Goal: Task Accomplishment & Management: Complete application form

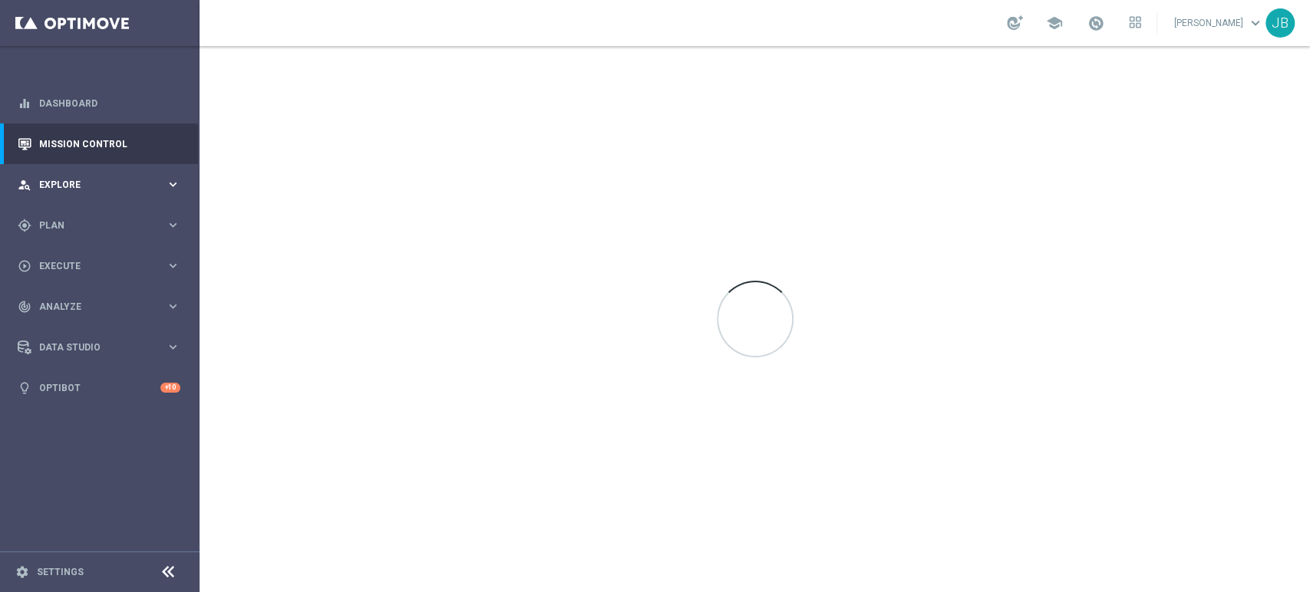
click at [74, 189] on div "person_search Explore" at bounding box center [92, 185] width 148 height 14
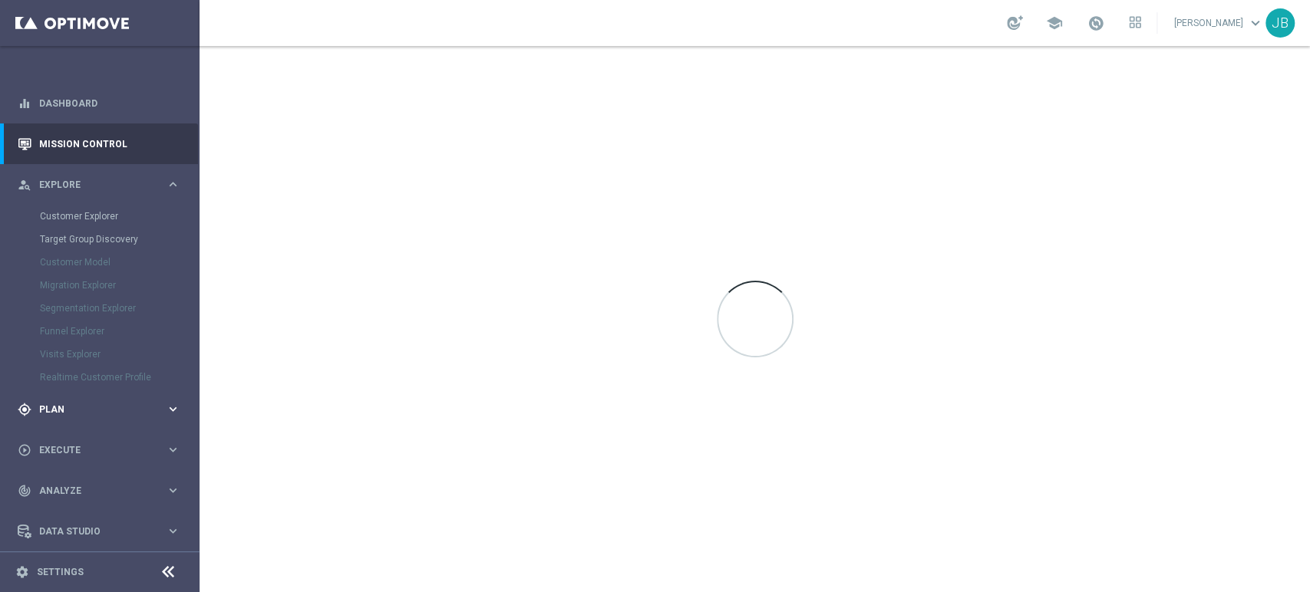
click at [61, 417] on div "gps_fixed Plan keyboard_arrow_right" at bounding box center [99, 409] width 198 height 41
click at [103, 252] on link "Target Groups" at bounding box center [100, 257] width 120 height 12
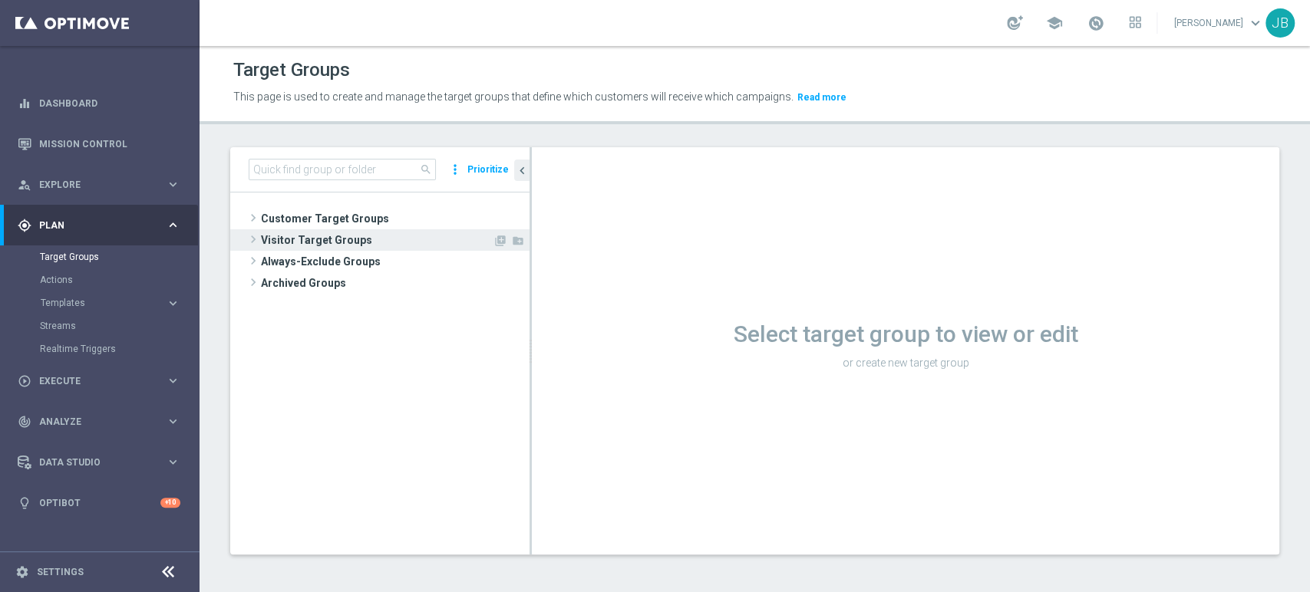
click at [328, 229] on span "Visitor Target Groups" at bounding box center [377, 239] width 232 height 21
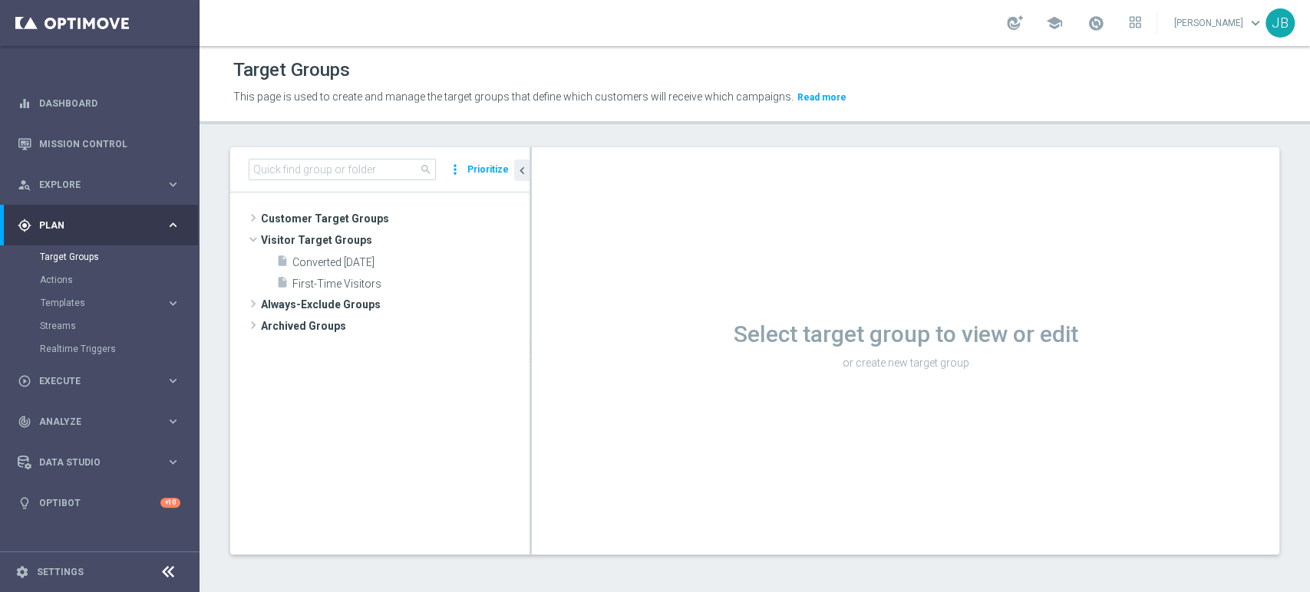
click at [351, 199] on tree-viewport "Customer Target Groups library_add create_new_folder" at bounding box center [379, 373] width 299 height 361
click at [350, 213] on span "Customer Target Groups" at bounding box center [377, 218] width 232 height 21
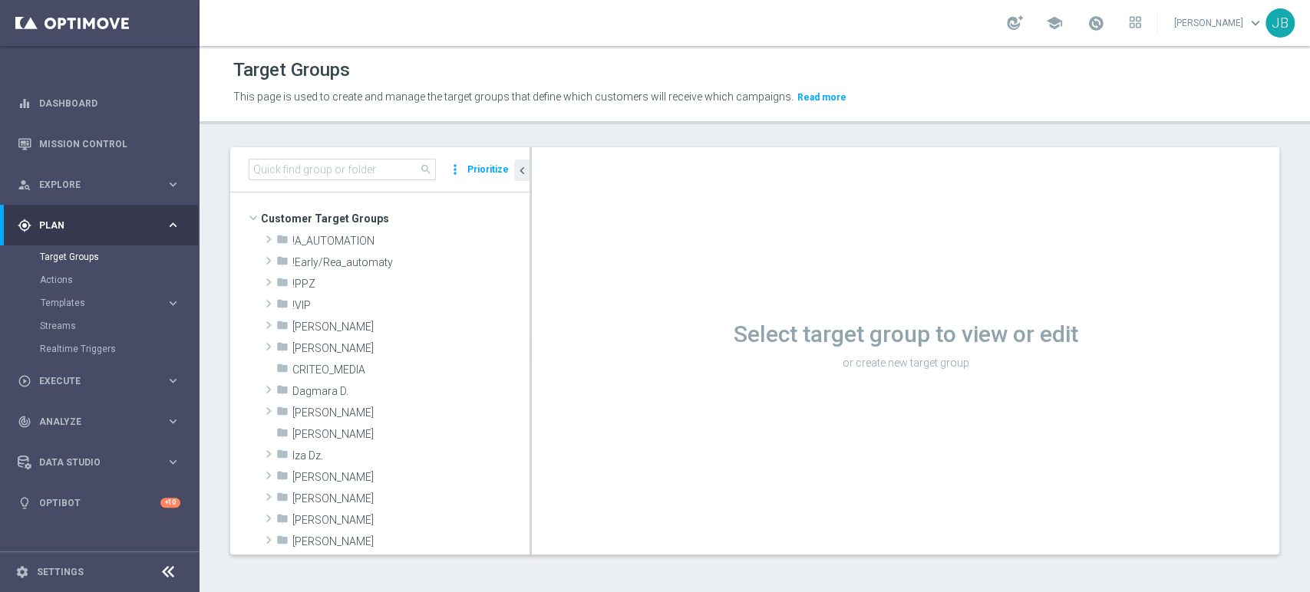
scroll to position [197, 0]
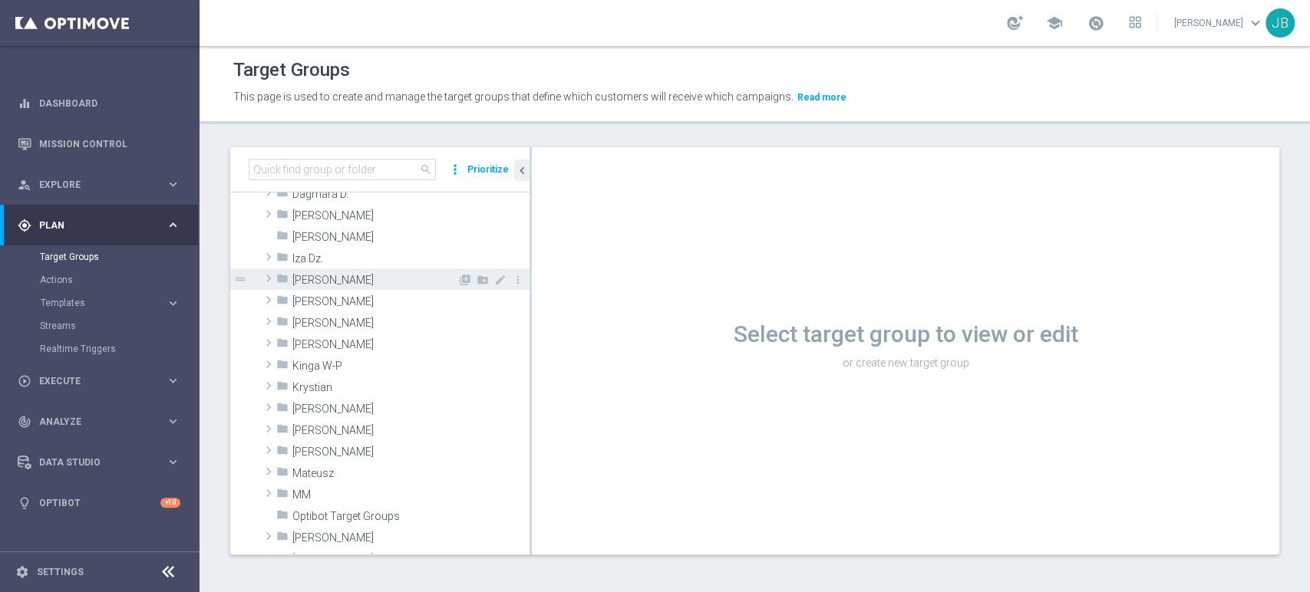
click at [350, 282] on span "Justyna B." at bounding box center [374, 280] width 165 height 13
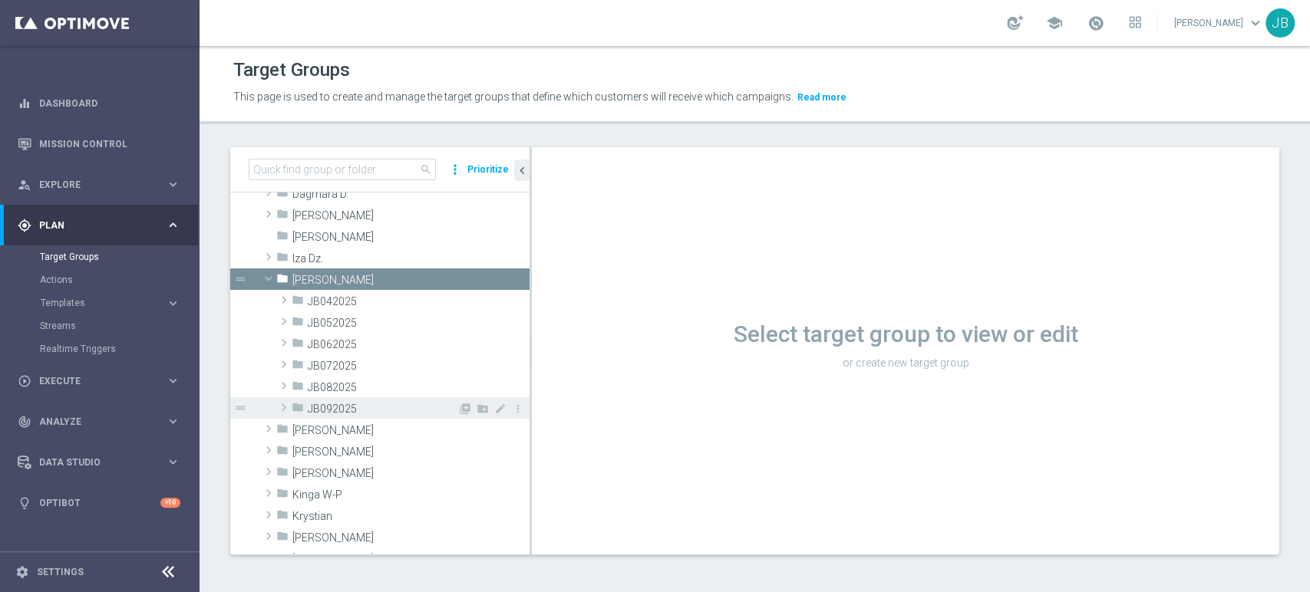
click at [397, 403] on span "JB092025" at bounding box center [383, 409] width 150 height 13
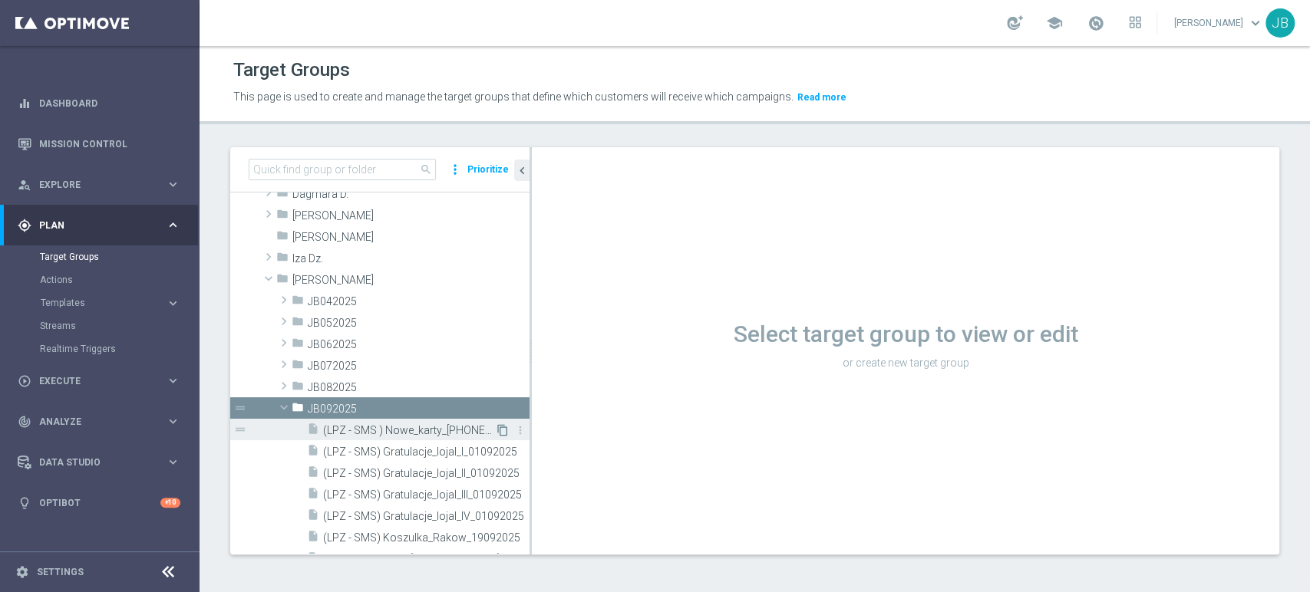
click at [496, 428] on icon "content_copy" at bounding box center [502, 430] width 12 height 12
click at [496, 433] on div "content_copy more_vert" at bounding box center [511, 432] width 33 height 16
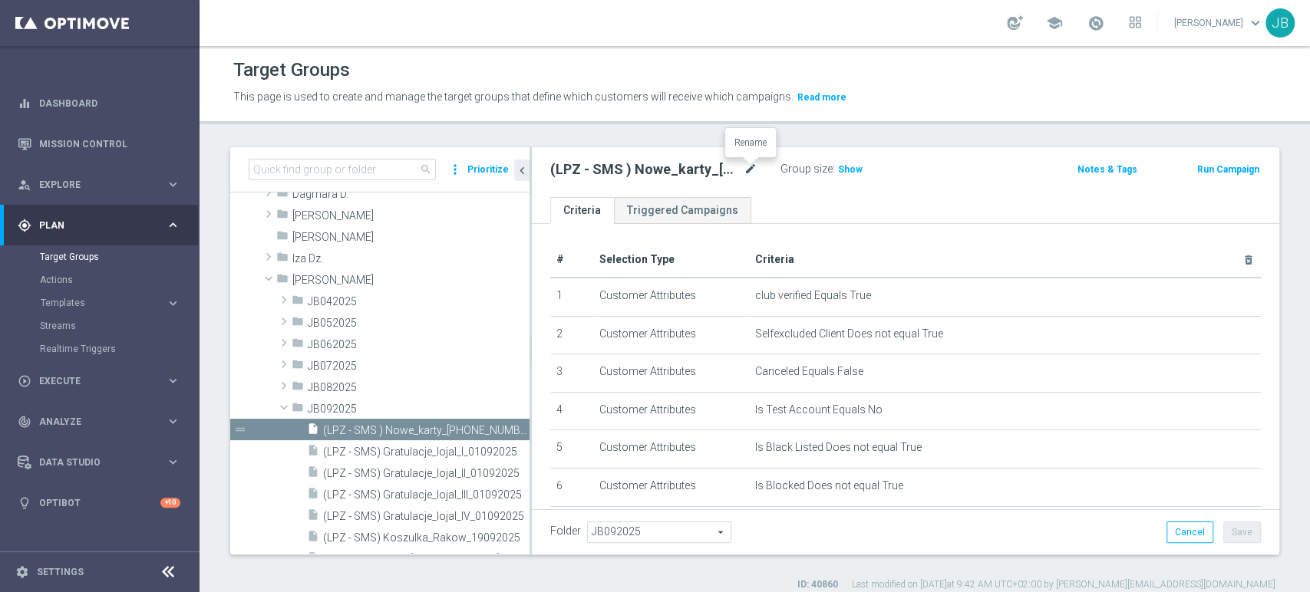
click at [753, 166] on icon "mode_edit" at bounding box center [750, 169] width 14 height 18
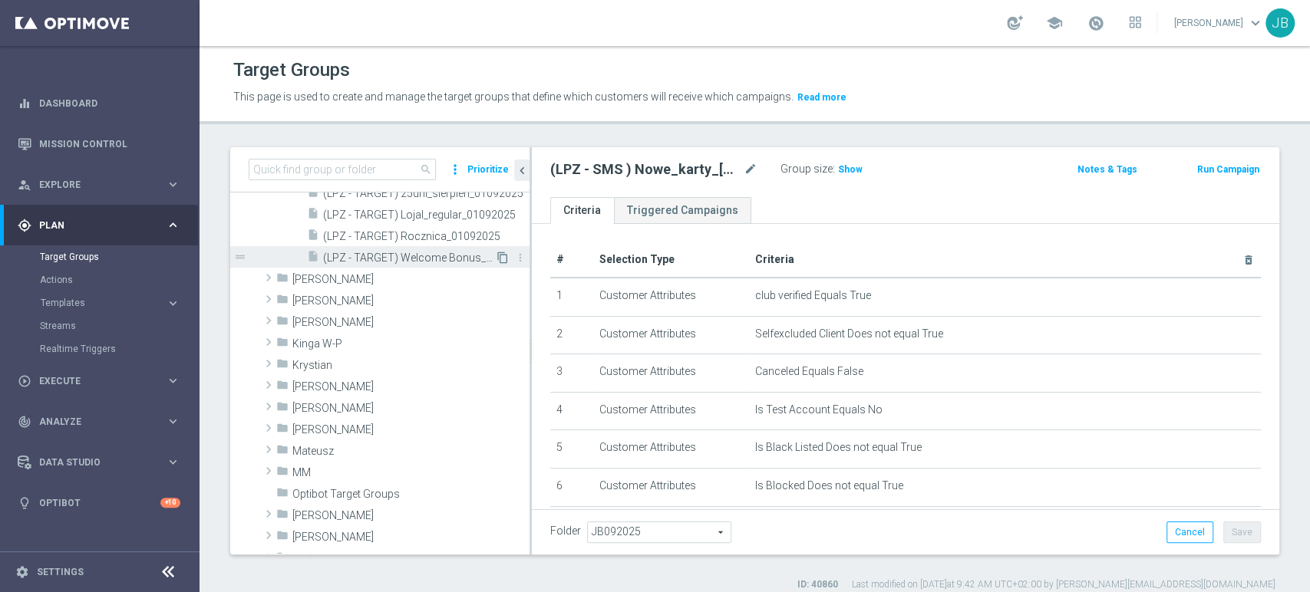
click at [496, 258] on icon "content_copy" at bounding box center [502, 258] width 12 height 12
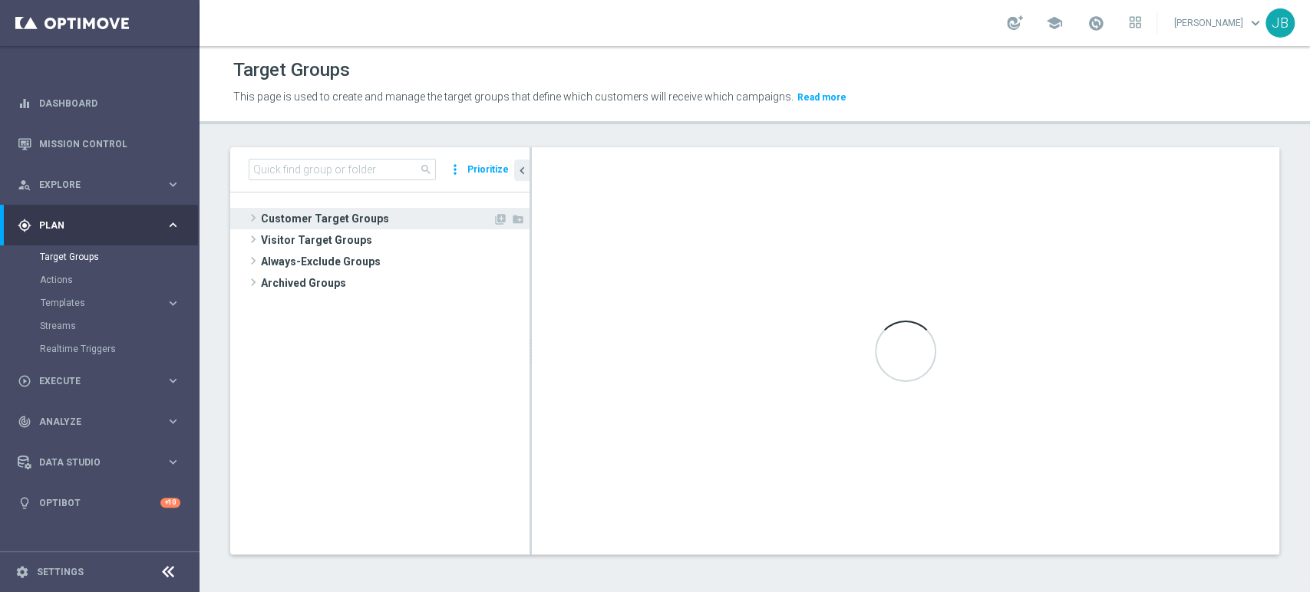
click at [410, 208] on span "Customer Target Groups" at bounding box center [377, 218] width 232 height 21
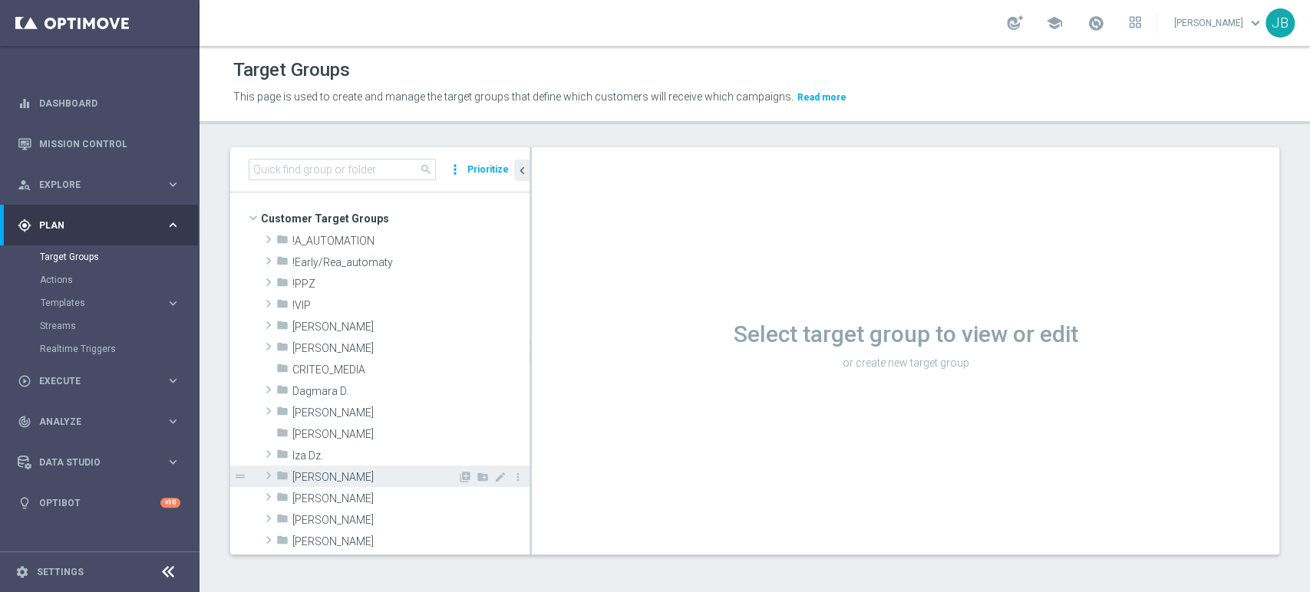
click at [361, 471] on span "[PERSON_NAME]" at bounding box center [374, 477] width 165 height 13
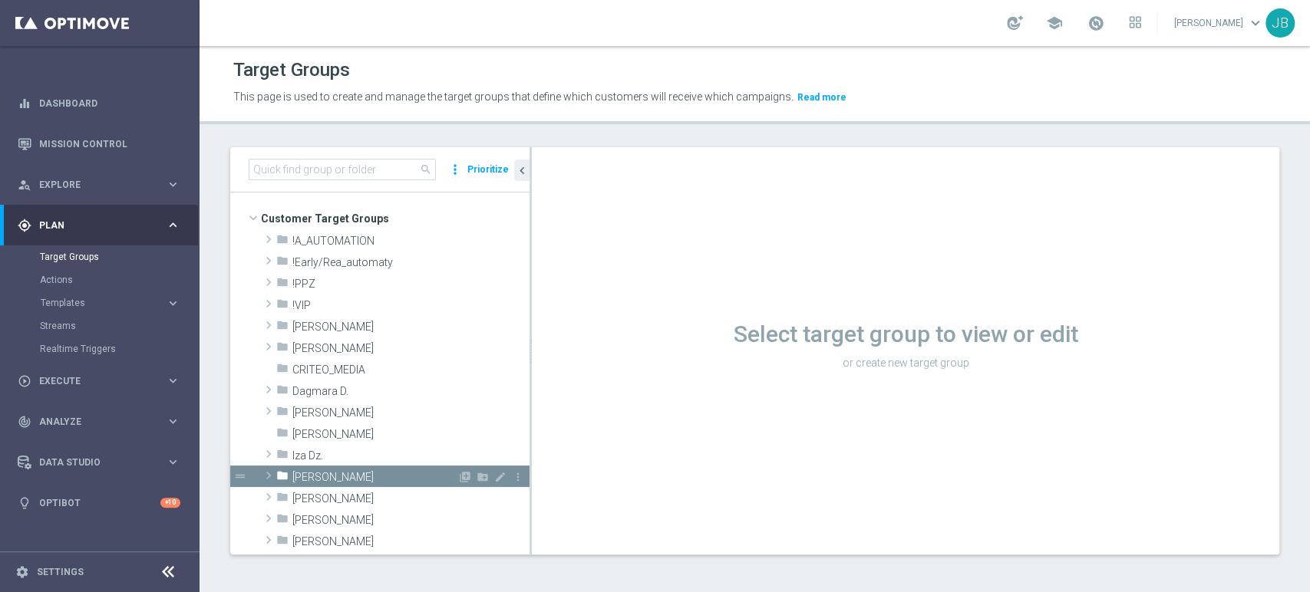
click at [357, 479] on span "[PERSON_NAME]" at bounding box center [374, 477] width 165 height 13
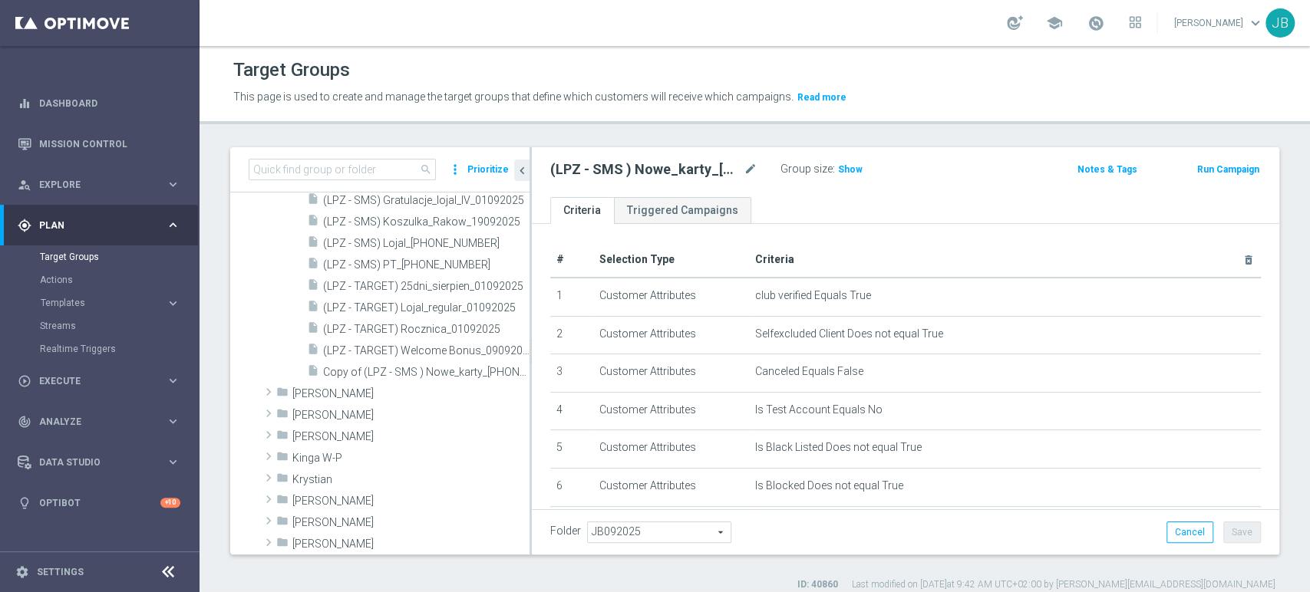
scroll to position [499, 0]
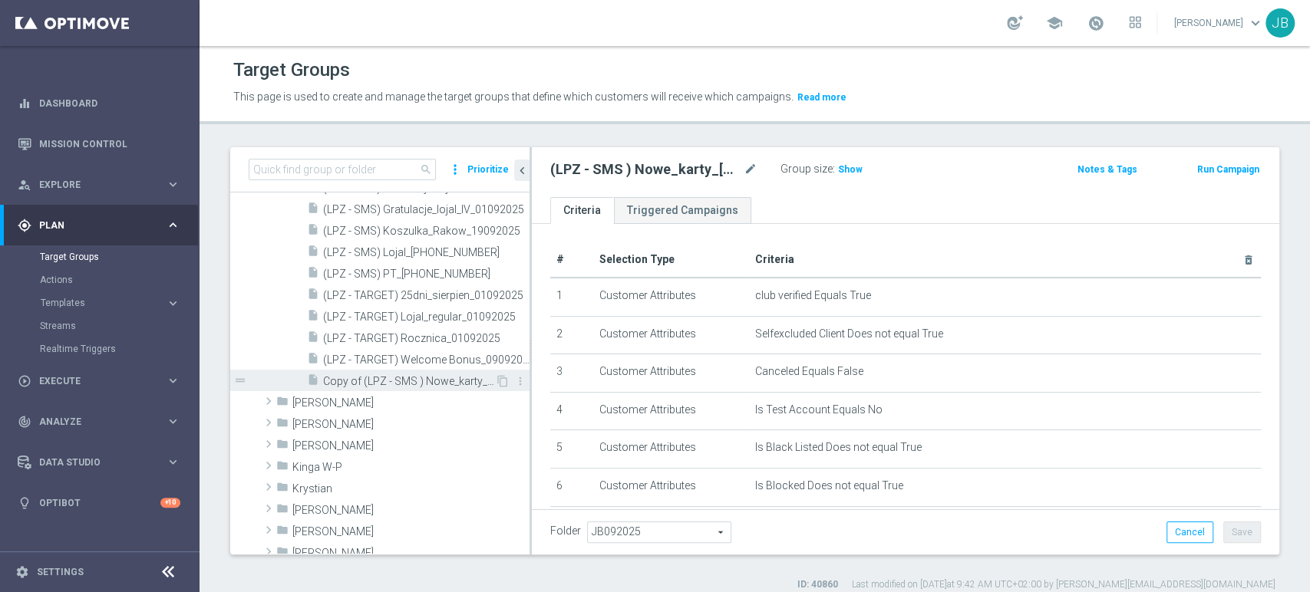
click at [450, 382] on span "Copy of (LPZ - SMS ) Nowe_karty_01092025" at bounding box center [409, 381] width 172 height 13
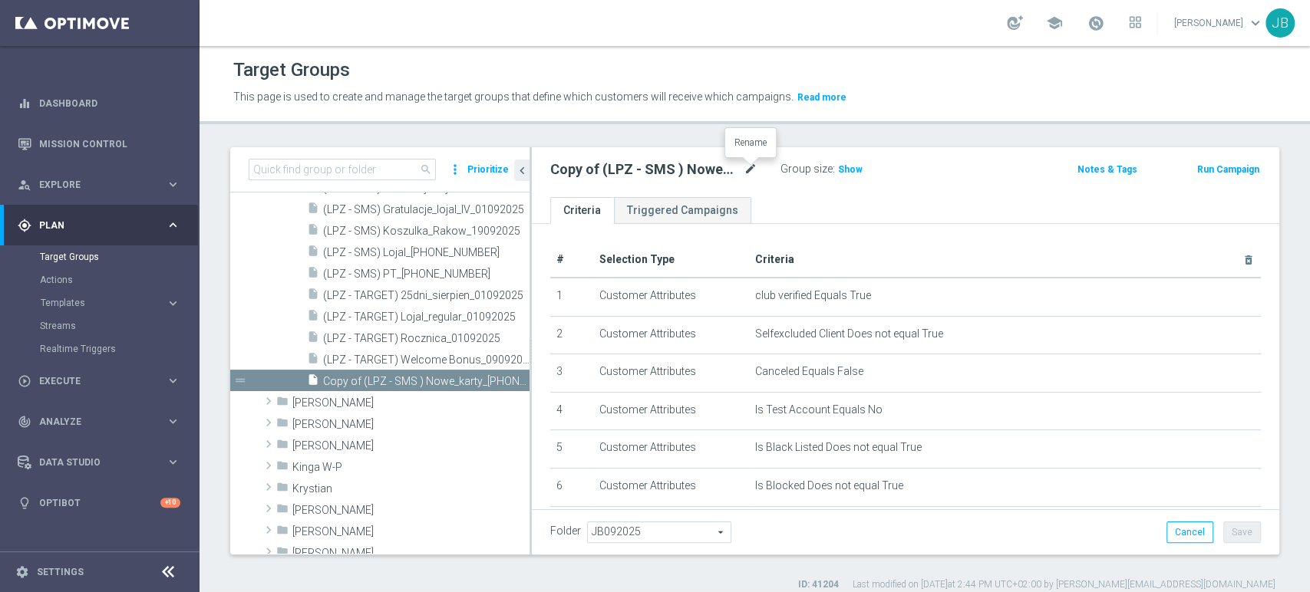
click at [752, 167] on icon "mode_edit" at bounding box center [750, 169] width 14 height 18
type input "(LPZ - SMS) [GEOGRAPHIC_DATA]-NZ_[PHONE_NUMBER]"
click at [866, 195] on div "(LPZ - SMS) Polska-NZ_17092025 Group size : Show Notes & Tags Run Campaign" at bounding box center [905, 172] width 747 height 50
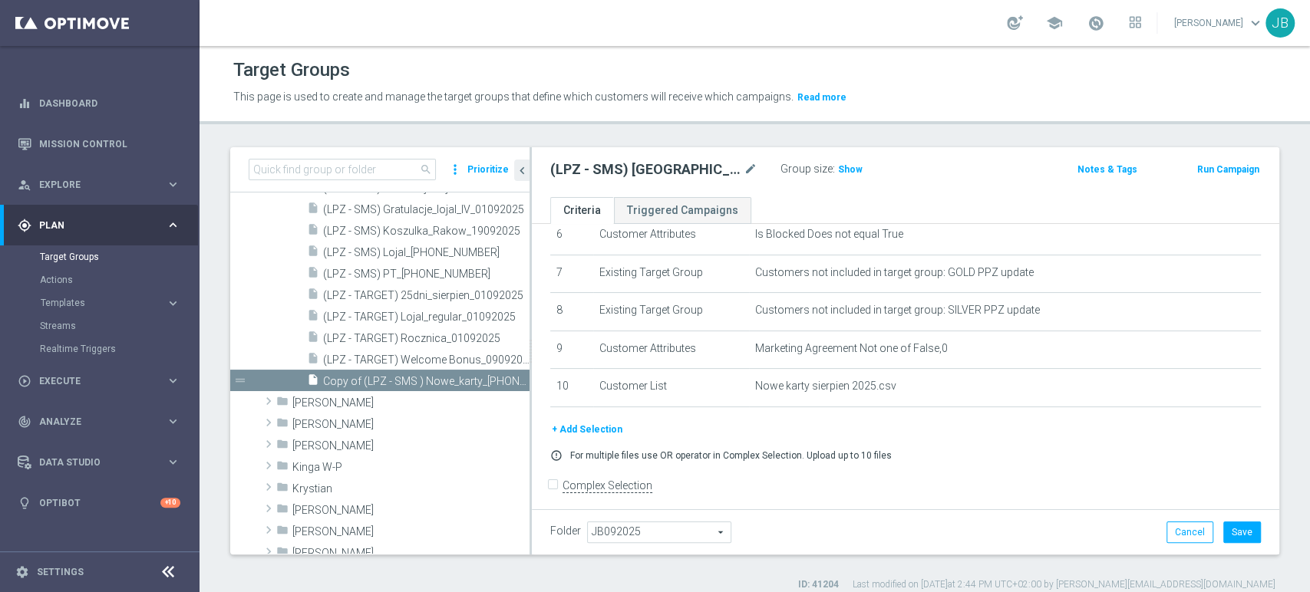
scroll to position [262, 0]
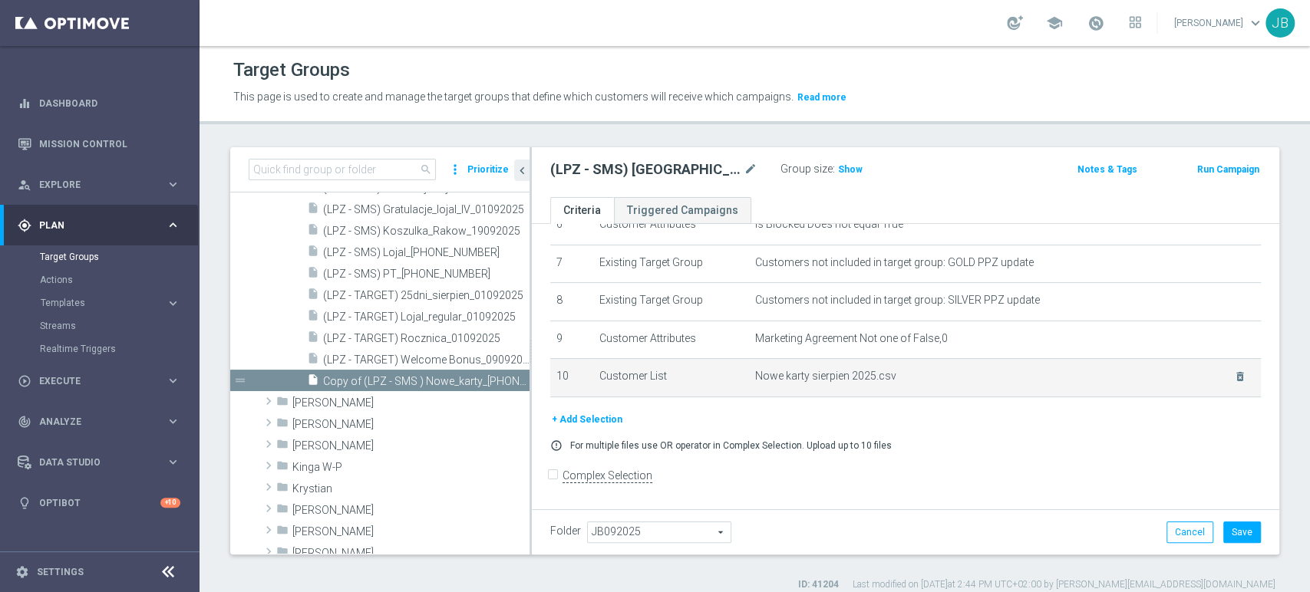
click at [1212, 390] on td "Nowe karty sierpien 2025.csv delete_forever" at bounding box center [1005, 378] width 512 height 38
click at [1234, 382] on icon "delete_forever" at bounding box center [1240, 377] width 12 height 12
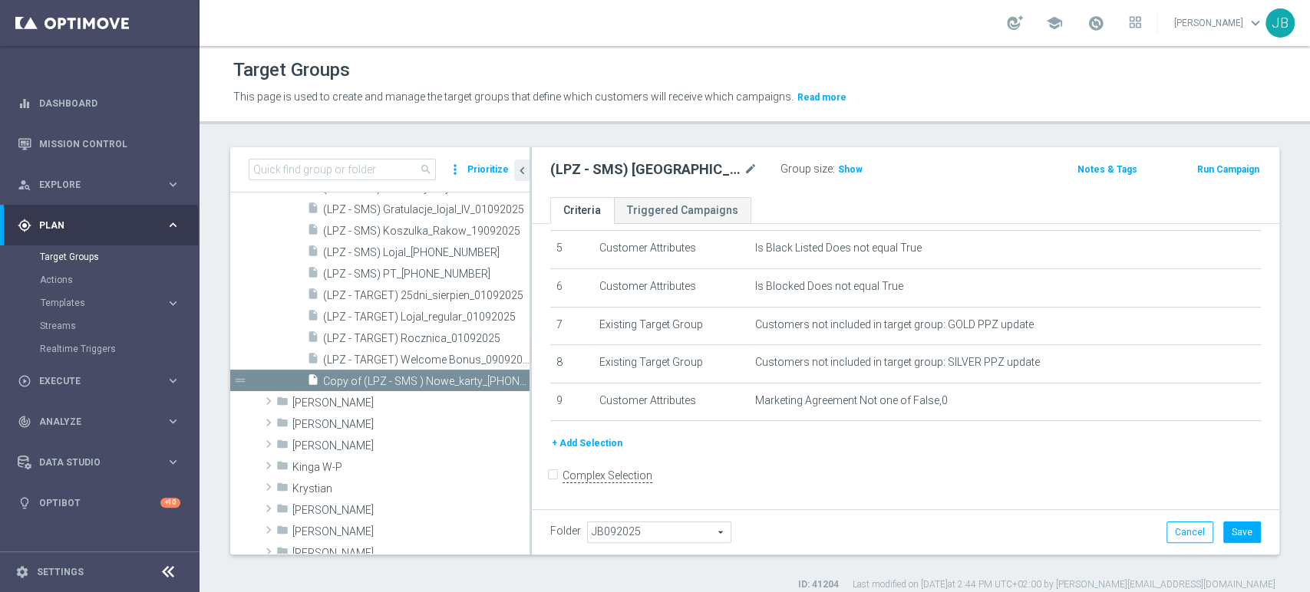
click at [601, 441] on button "+ Add Selection" at bounding box center [587, 443] width 74 height 17
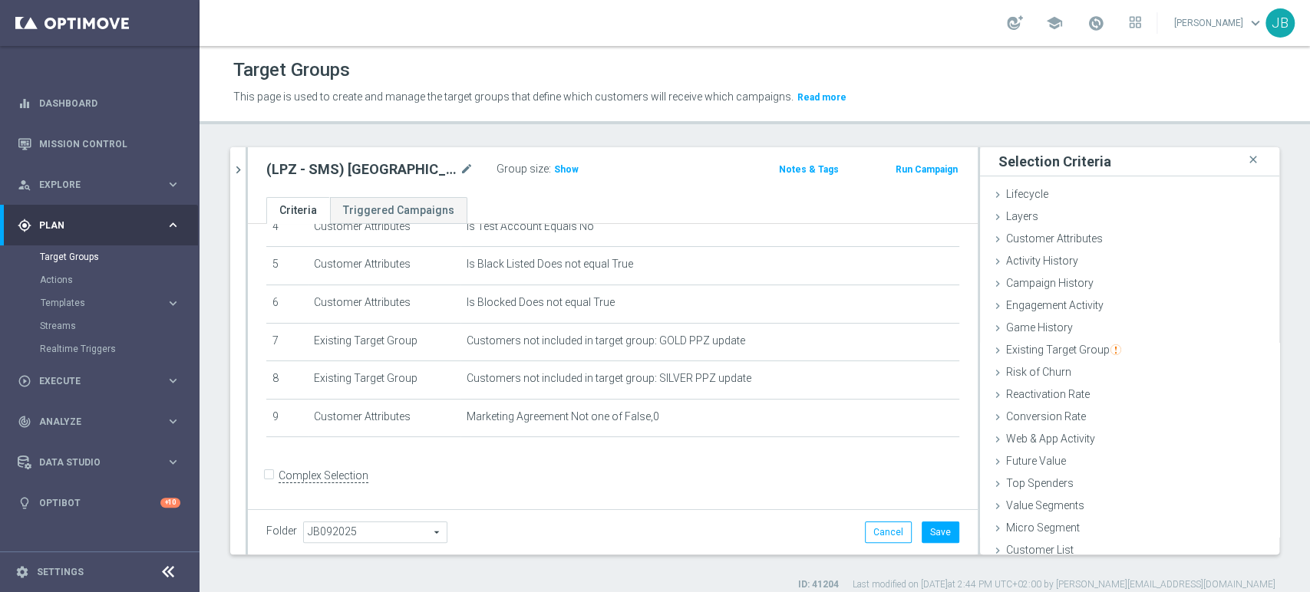
scroll to position [8, 0]
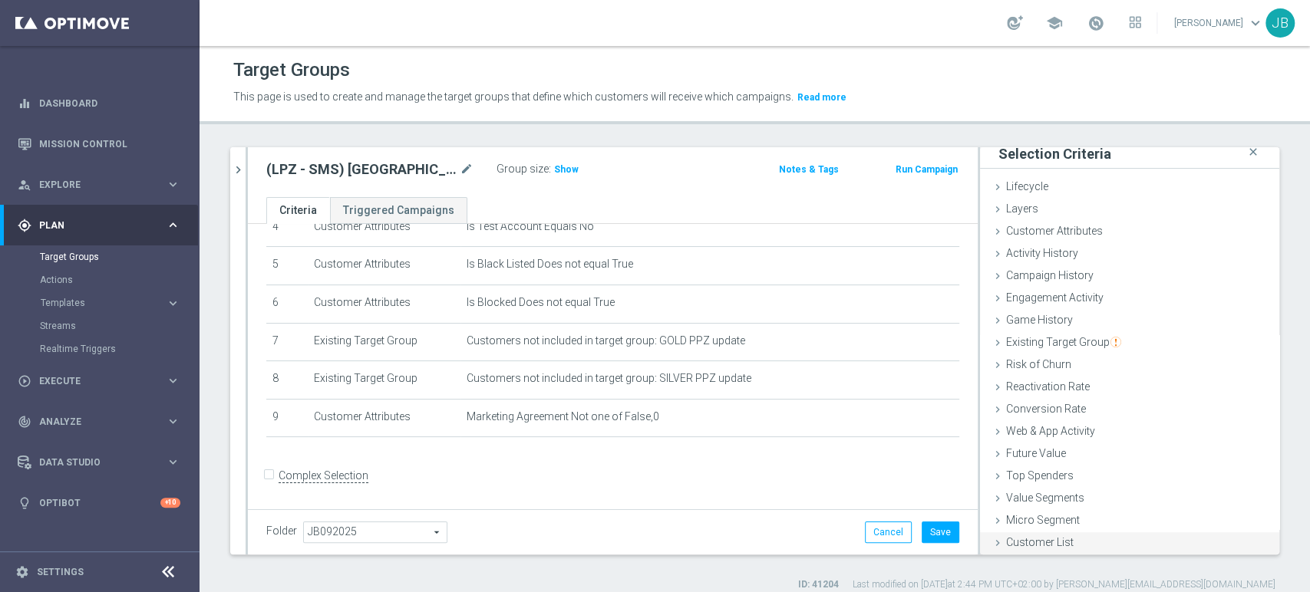
click at [1126, 539] on div "Customer List done" at bounding box center [1129, 543] width 299 height 23
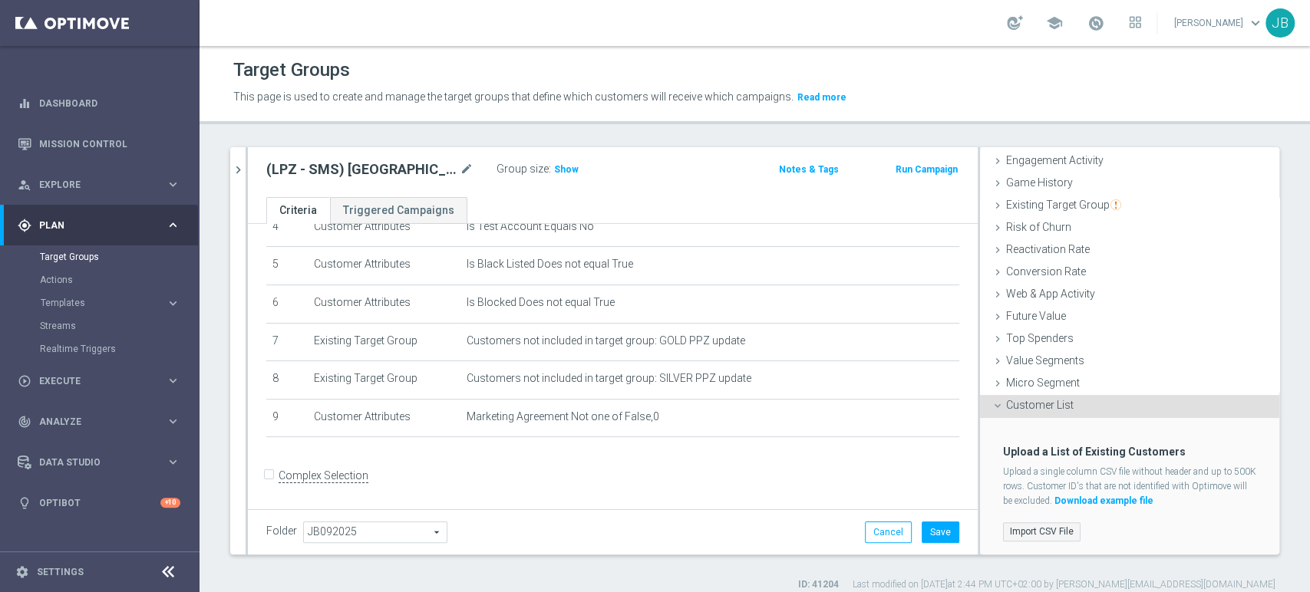
click at [1055, 526] on label "Import CSV File" at bounding box center [1041, 531] width 77 height 19
click at [0, 0] on input "Import CSV File" at bounding box center [0, 0] width 0 height 0
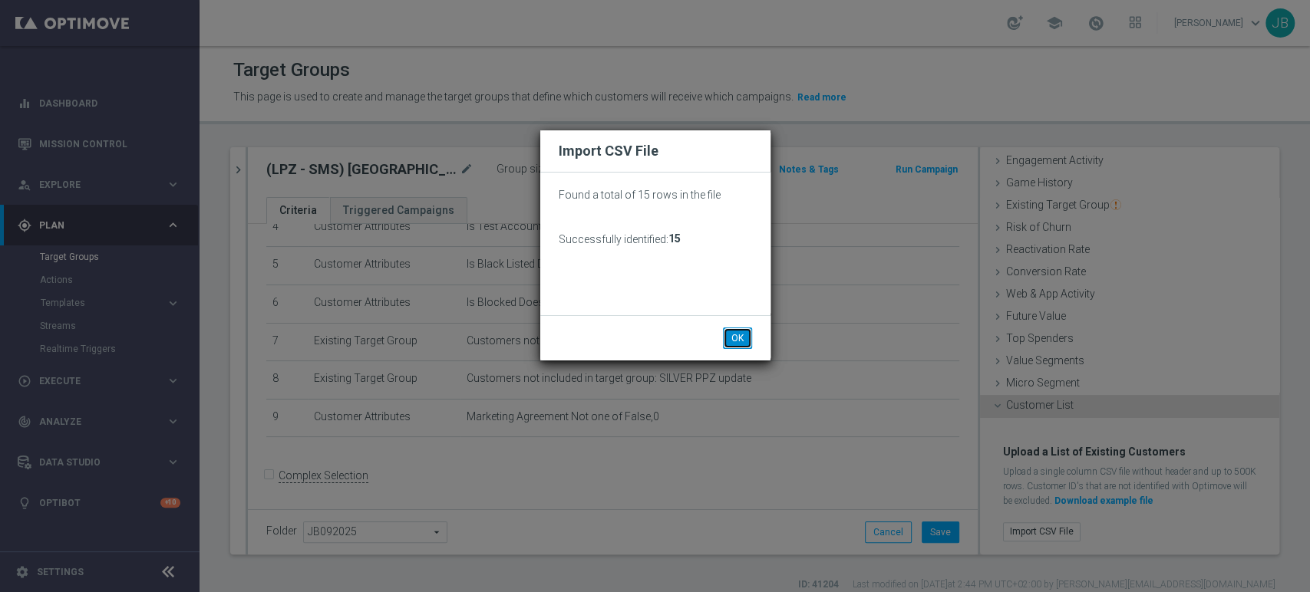
click at [744, 334] on button "OK" at bounding box center [737, 338] width 29 height 21
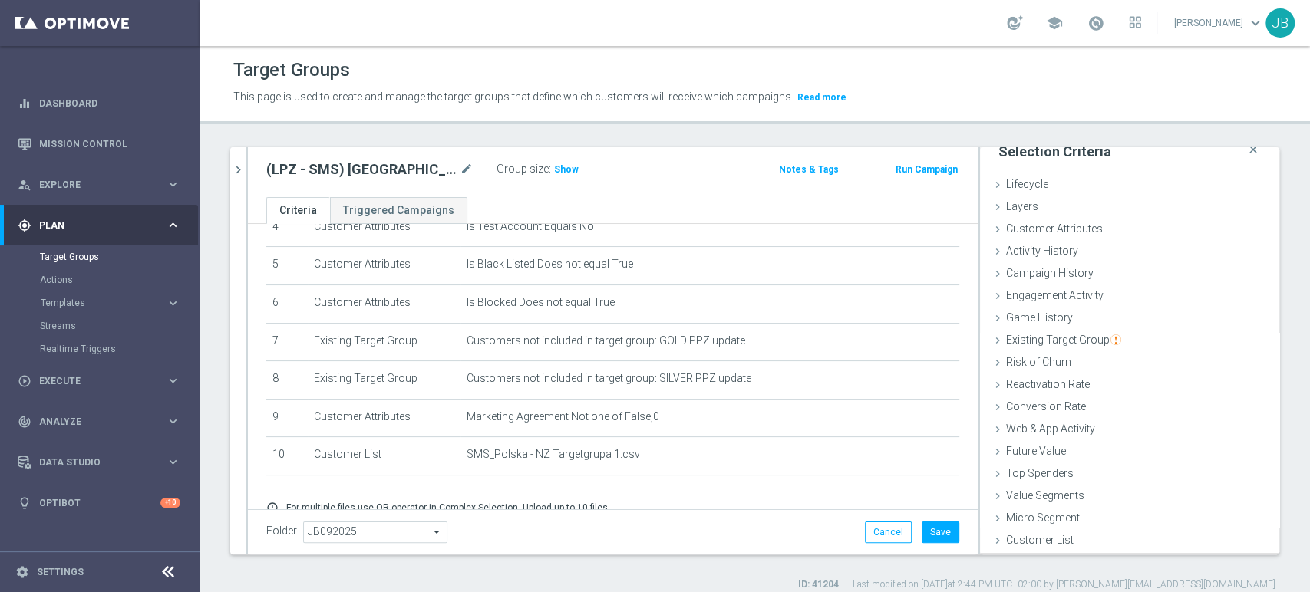
scroll to position [8, 0]
click at [921, 529] on button "Save" at bounding box center [940, 532] width 38 height 21
click at [562, 169] on span "Show" at bounding box center [566, 169] width 25 height 11
click at [565, 166] on span "12" at bounding box center [562, 171] width 14 height 15
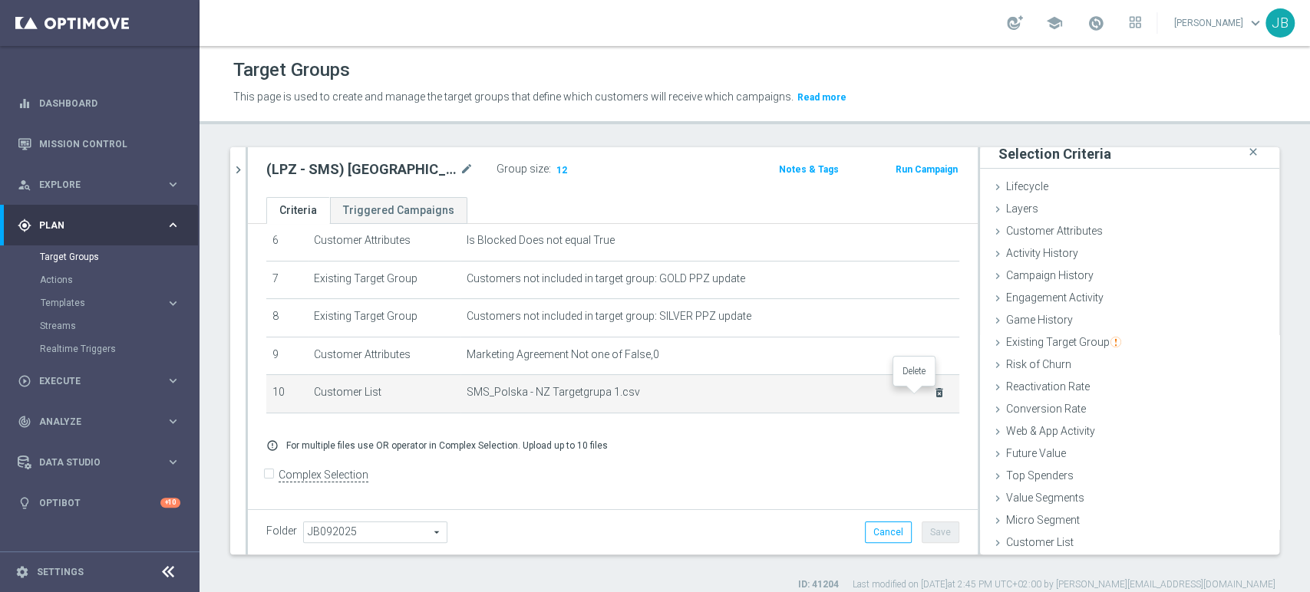
click at [933, 398] on icon "delete_forever" at bounding box center [939, 393] width 12 height 12
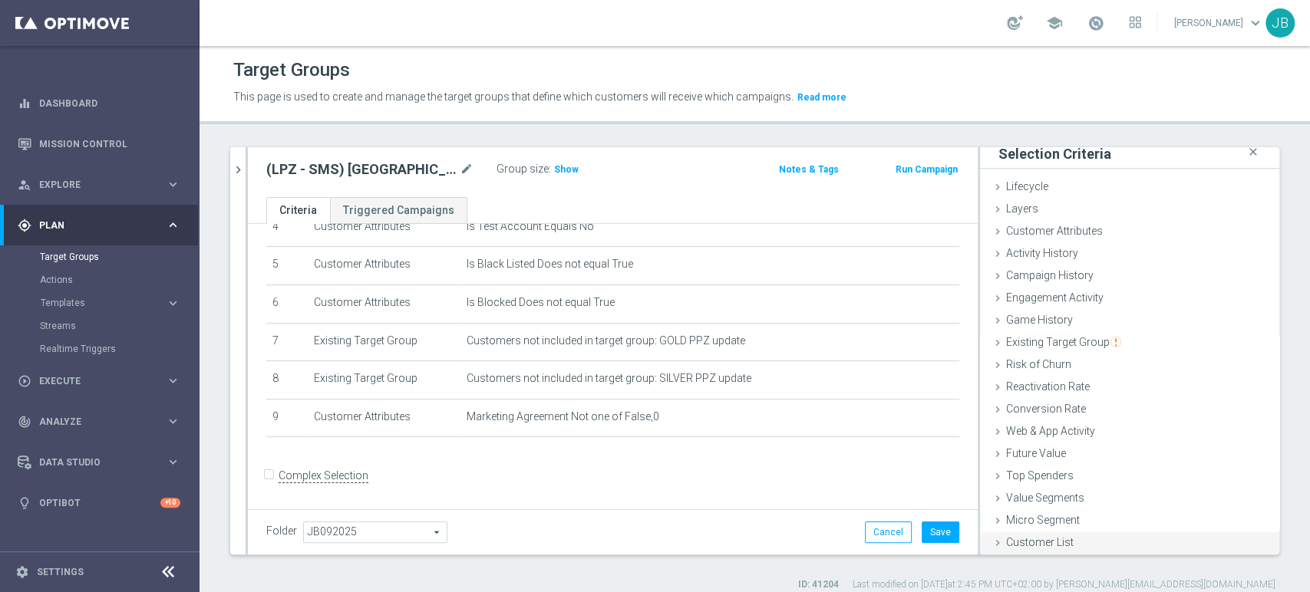
click at [1031, 545] on span "Customer List" at bounding box center [1040, 542] width 68 height 12
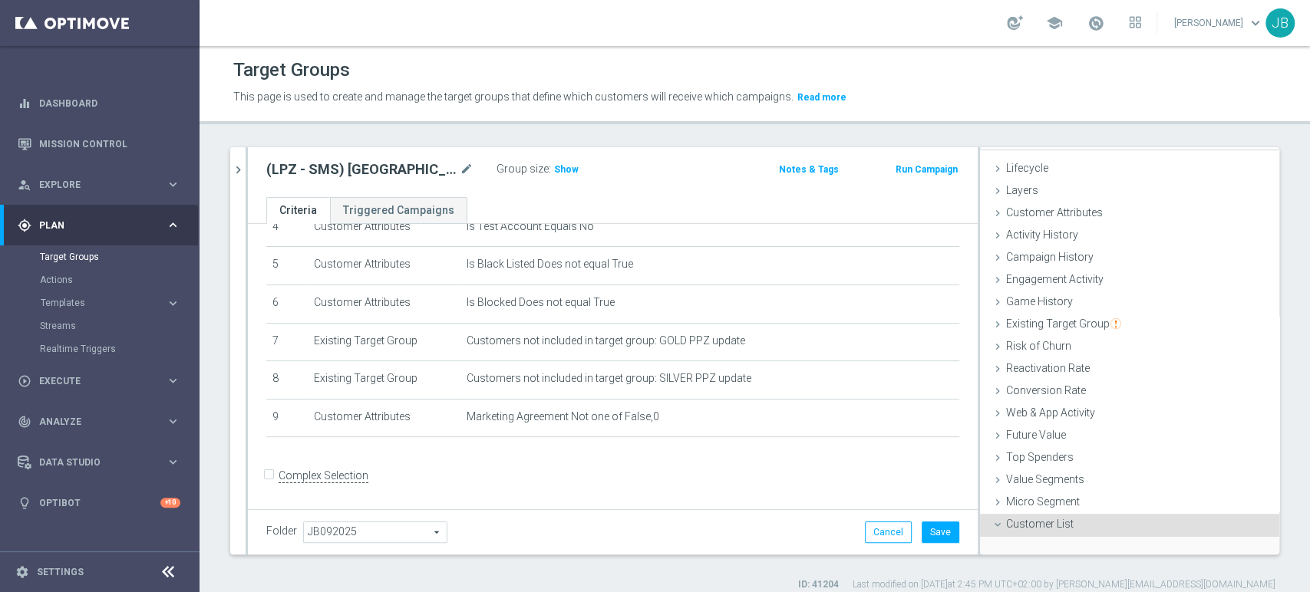
scroll to position [145, 0]
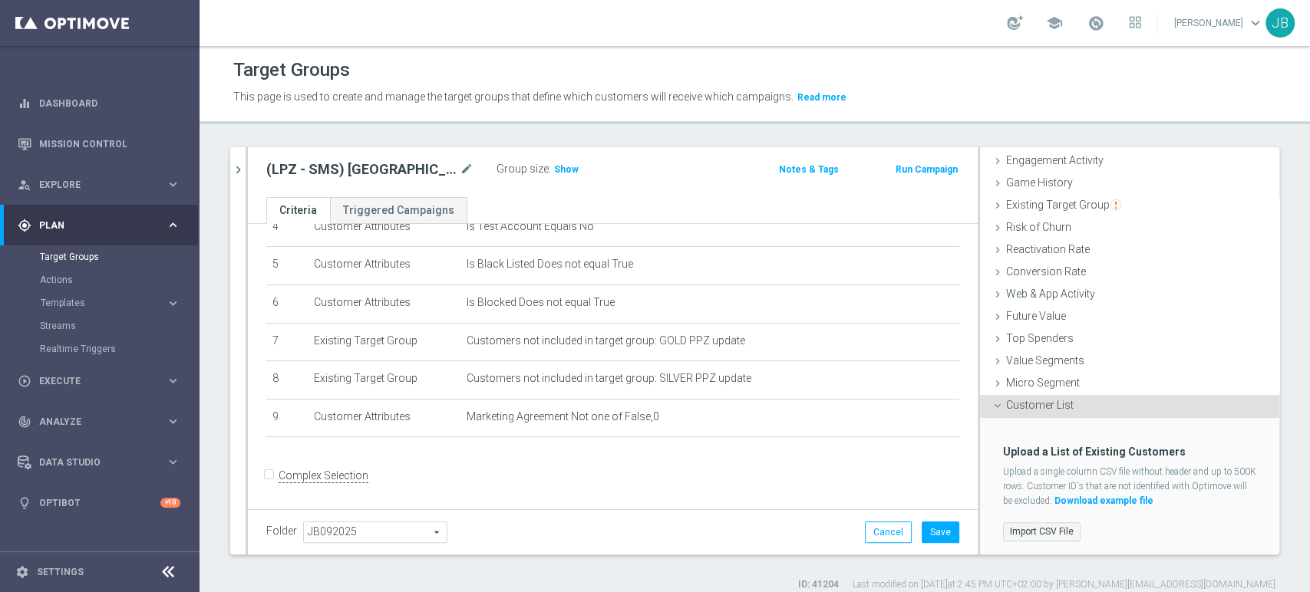
click at [1017, 529] on label "Import CSV File" at bounding box center [1041, 531] width 77 height 19
click at [0, 0] on input "Import CSV File" at bounding box center [0, 0] width 0 height 0
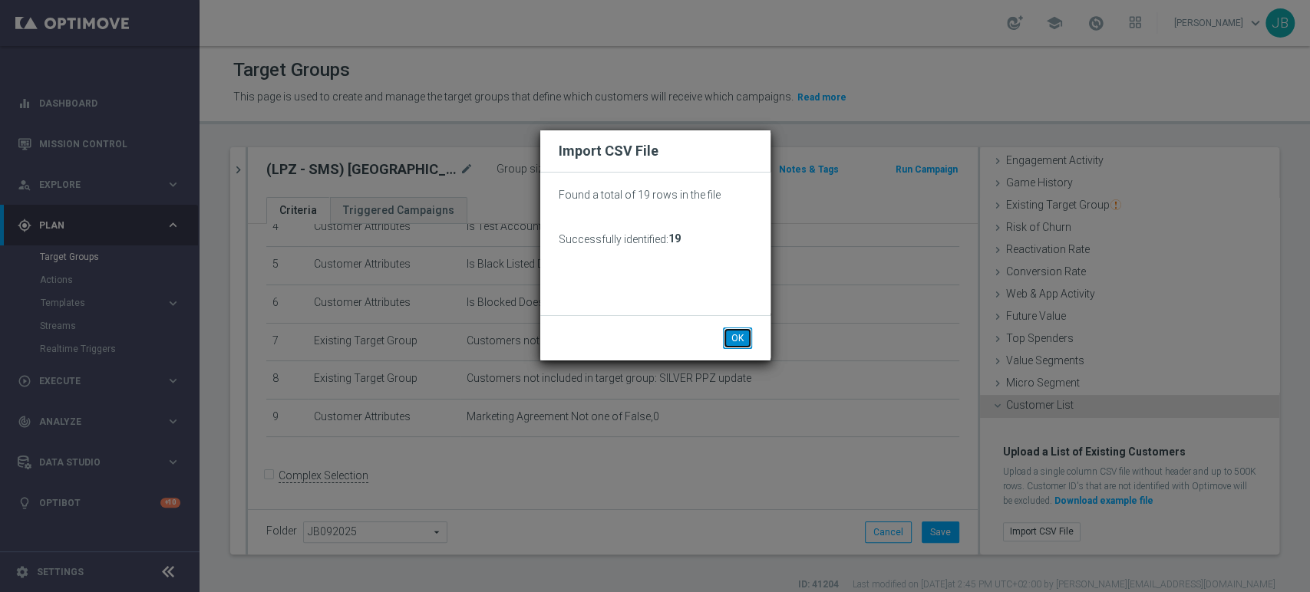
click at [728, 348] on button "OK" at bounding box center [737, 338] width 29 height 21
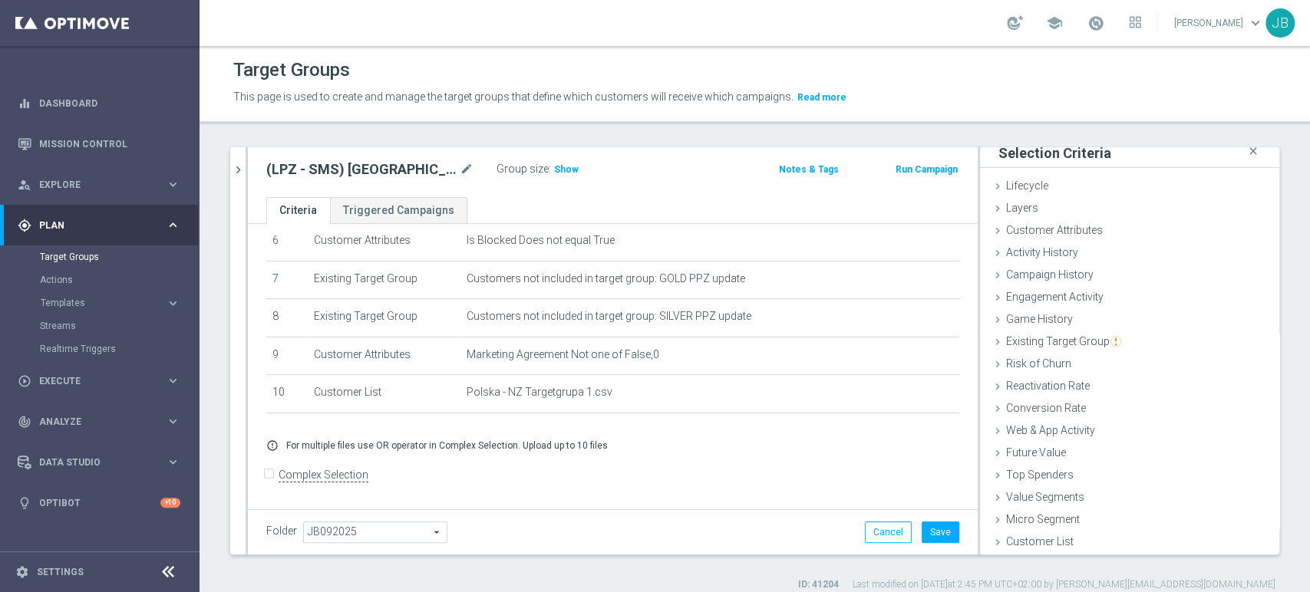
scroll to position [8, 0]
click at [924, 540] on button "Save" at bounding box center [940, 532] width 38 height 21
click at [572, 168] on span "Show" at bounding box center [566, 169] width 25 height 11
click at [561, 168] on span "16" at bounding box center [562, 171] width 14 height 15
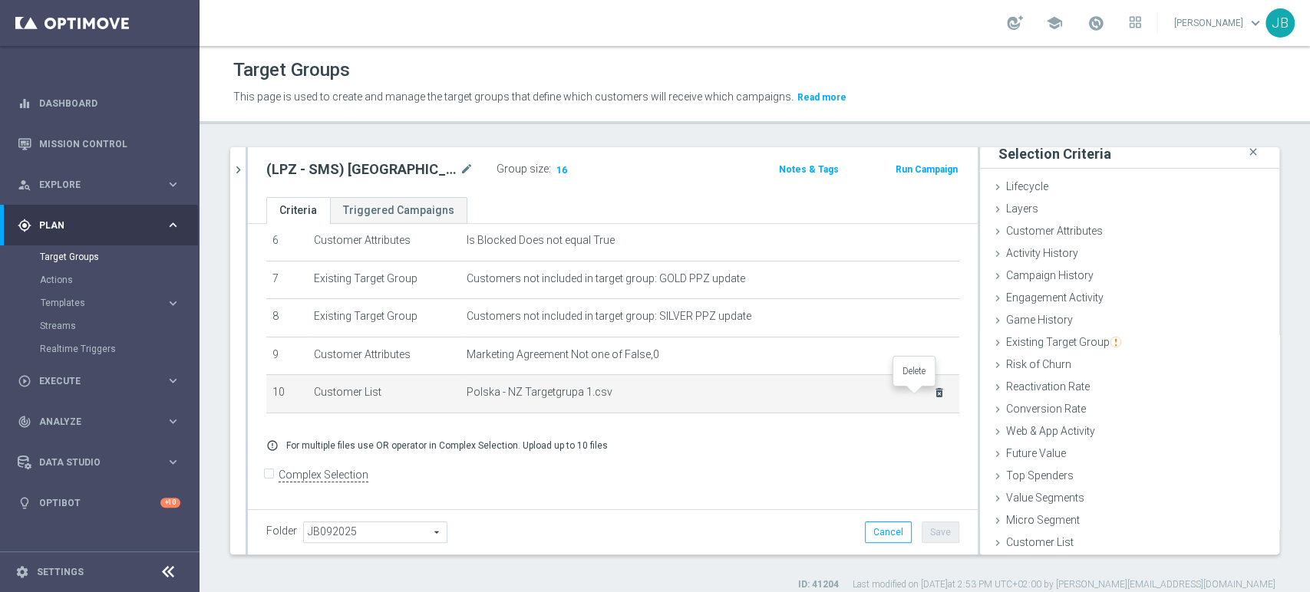
click at [933, 397] on icon "delete_forever" at bounding box center [939, 393] width 12 height 12
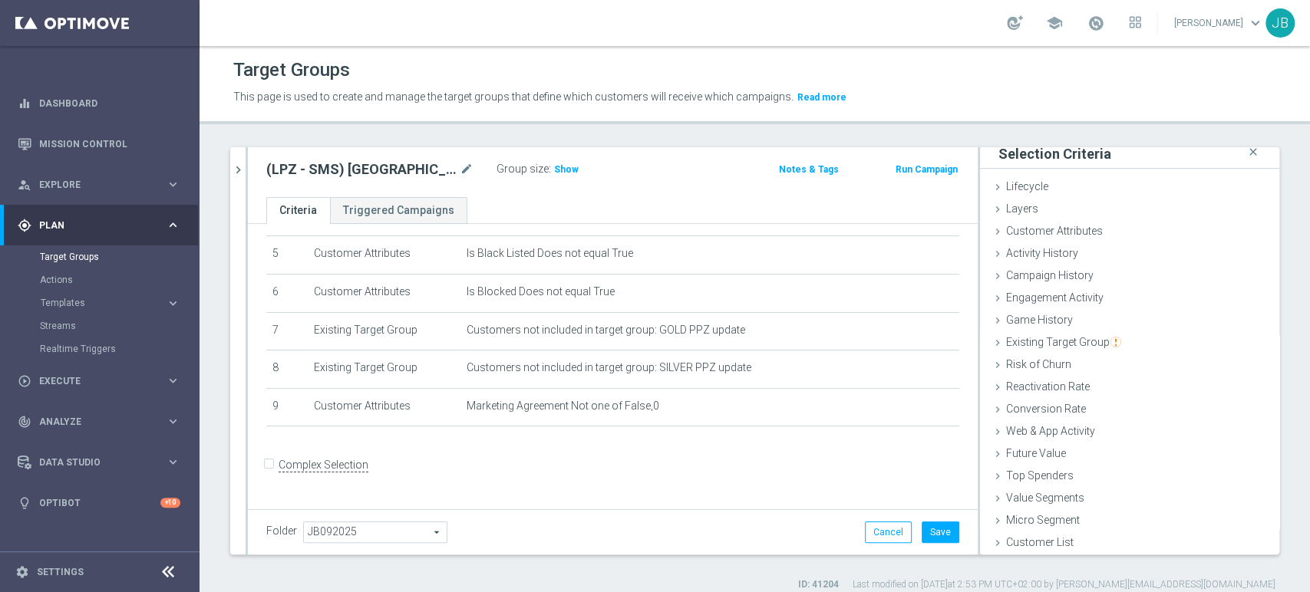
scroll to position [183, 0]
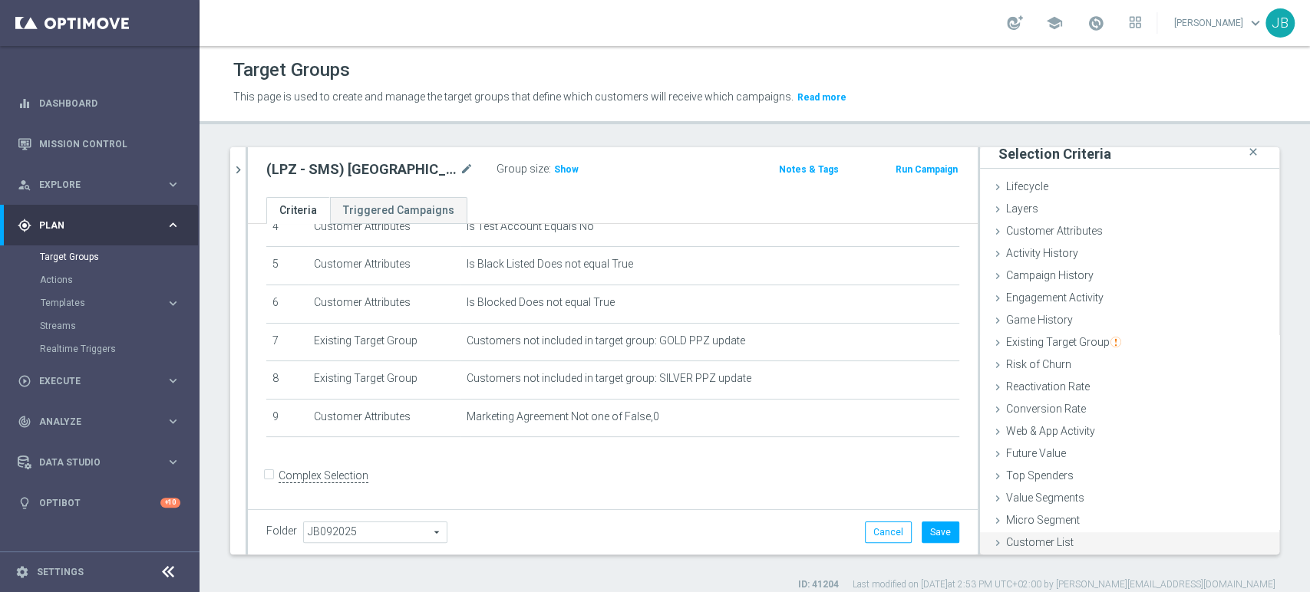
click at [1130, 543] on div "Customer List done selection saved" at bounding box center [1129, 543] width 299 height 23
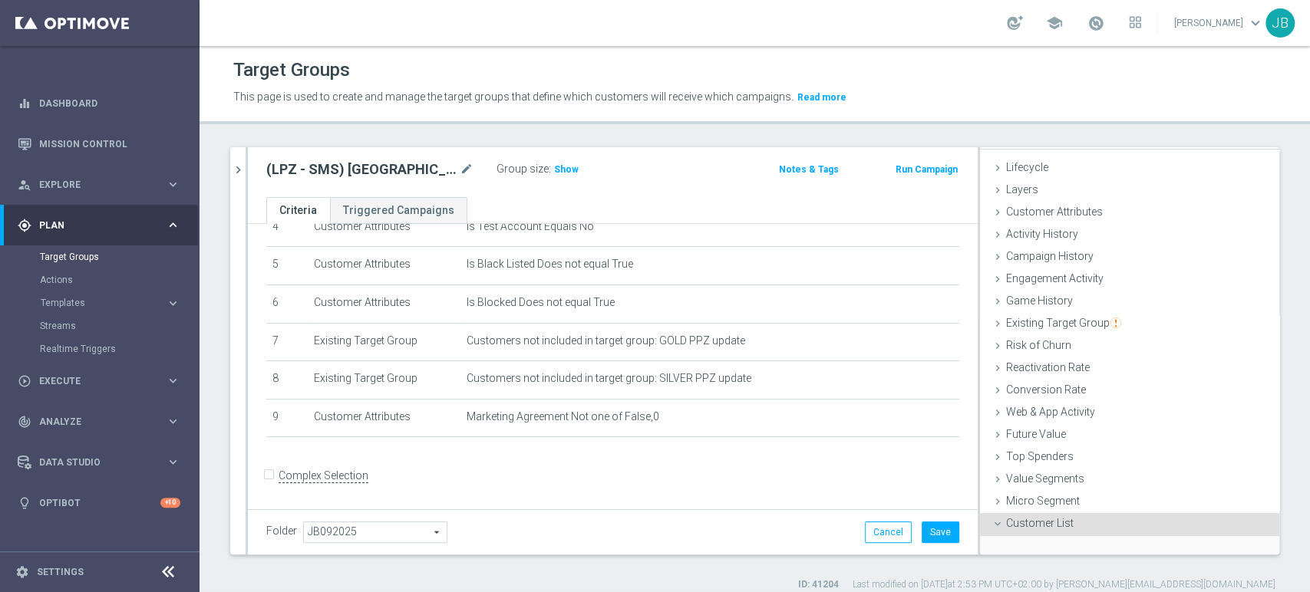
scroll to position [145, 0]
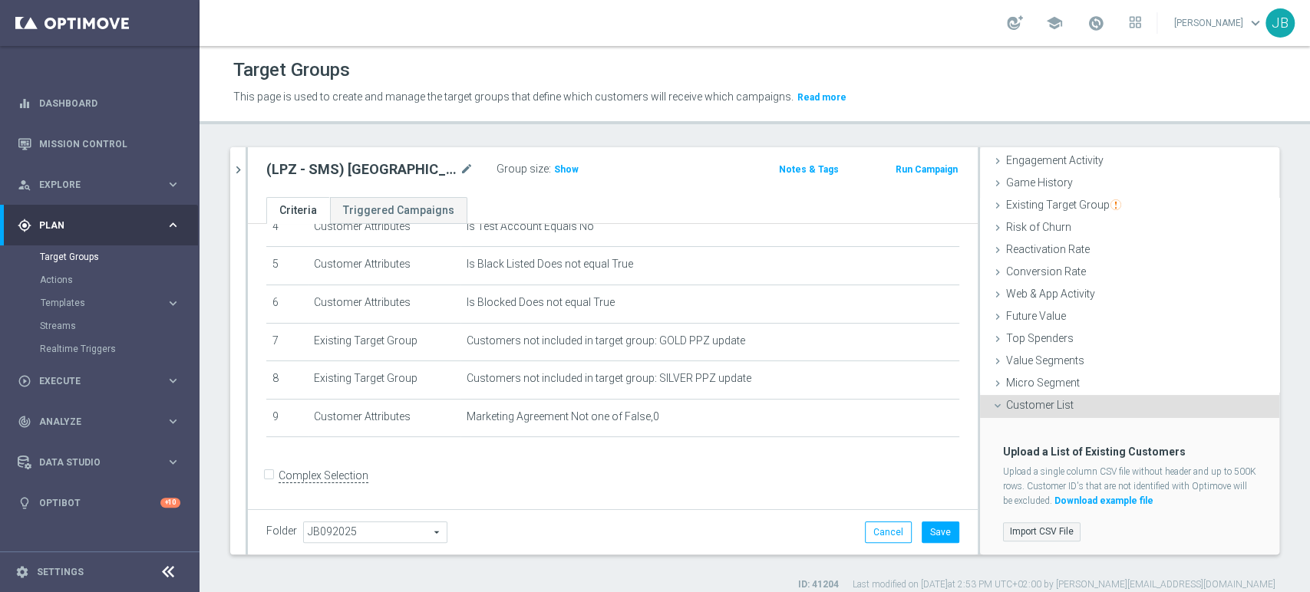
click at [1017, 522] on label "Import CSV File" at bounding box center [1041, 531] width 77 height 19
click at [0, 0] on input "Import CSV File" at bounding box center [0, 0] width 0 height 0
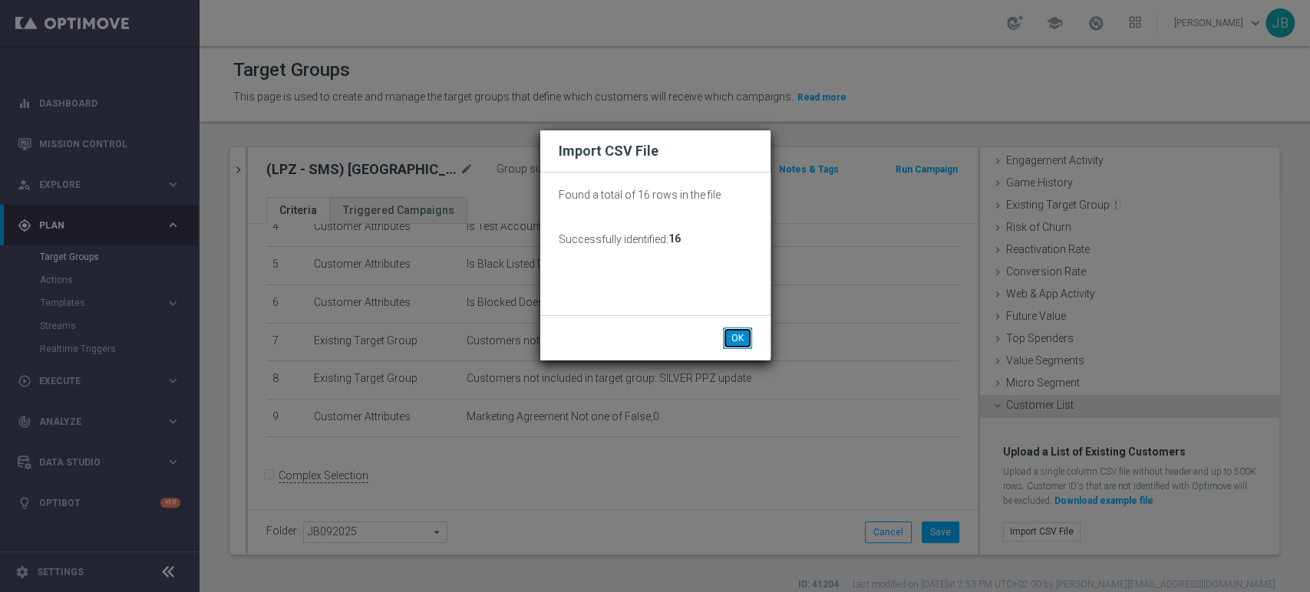
click at [736, 336] on button "OK" at bounding box center [737, 338] width 29 height 21
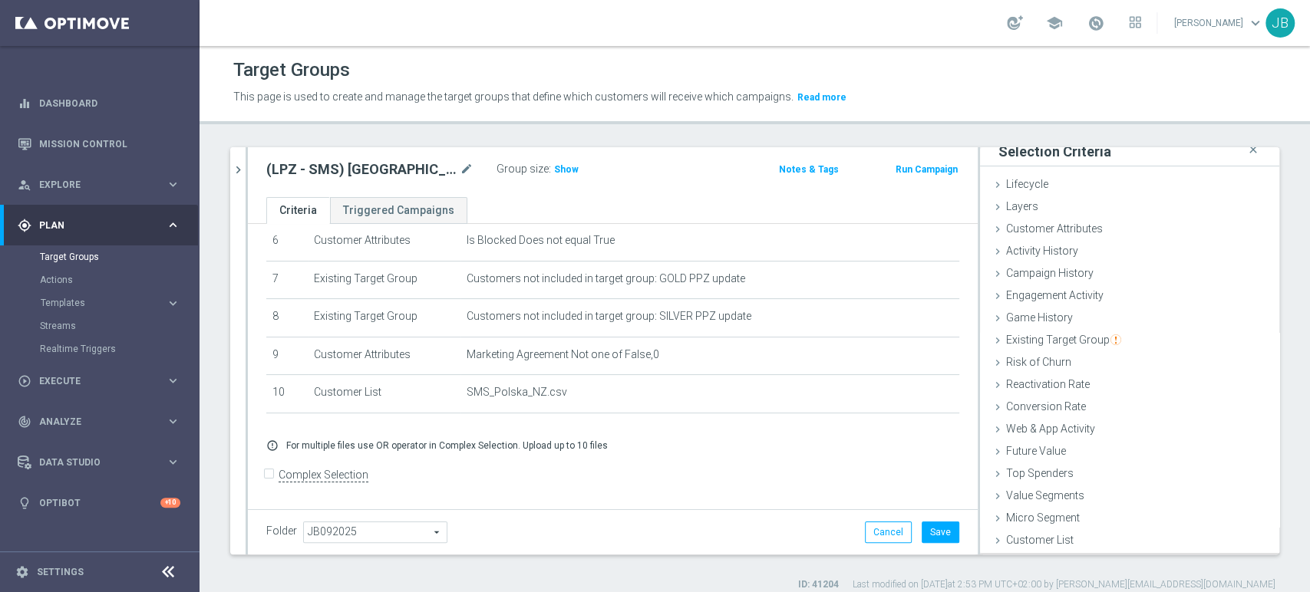
scroll to position [8, 0]
click at [565, 165] on span "Show" at bounding box center [566, 169] width 25 height 11
click at [931, 528] on button "Save" at bounding box center [940, 532] width 38 height 21
click at [559, 173] on span "16" at bounding box center [562, 171] width 14 height 15
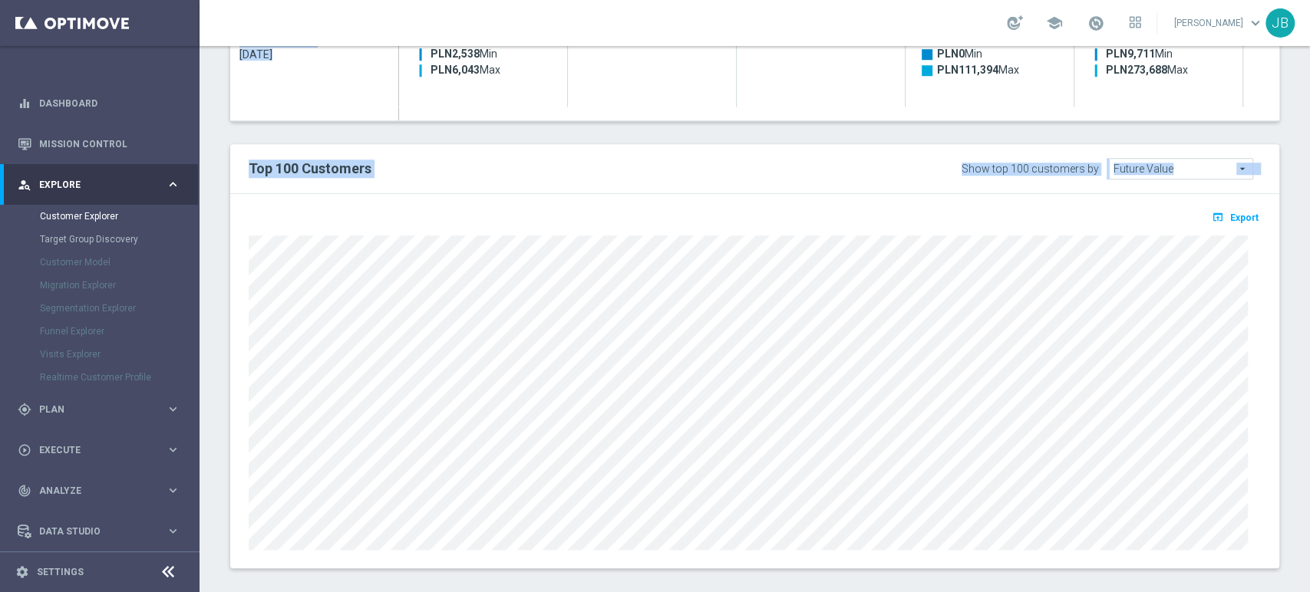
scroll to position [853, 0]
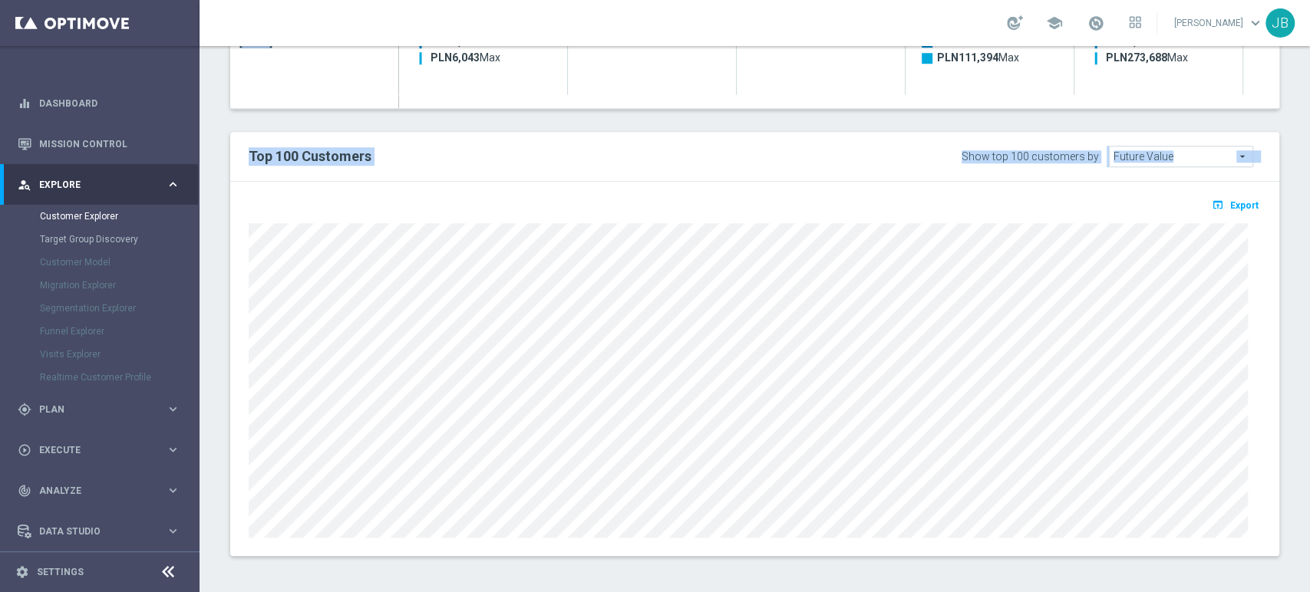
drag, startPoint x: 1308, startPoint y: 208, endPoint x: 1307, endPoint y: 530, distance: 322.2
click at [1307, 530] on div "Customer Explorer Explore Group Compare Groups Group Migrations TARGET GROUP (L…" at bounding box center [754, 319] width 1110 height 546
click at [1308, 414] on div "Customer Explorer Explore Group Compare Groups Group Migrations TARGET GROUP (L…" at bounding box center [754, 319] width 1110 height 546
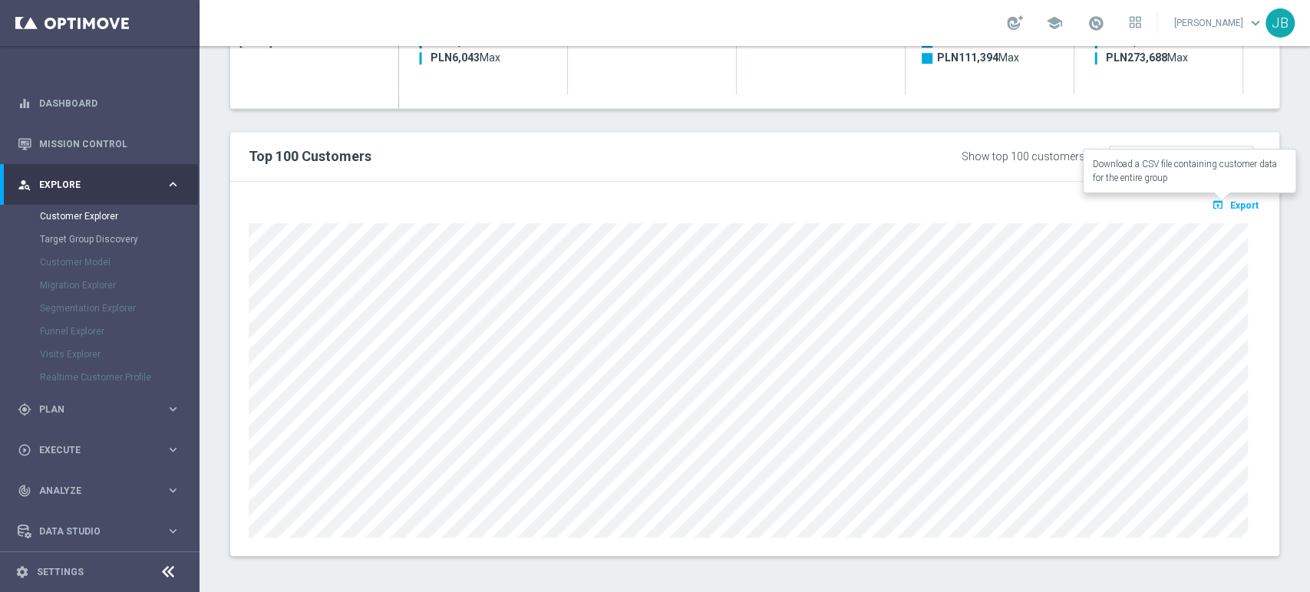
click at [1224, 209] on button "open_in_browser Export" at bounding box center [1234, 205] width 51 height 20
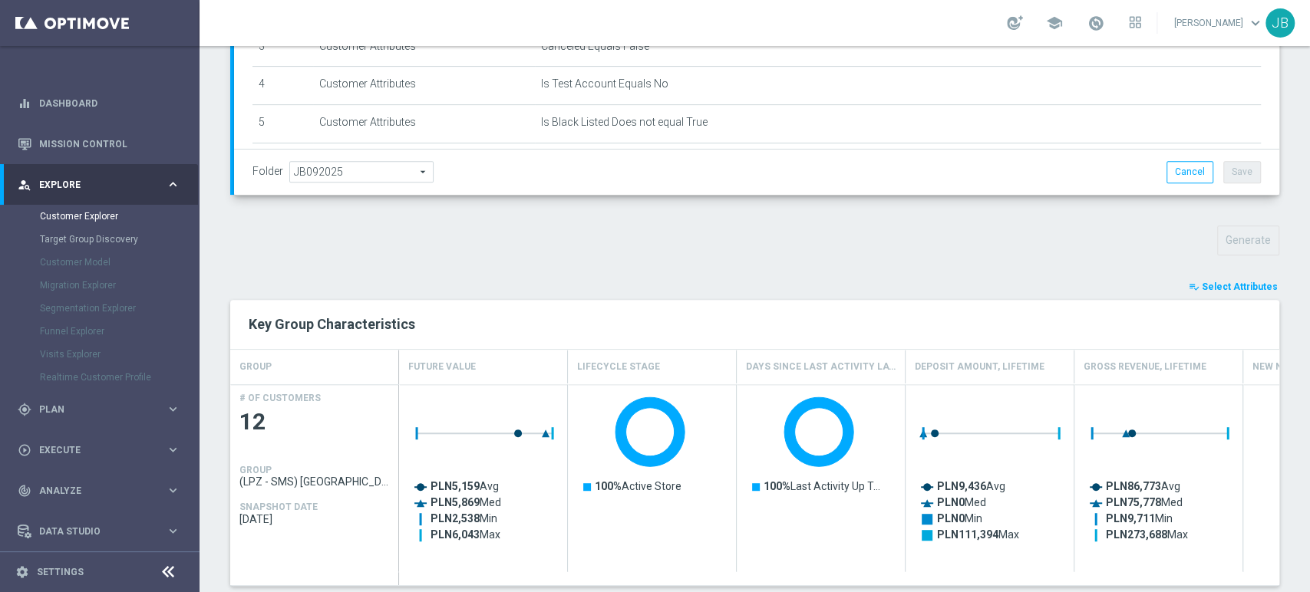
click at [1308, 34] on div "school Justyna Baranowska keyboard_arrow_down JB" at bounding box center [754, 23] width 1110 height 46
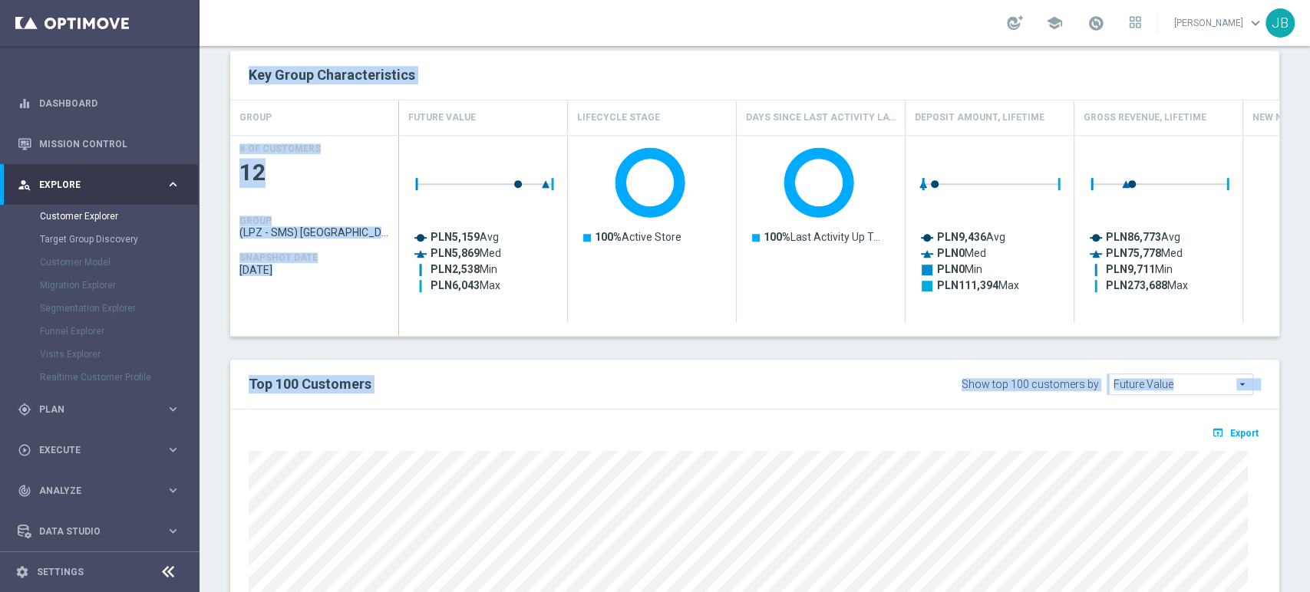
scroll to position [794, 0]
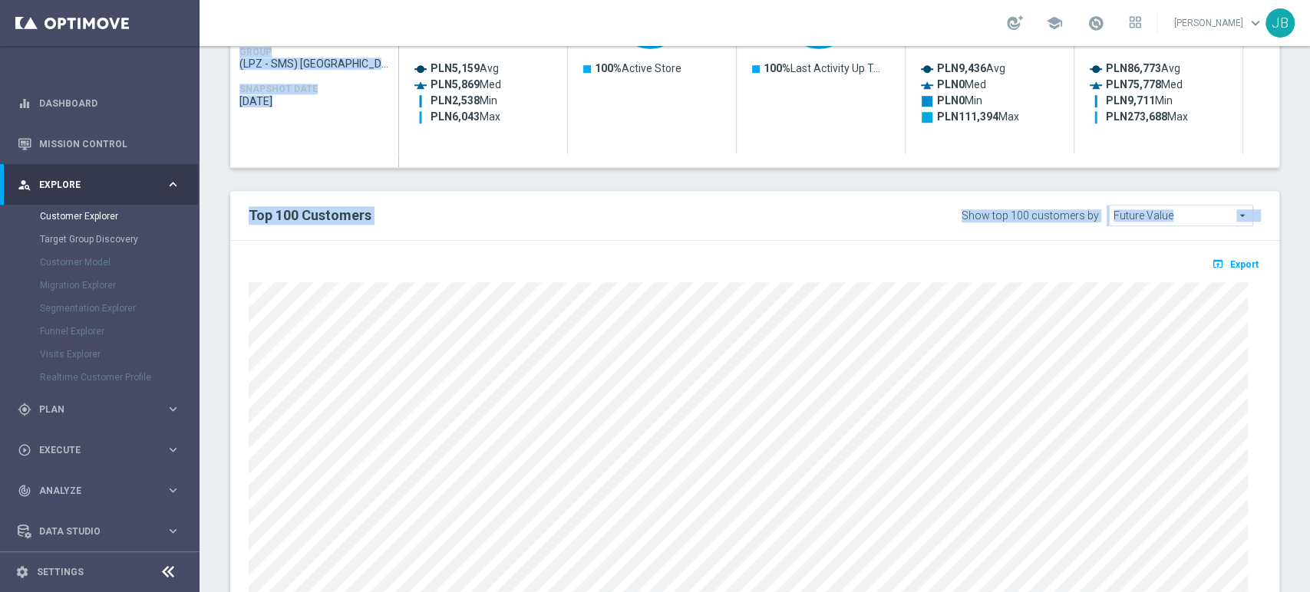
drag, startPoint x: 1308, startPoint y: 256, endPoint x: 1308, endPoint y: 410, distance: 153.4
click at [1308, 410] on div "Customer Explorer Explore Group Compare Groups Group Migrations TARGET GROUP (L…" at bounding box center [754, 319] width 1110 height 546
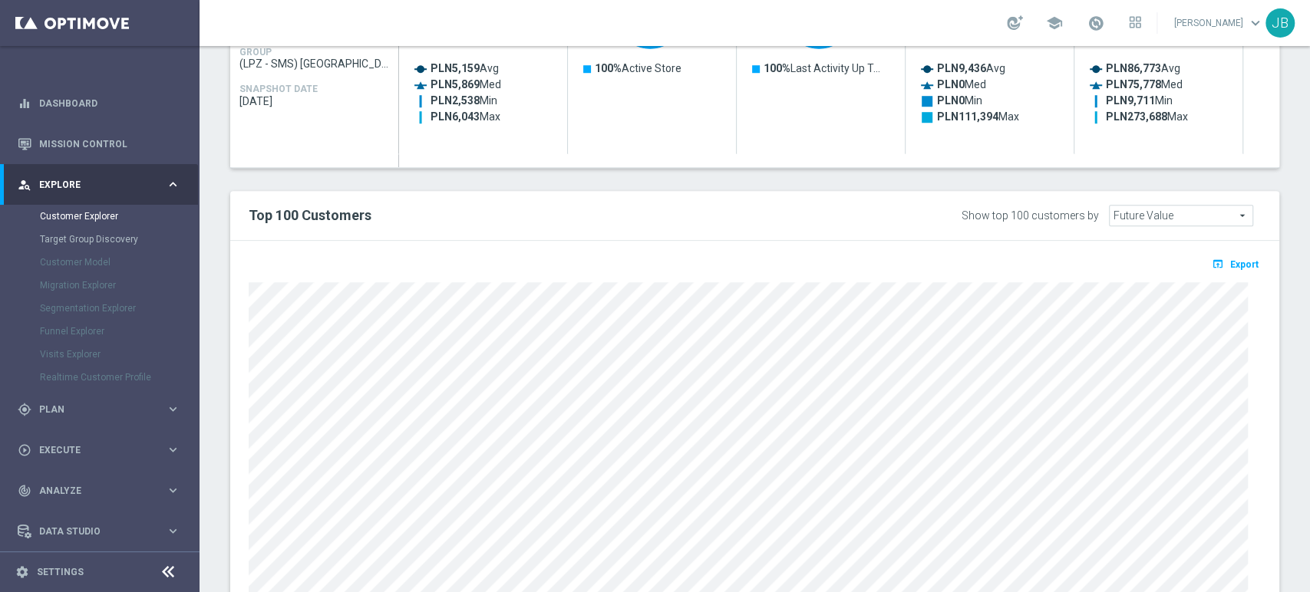
click at [1217, 250] on div "open_in_browser Export" at bounding box center [754, 428] width 1049 height 374
click at [1230, 262] on span "Export" at bounding box center [1244, 264] width 28 height 11
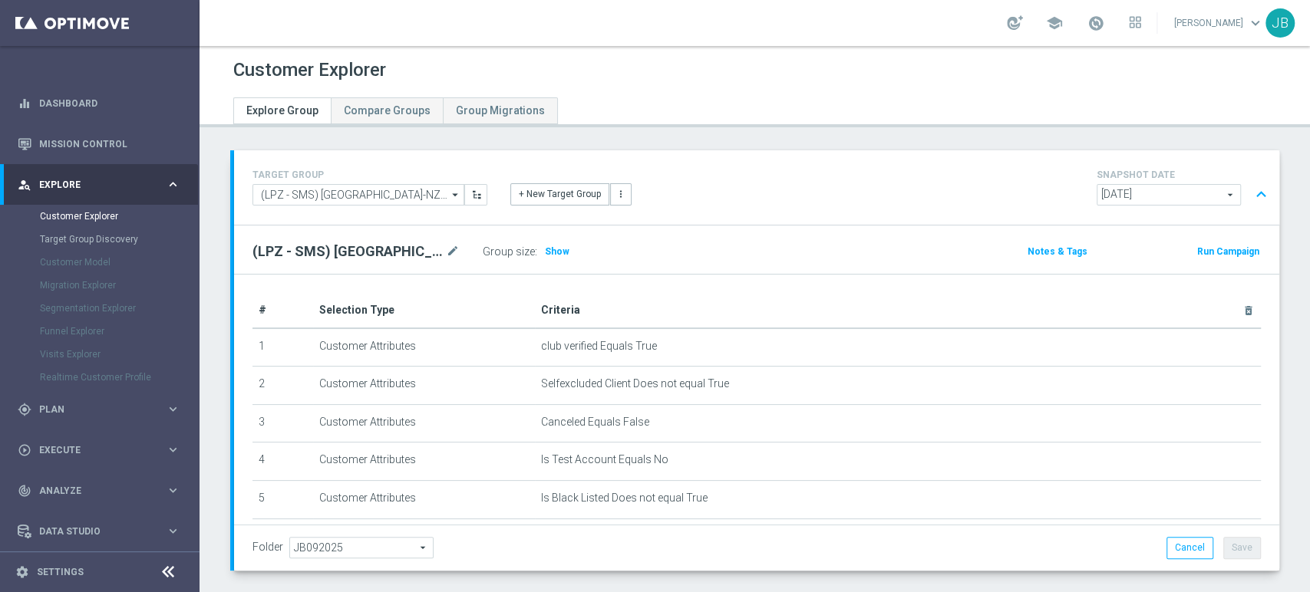
scroll to position [74, 0]
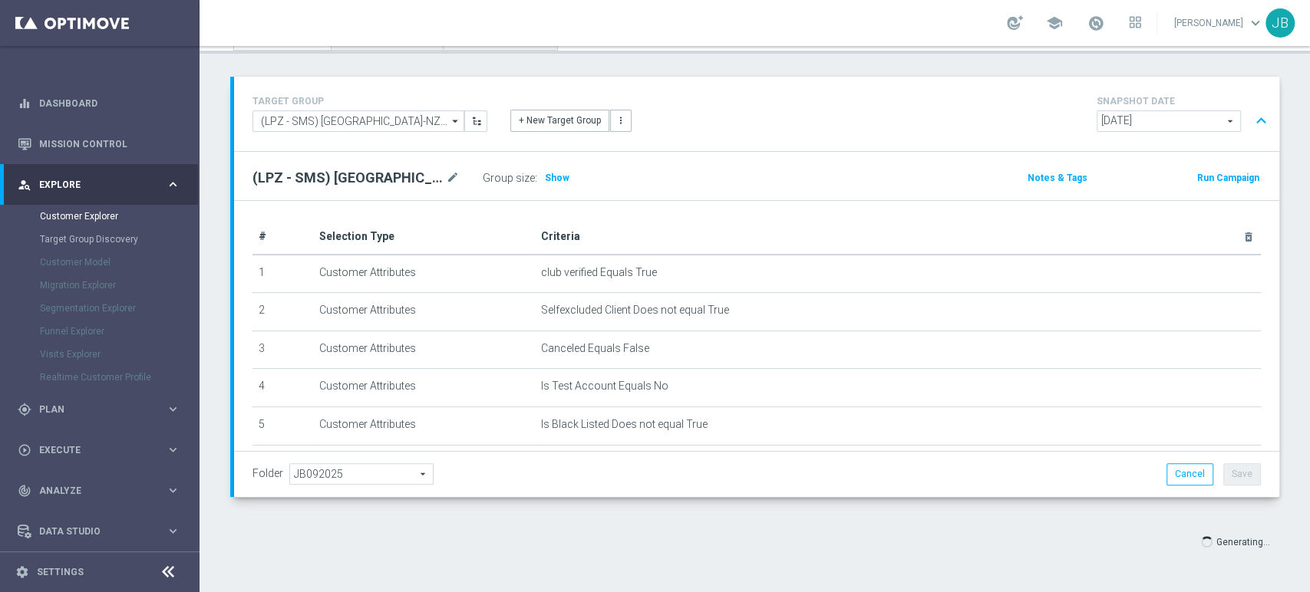
drag, startPoint x: 1308, startPoint y: 258, endPoint x: 1286, endPoint y: 440, distance: 183.9
click at [1286, 440] on div "Customer Explorer Explore Group Compare Groups Group Migrations TARGET GROUP (L…" at bounding box center [754, 319] width 1110 height 546
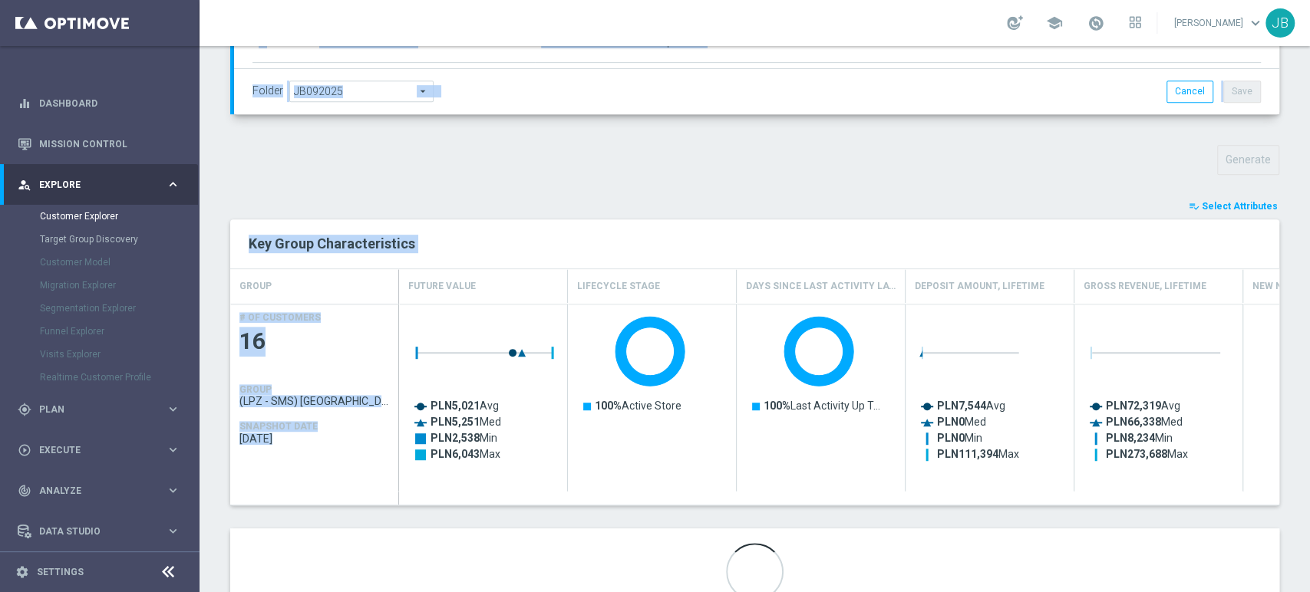
drag, startPoint x: 1308, startPoint y: 332, endPoint x: 1286, endPoint y: 518, distance: 187.0
click at [1286, 518] on div "Customer Explorer Explore Group Compare Groups Group Migrations TARGET GROUP (L…" at bounding box center [754, 319] width 1110 height 546
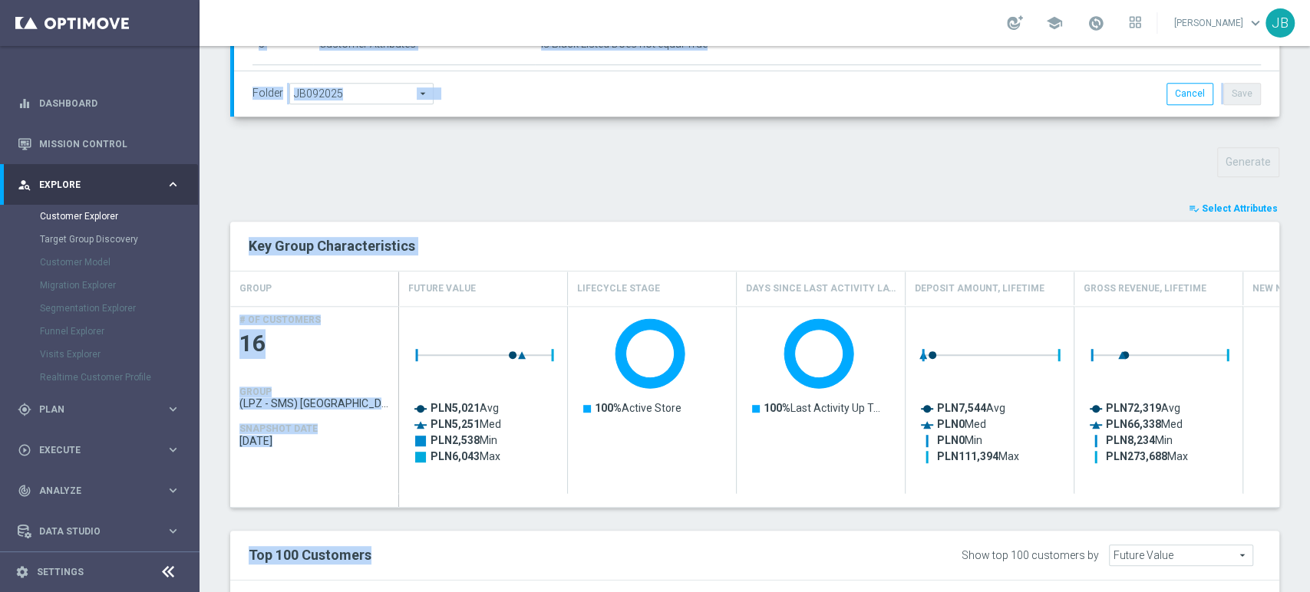
scroll to position [605, 0]
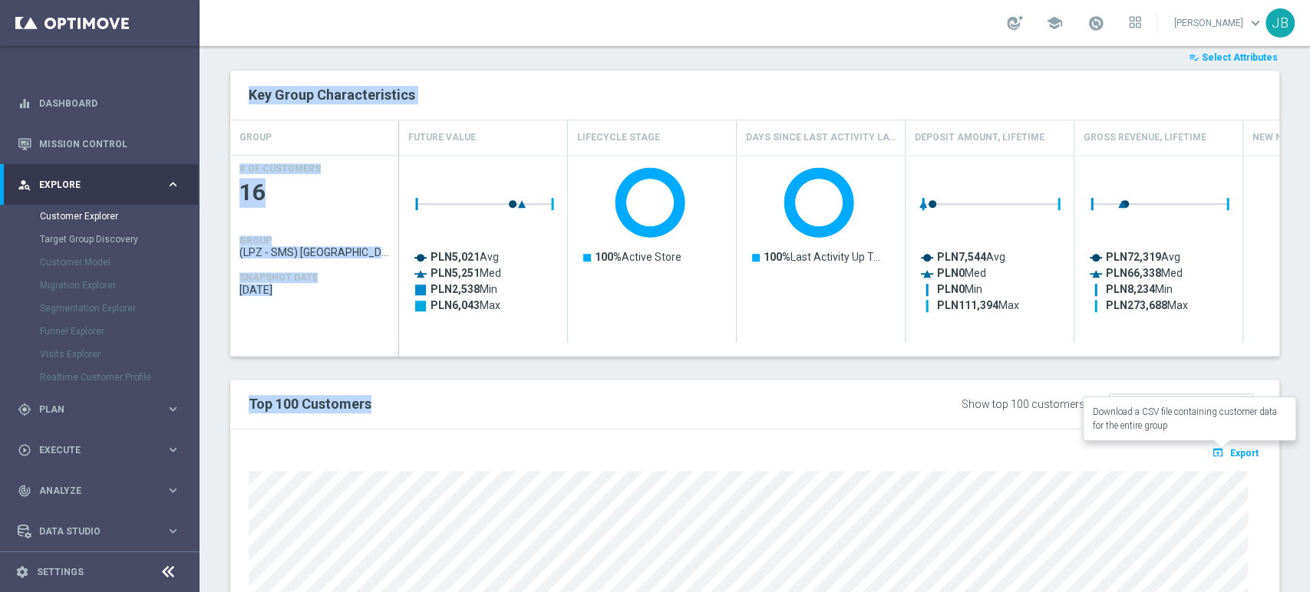
click at [1231, 453] on span "Export" at bounding box center [1244, 453] width 28 height 11
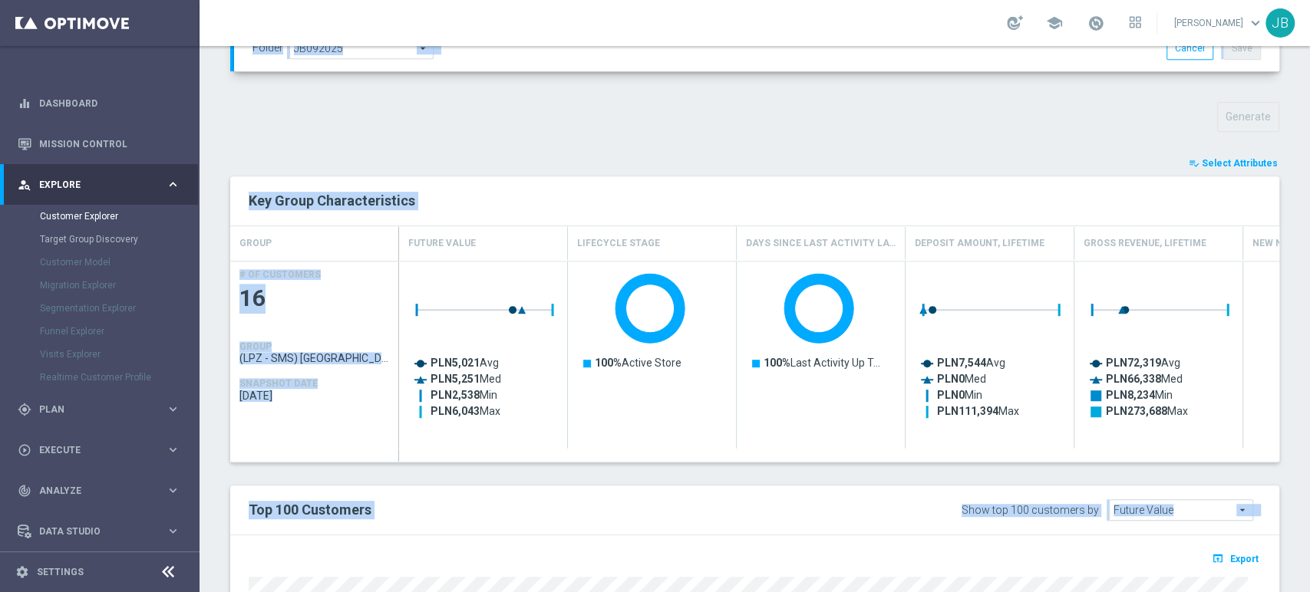
scroll to position [516, 0]
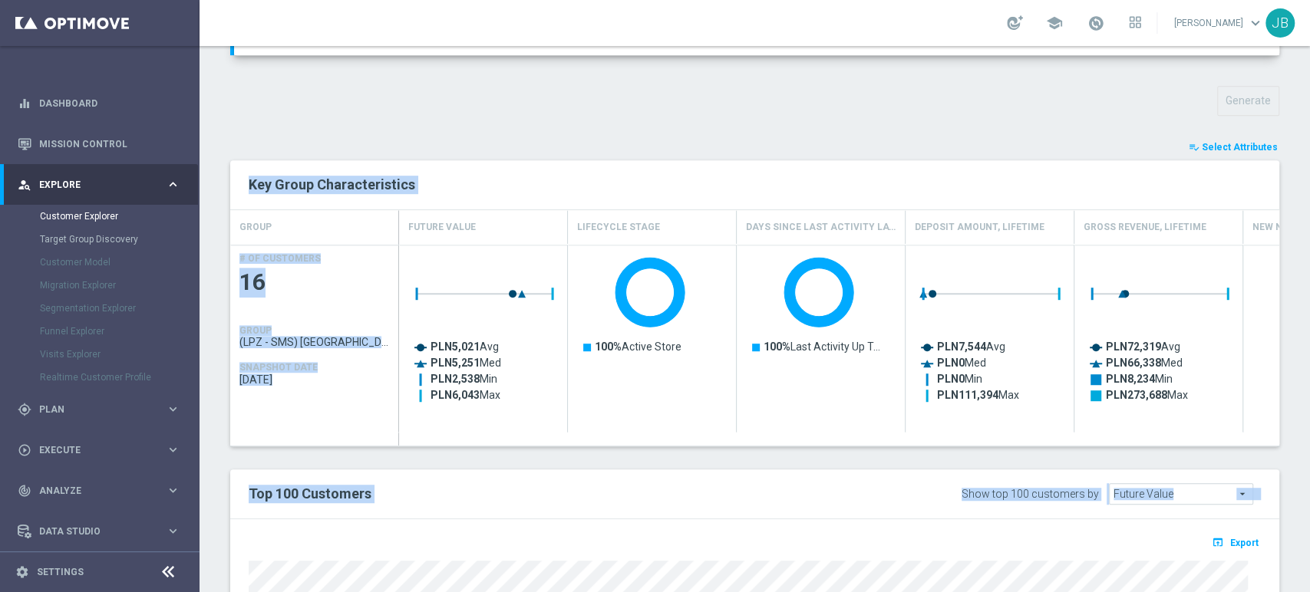
drag, startPoint x: 1308, startPoint y: 287, endPoint x: 1308, endPoint y: 546, distance: 259.3
click at [1308, 546] on div "Customer Explorer Explore Group Compare Groups Group Migrations TARGET GROUP (L…" at bounding box center [754, 319] width 1110 height 546
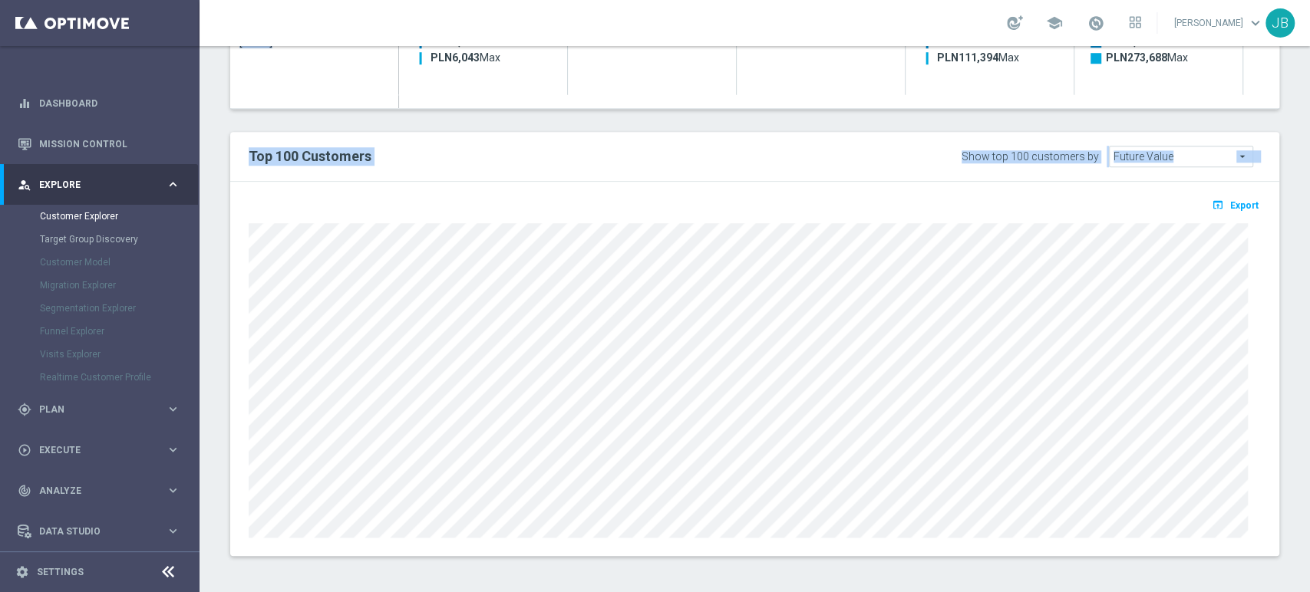
click at [690, 203] on div "open_in_browser Export" at bounding box center [754, 209] width 1035 height 19
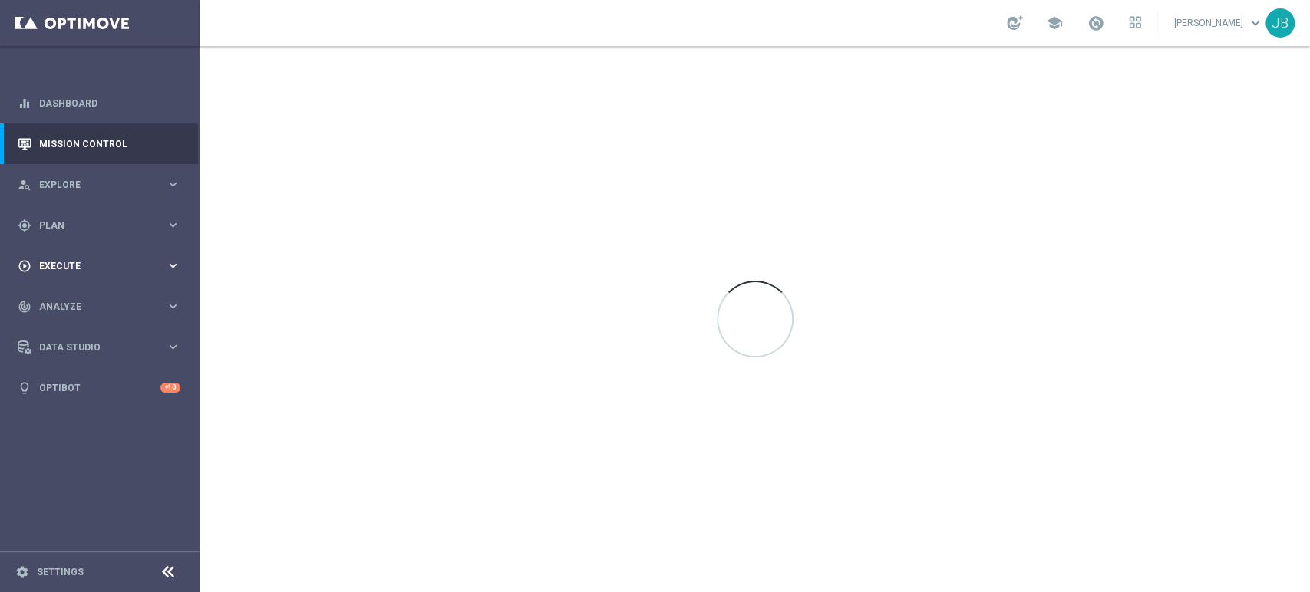
click at [78, 265] on span "Execute" at bounding box center [102, 266] width 127 height 9
click at [87, 292] on link "Campaign Builder" at bounding box center [100, 298] width 120 height 12
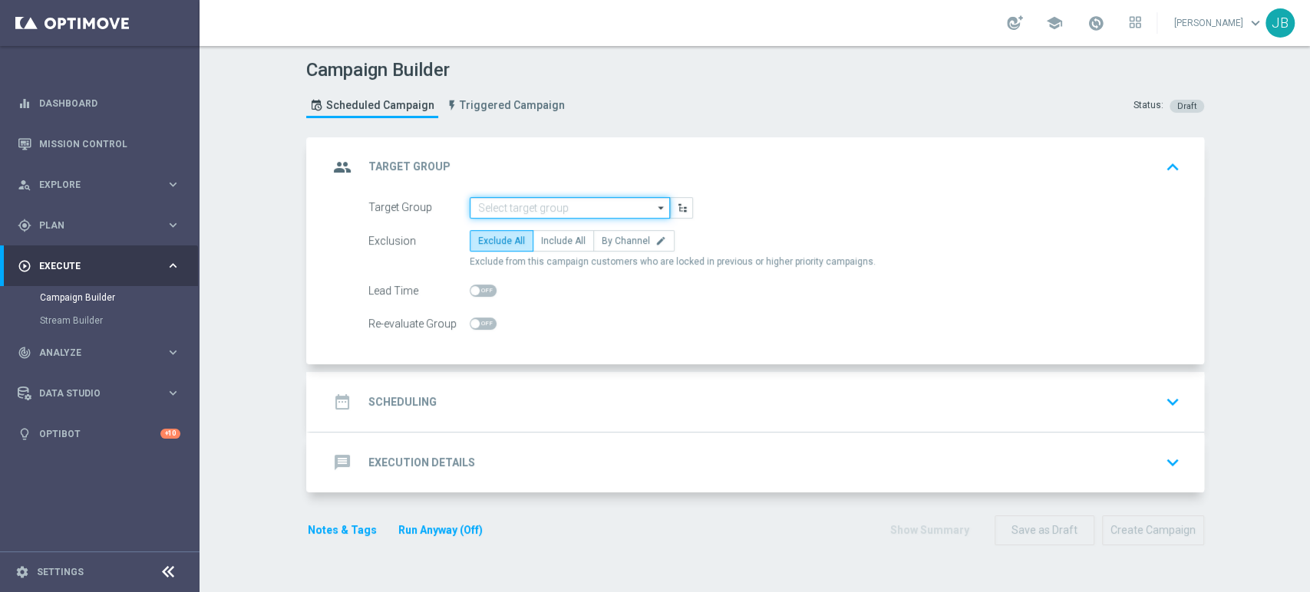
click at [546, 203] on input at bounding box center [569, 207] width 200 height 21
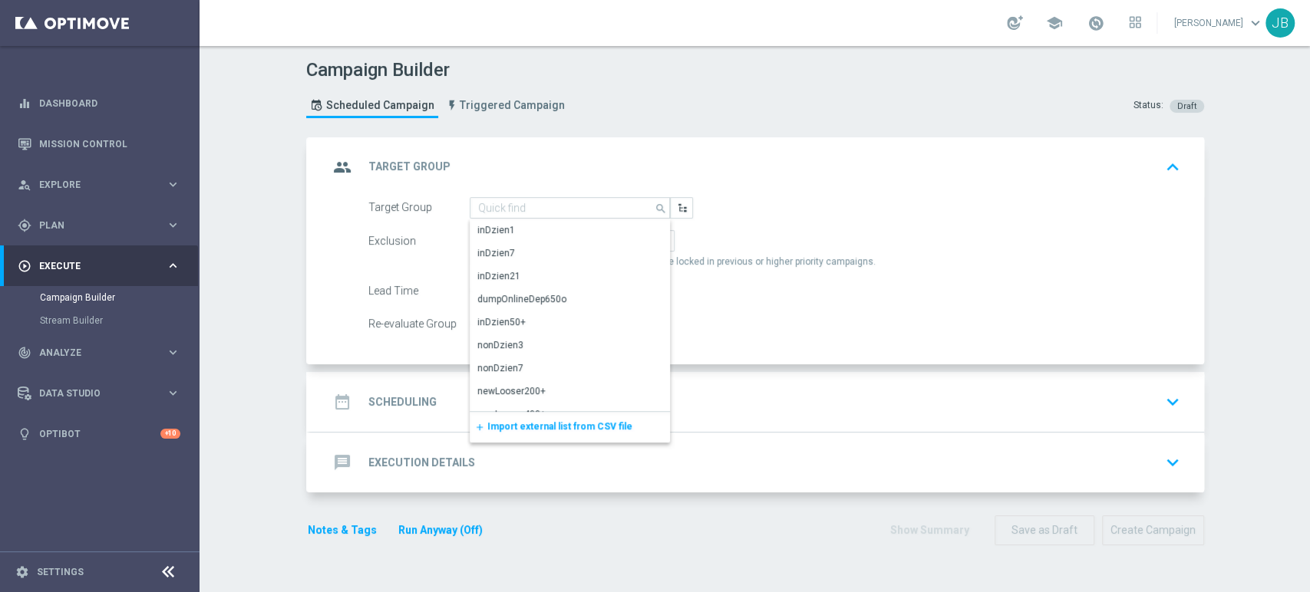
click at [521, 422] on span "Import external list from CSV file" at bounding box center [559, 426] width 145 height 11
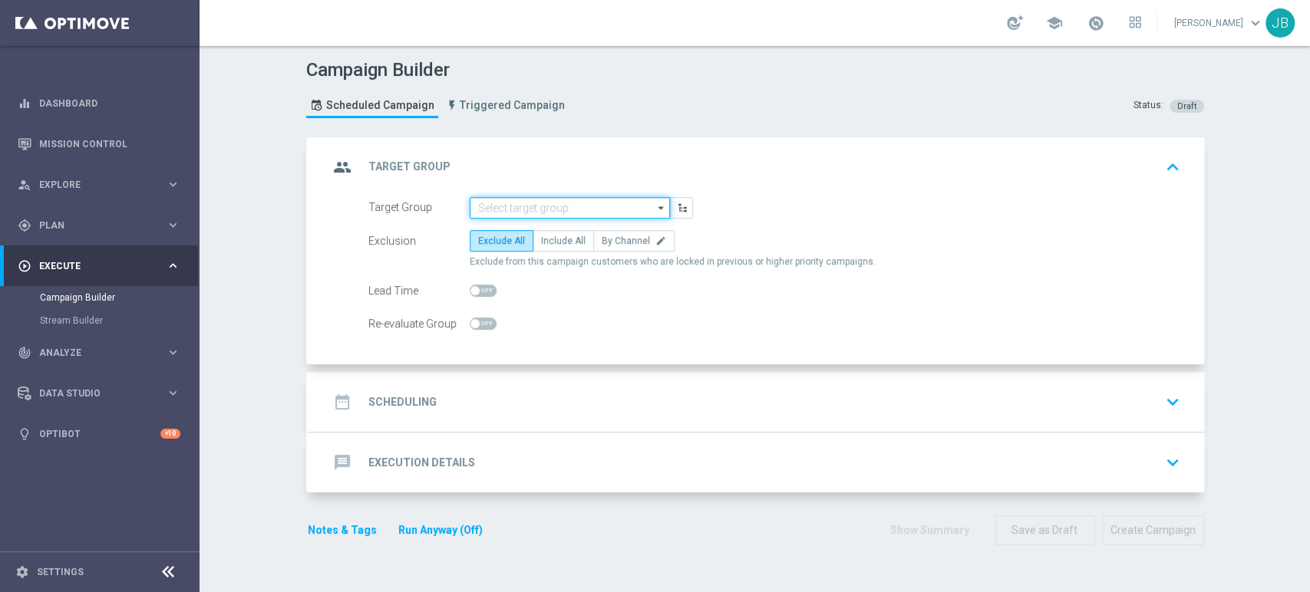
click at [566, 204] on input at bounding box center [569, 207] width 200 height 21
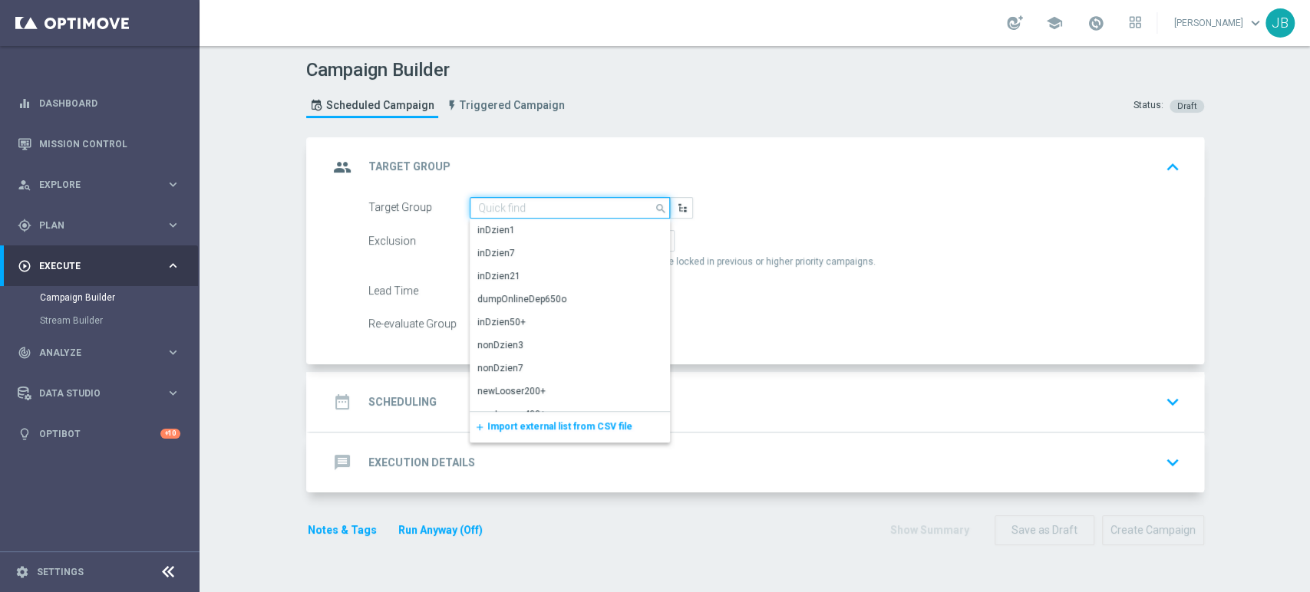
paste input "(LPZ - SMS) [GEOGRAPHIC_DATA]-NZ_[PHONE_NUMBER]"
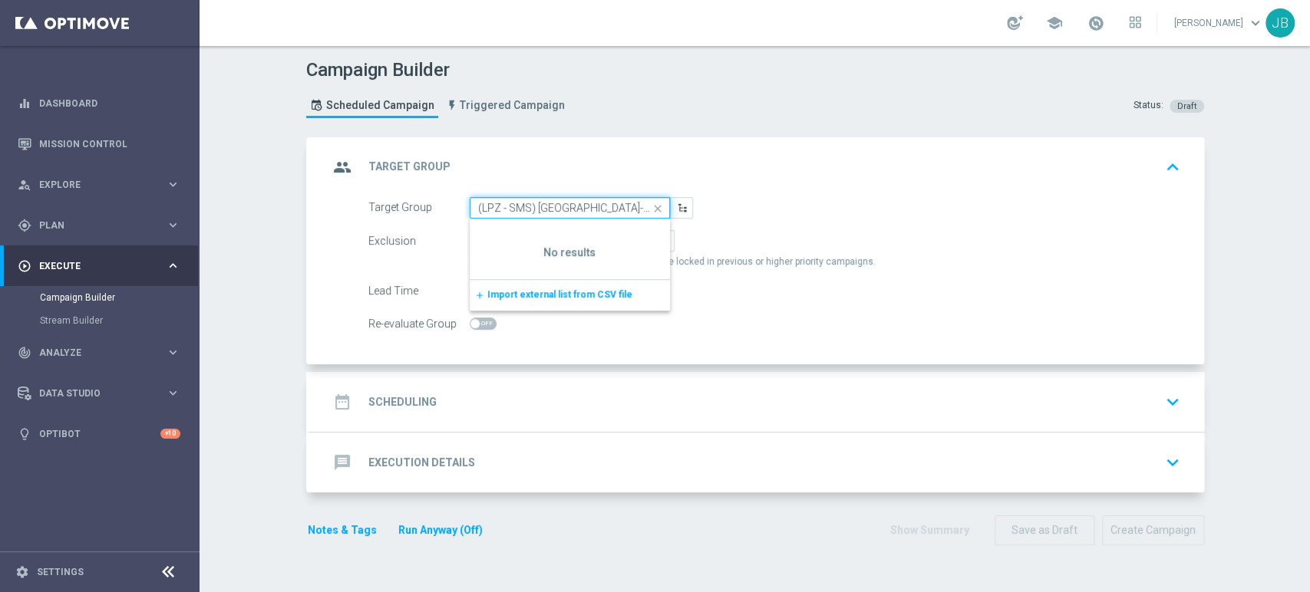
scroll to position [0, 3]
click at [566, 204] on input "(LPZ - SMS) [GEOGRAPHIC_DATA]-NZ_[PHONE_NUMBER]" at bounding box center [569, 207] width 200 height 21
click at [483, 203] on input "(LPZ - SMS) [GEOGRAPHIC_DATA]-NZ_[PHONE_NUMBER]" at bounding box center [569, 207] width 200 height 21
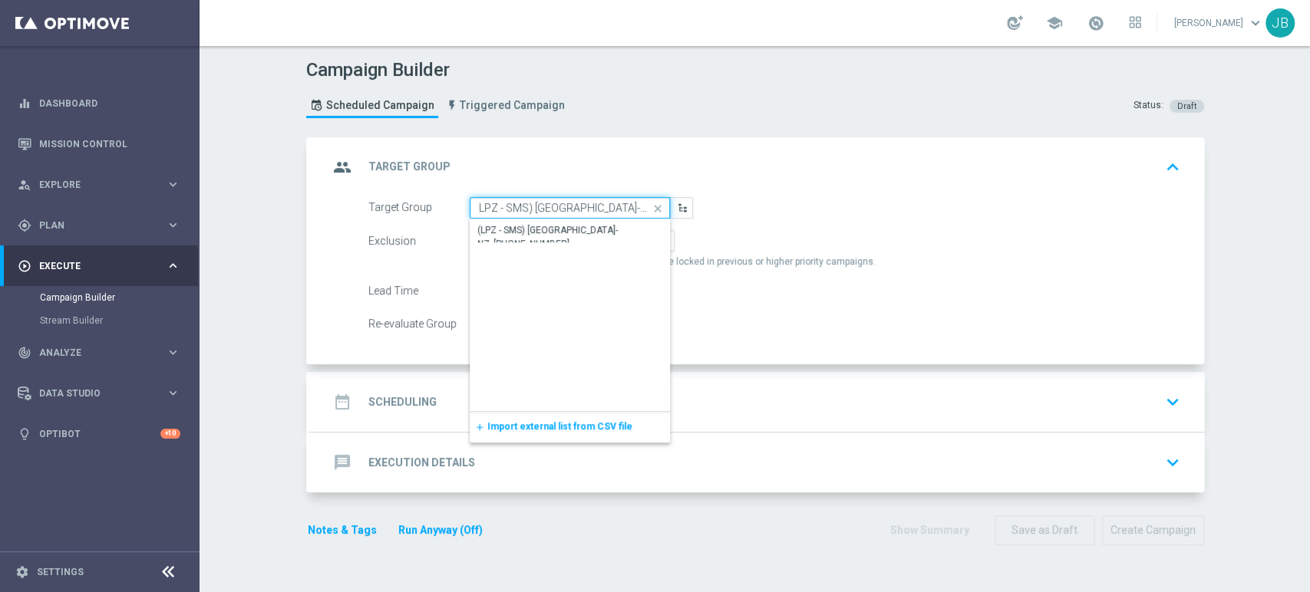
scroll to position [0, 0]
click at [510, 230] on div "(LPZ - SMS) [GEOGRAPHIC_DATA]-NZ_[PHONE_NUMBER]" at bounding box center [570, 237] width 186 height 28
type input "(LPZ - SMS) [GEOGRAPHIC_DATA]-NZ_[PHONE_NUMBER]"
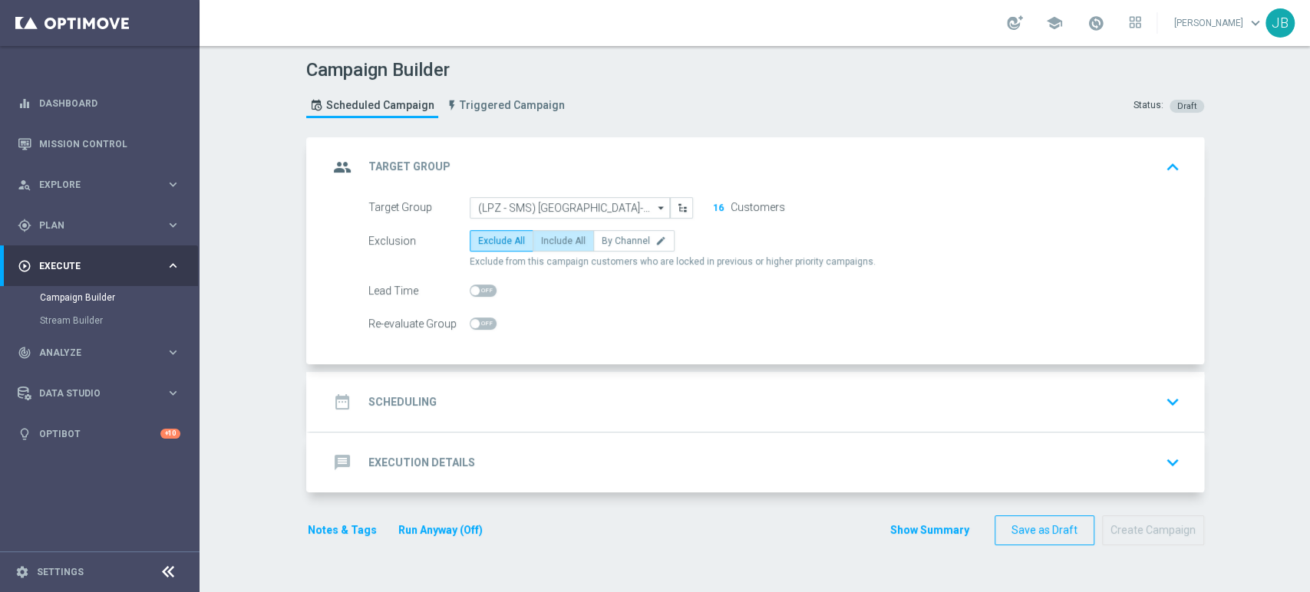
click at [558, 242] on span "Include All" at bounding box center [563, 241] width 44 height 11
click at [551, 242] on input "Include All" at bounding box center [546, 244] width 10 height 10
radio input "true"
click at [1180, 409] on div "date_range Scheduling keyboard_arrow_down" at bounding box center [757, 402] width 894 height 60
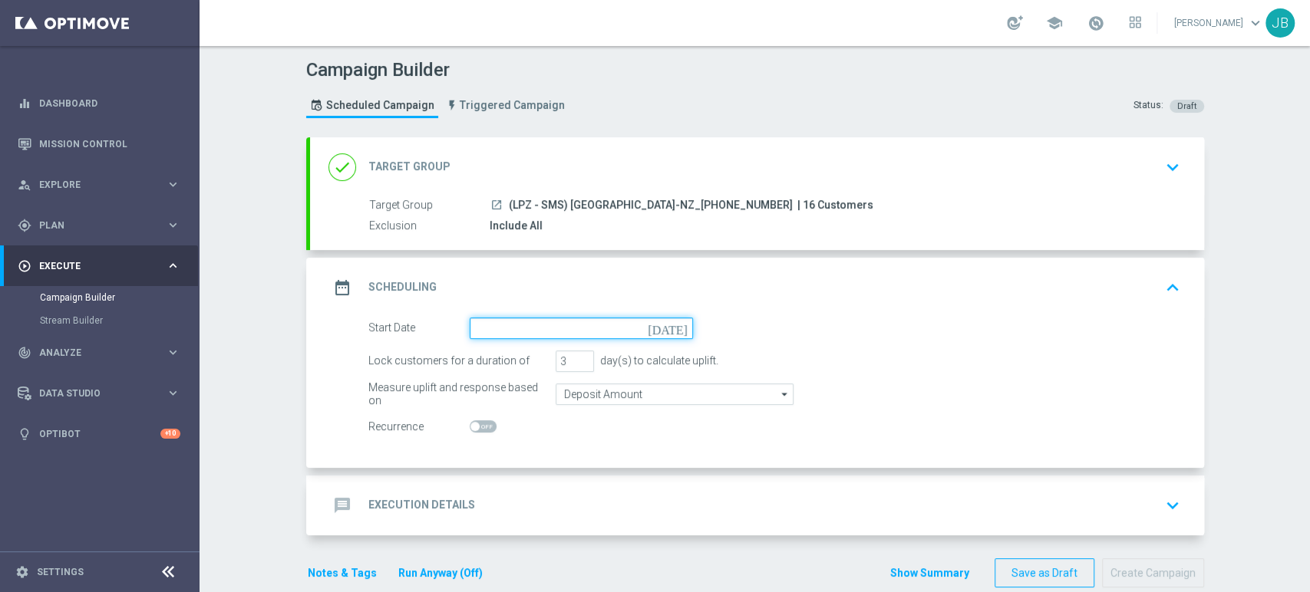
click at [598, 320] on input at bounding box center [580, 328] width 223 height 21
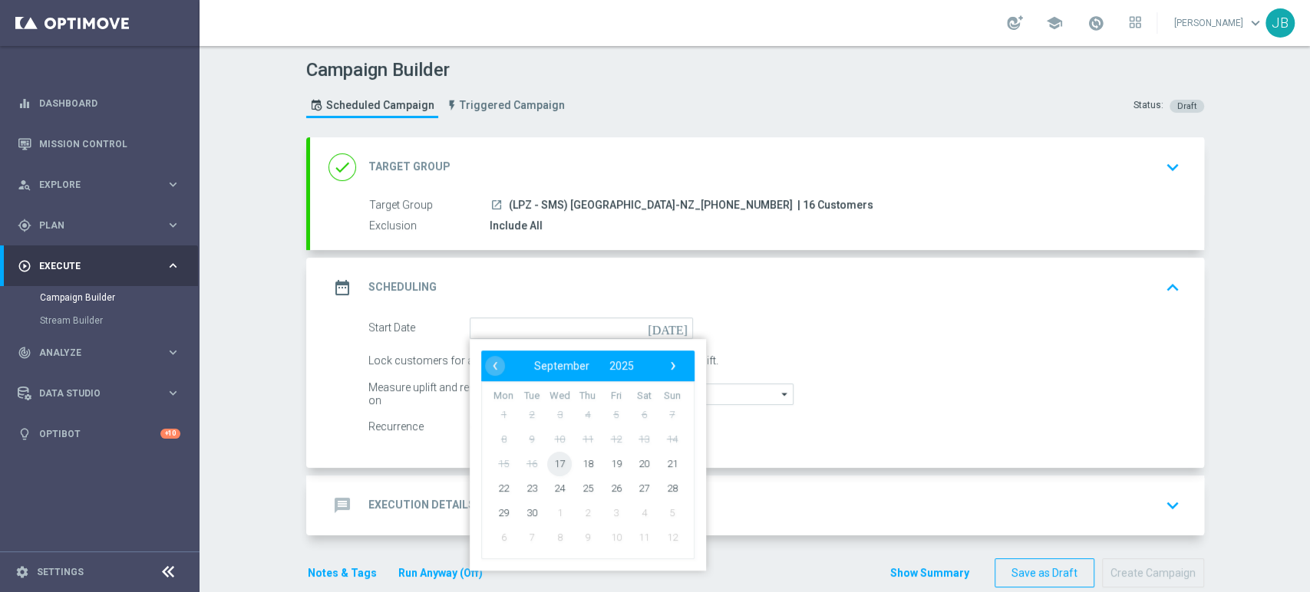
click at [549, 460] on span "17" at bounding box center [559, 463] width 25 height 25
type input "[DATE]"
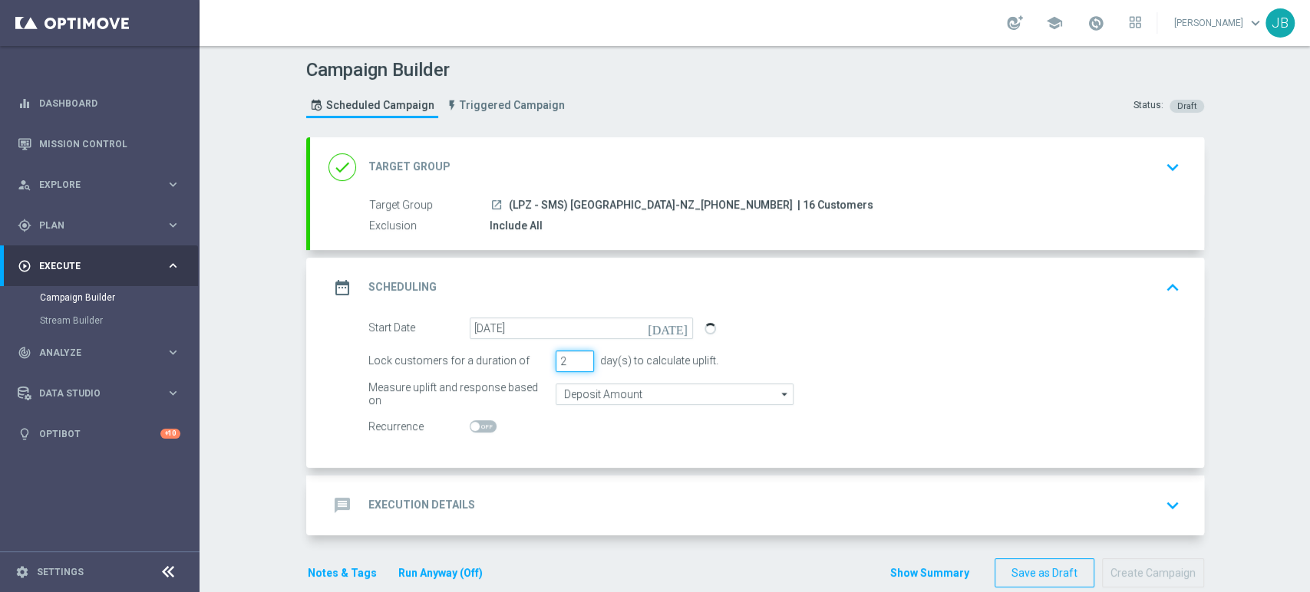
click at [576, 364] on input "2" at bounding box center [574, 361] width 38 height 21
type input "1"
click at [576, 364] on input "1" at bounding box center [574, 361] width 38 height 21
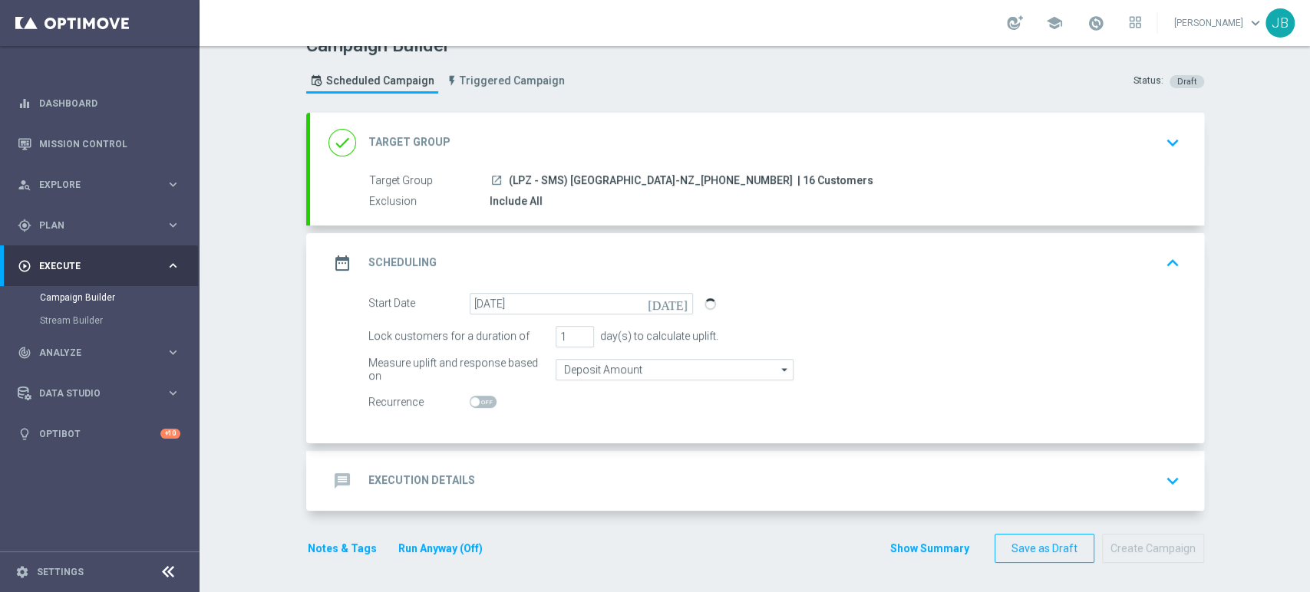
drag, startPoint x: 1308, startPoint y: 268, endPoint x: 1308, endPoint y: 345, distance: 77.5
click at [1308, 345] on div "Campaign Builder Scheduled Campaign Triggered Campaign Status: Draft done Targe…" at bounding box center [754, 319] width 1110 height 546
click at [1168, 466] on button "keyboard_arrow_down" at bounding box center [1172, 480] width 26 height 29
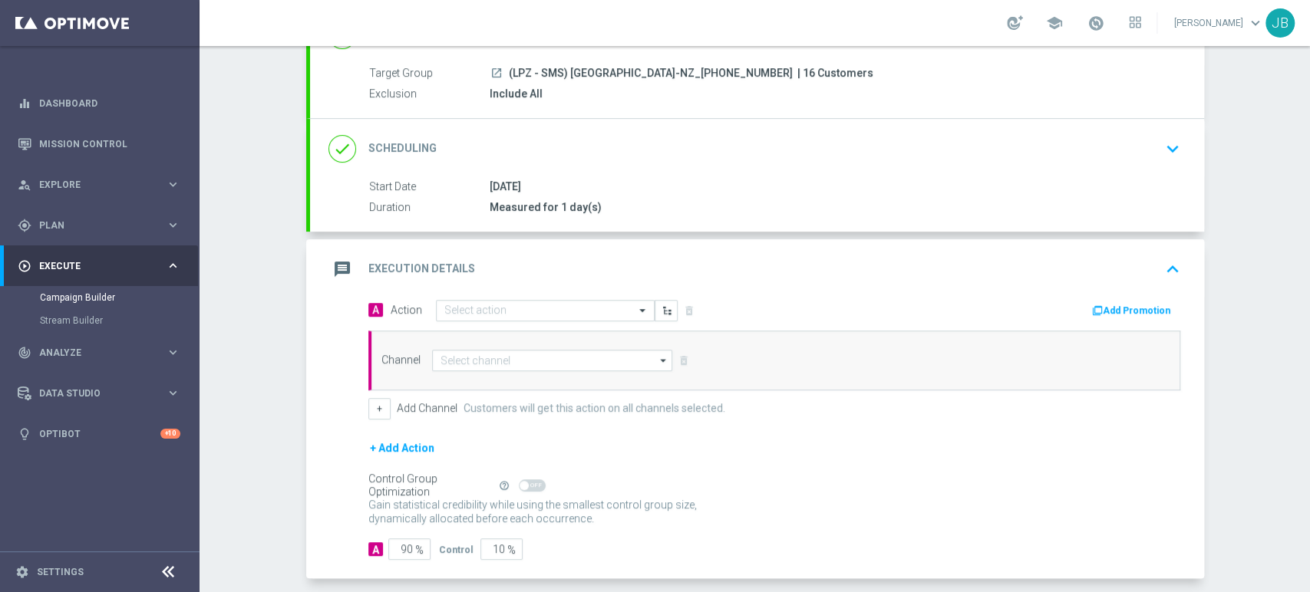
scroll to position [134, 0]
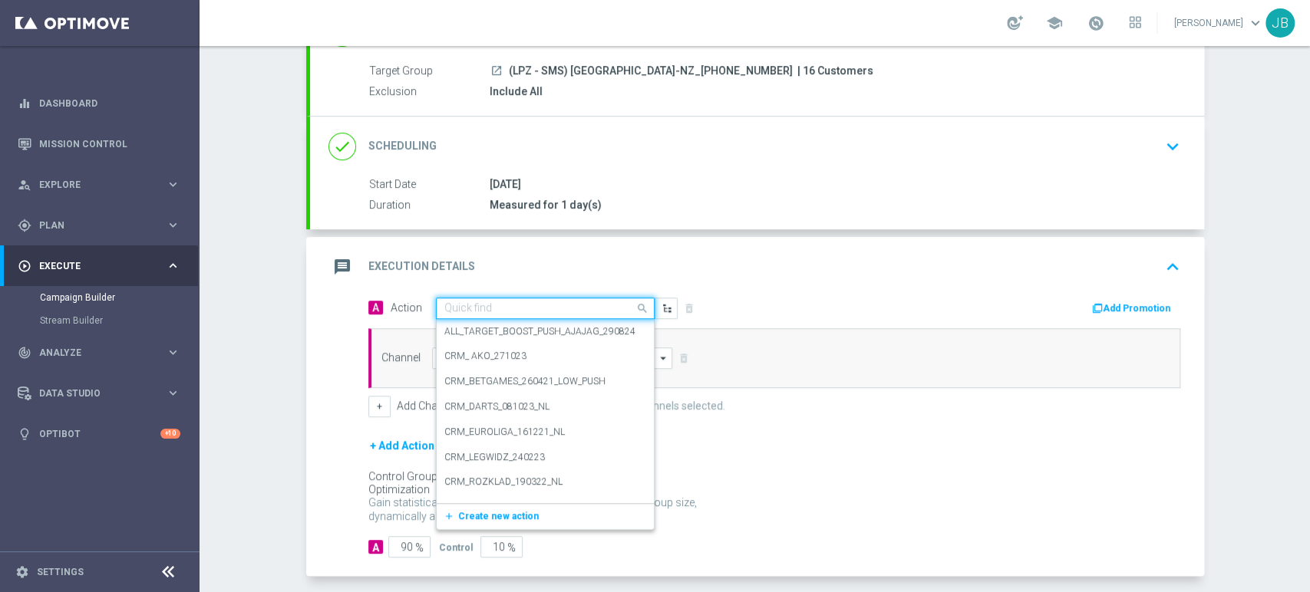
click at [522, 310] on input "text" at bounding box center [529, 308] width 171 height 13
click at [461, 513] on span "Create new action" at bounding box center [498, 516] width 81 height 11
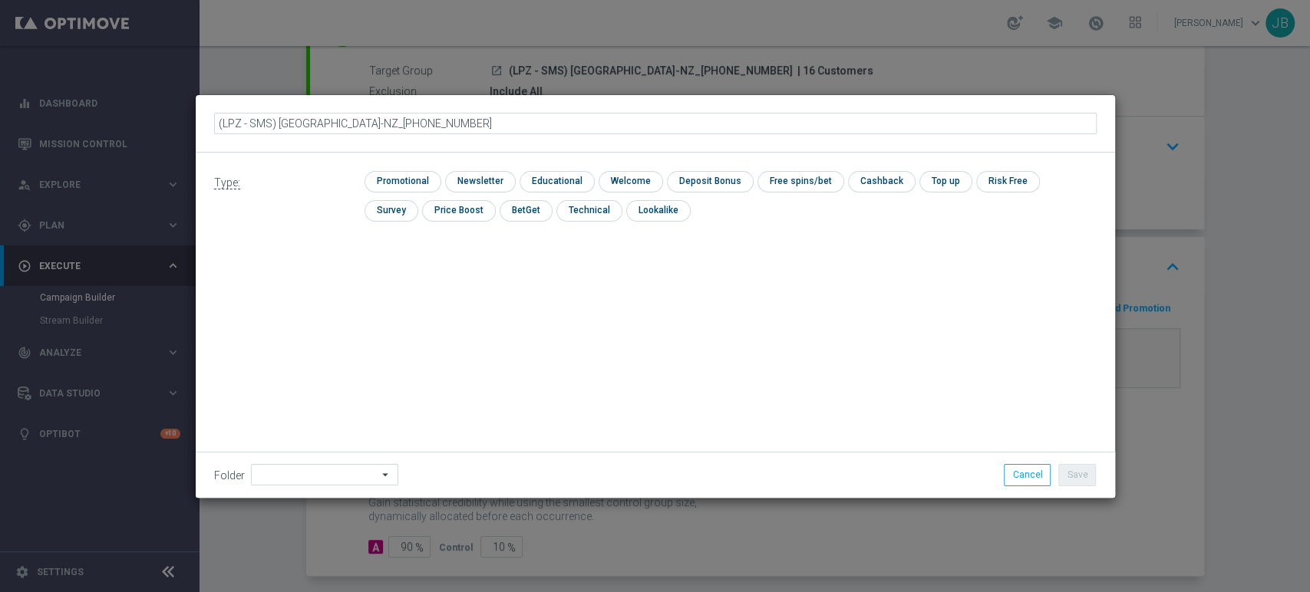
click at [237, 127] on input "(LPZ - SMS) [GEOGRAPHIC_DATA]-NZ_[PHONE_NUMBER]" at bounding box center [655, 123] width 882 height 21
type input "(LPZ - SMS) [GEOGRAPHIC_DATA]-NZ_[PHONE_NUMBER]"
click at [469, 184] on input "checkbox" at bounding box center [478, 181] width 67 height 21
checkbox input "true"
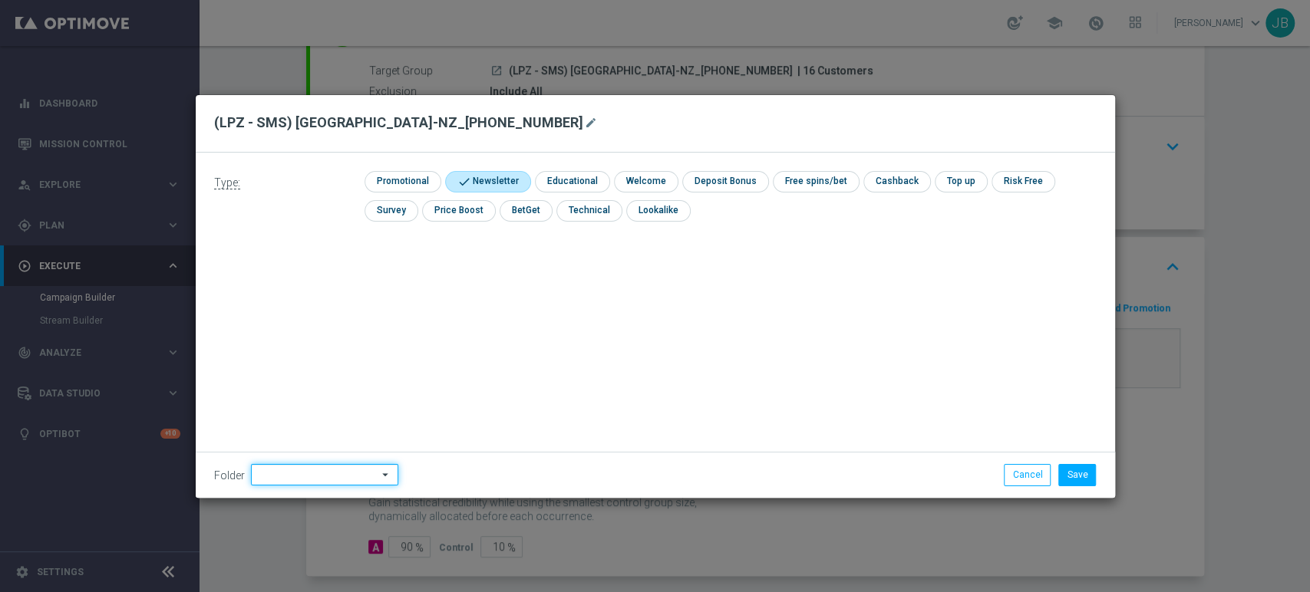
click at [321, 471] on input at bounding box center [324, 474] width 147 height 21
click at [327, 328] on div "Justyna B." at bounding box center [322, 318] width 143 height 21
type input "Justyna B."
click at [1074, 477] on button "Save" at bounding box center [1077, 474] width 38 height 21
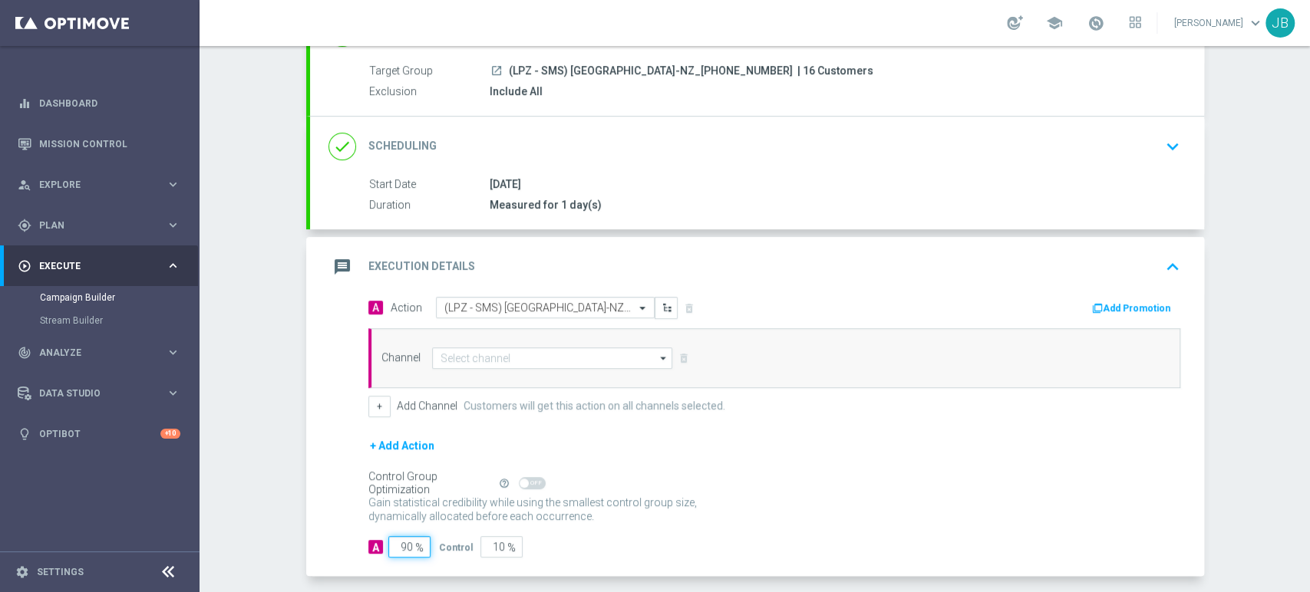
click at [403, 545] on input "90" at bounding box center [409, 546] width 42 height 21
type input "9"
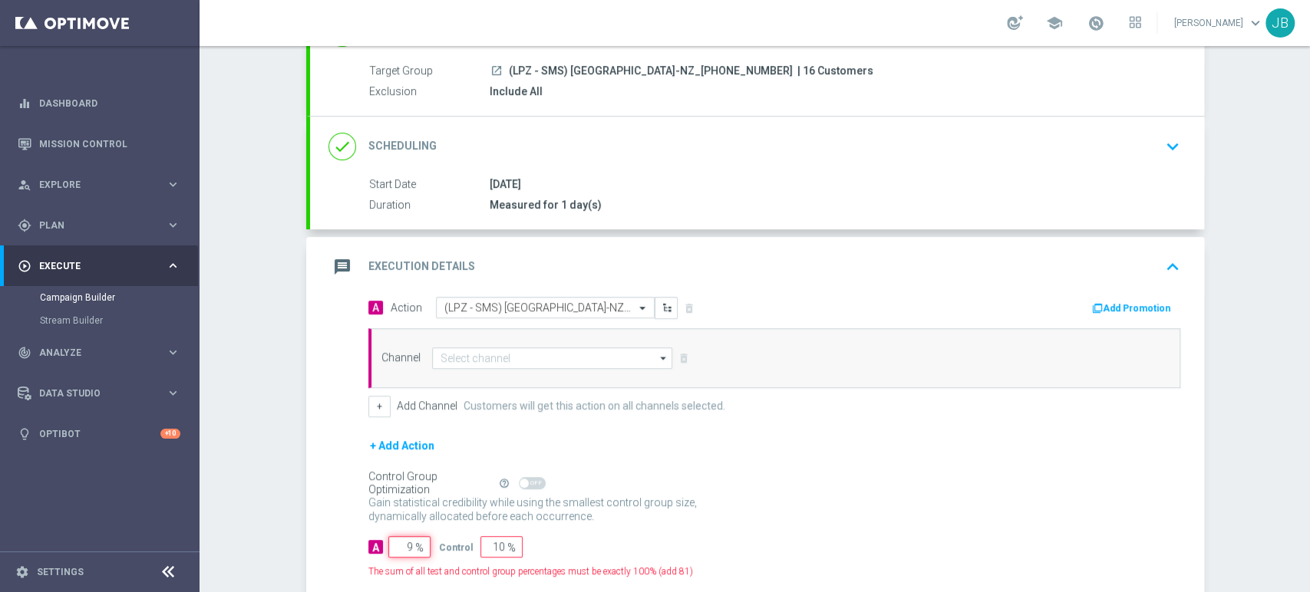
type input "91"
type input "100"
type input "10"
type input "90"
type input "100"
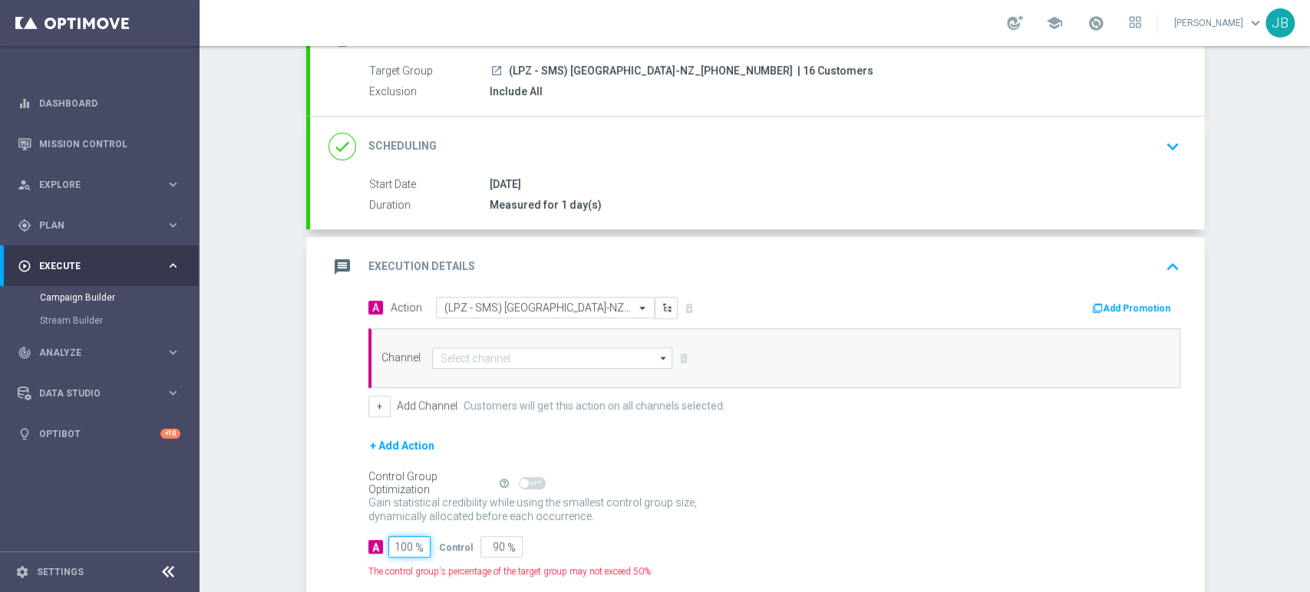
type input "0"
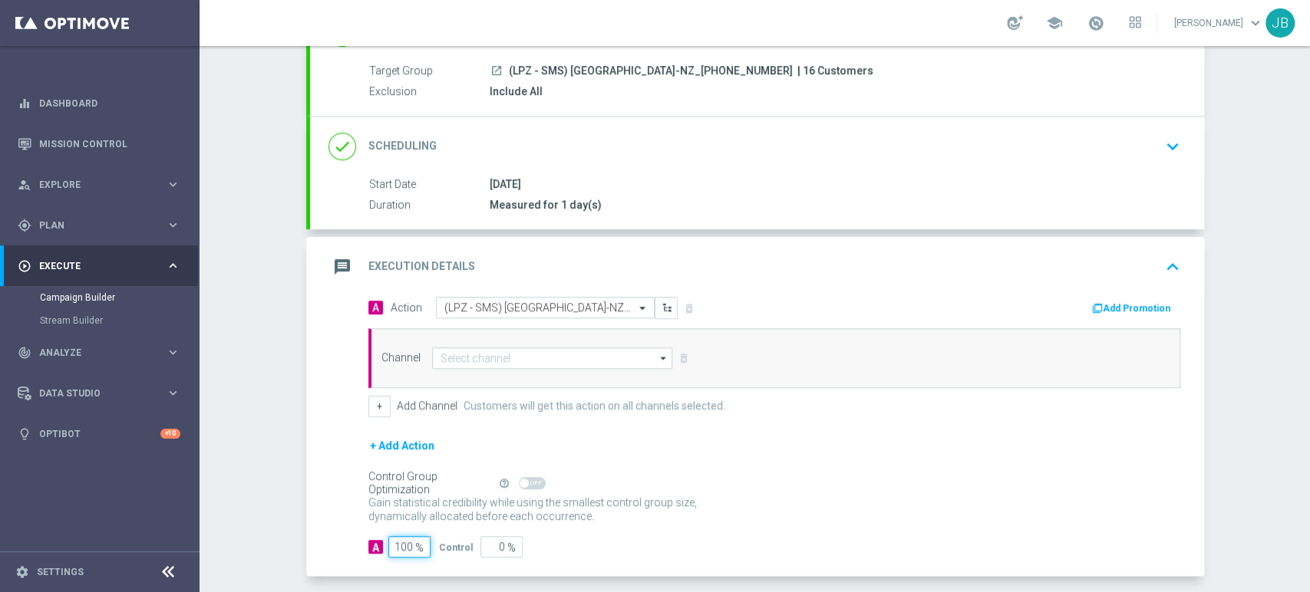
type input "100"
click at [555, 342] on div "Channel arrow_drop_down Show Selected 0 of 22 Target group only SMS" at bounding box center [774, 358] width 812 height 60
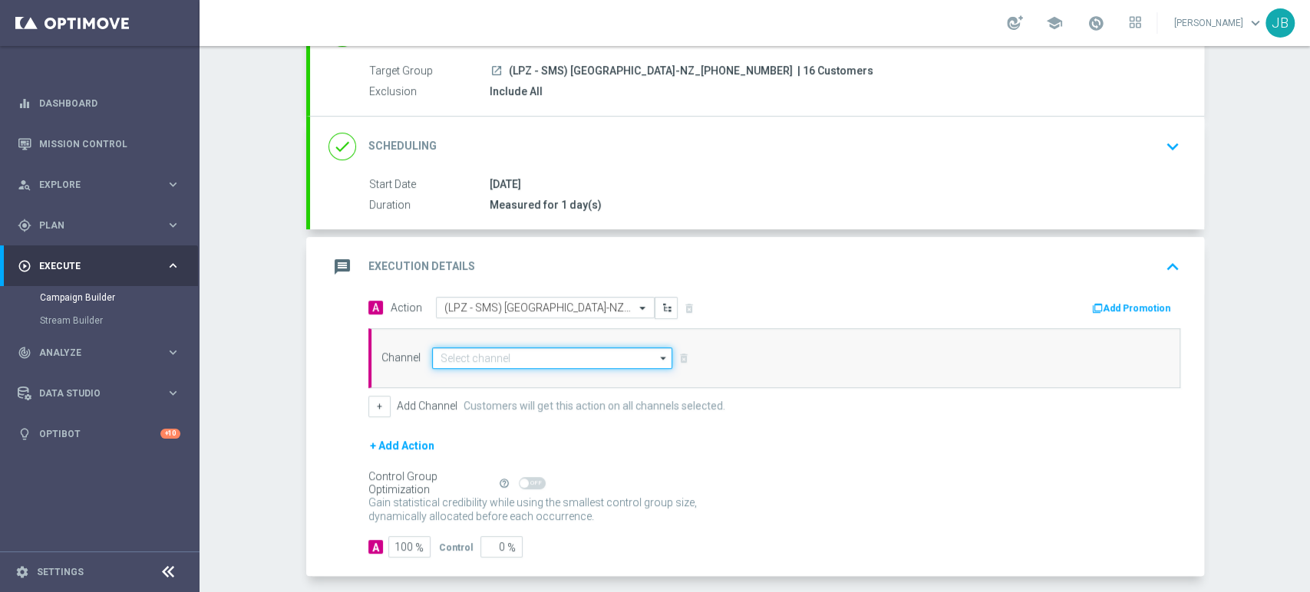
click at [553, 357] on input at bounding box center [552, 358] width 241 height 21
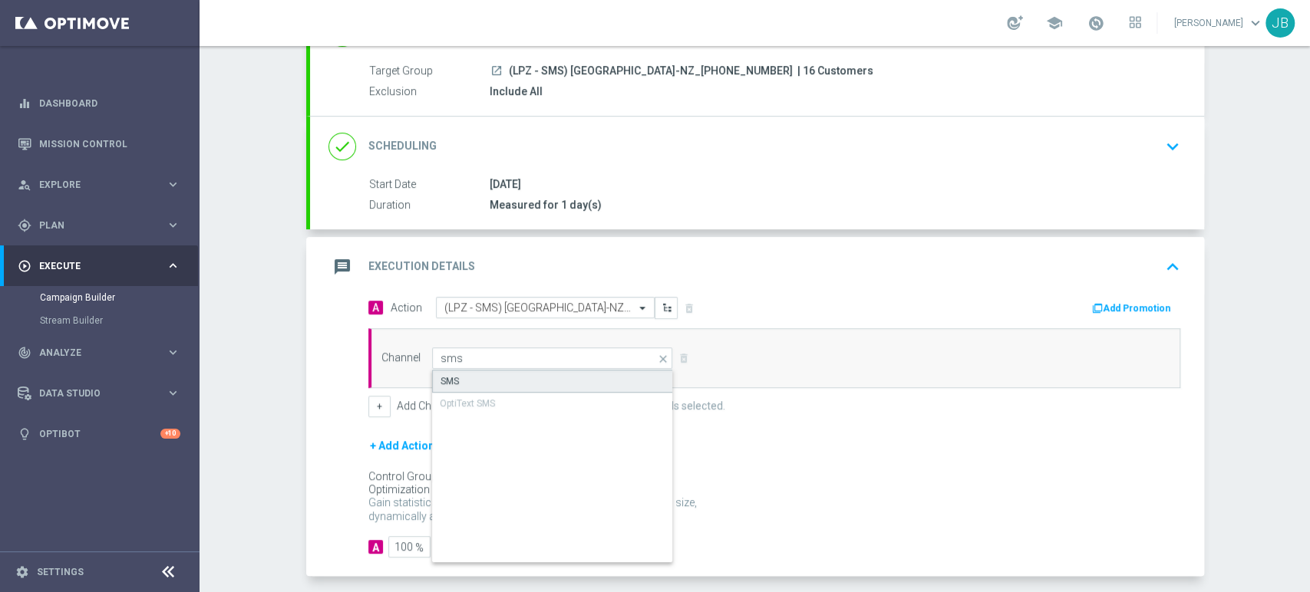
click at [522, 382] on div "SMS" at bounding box center [553, 381] width 242 height 23
type input "SMS"
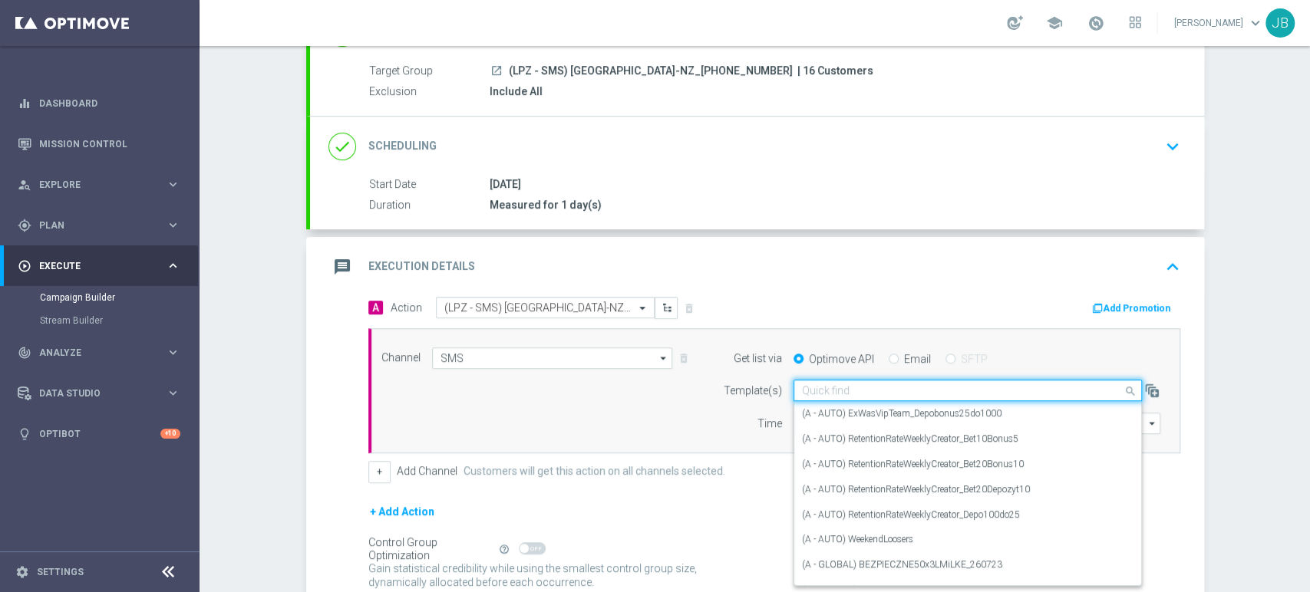
click at [901, 395] on input "text" at bounding box center [952, 390] width 301 height 13
paste input "(LPZ - SMS) [GEOGRAPHIC_DATA]-NZ_[PHONE_NUMBER]"
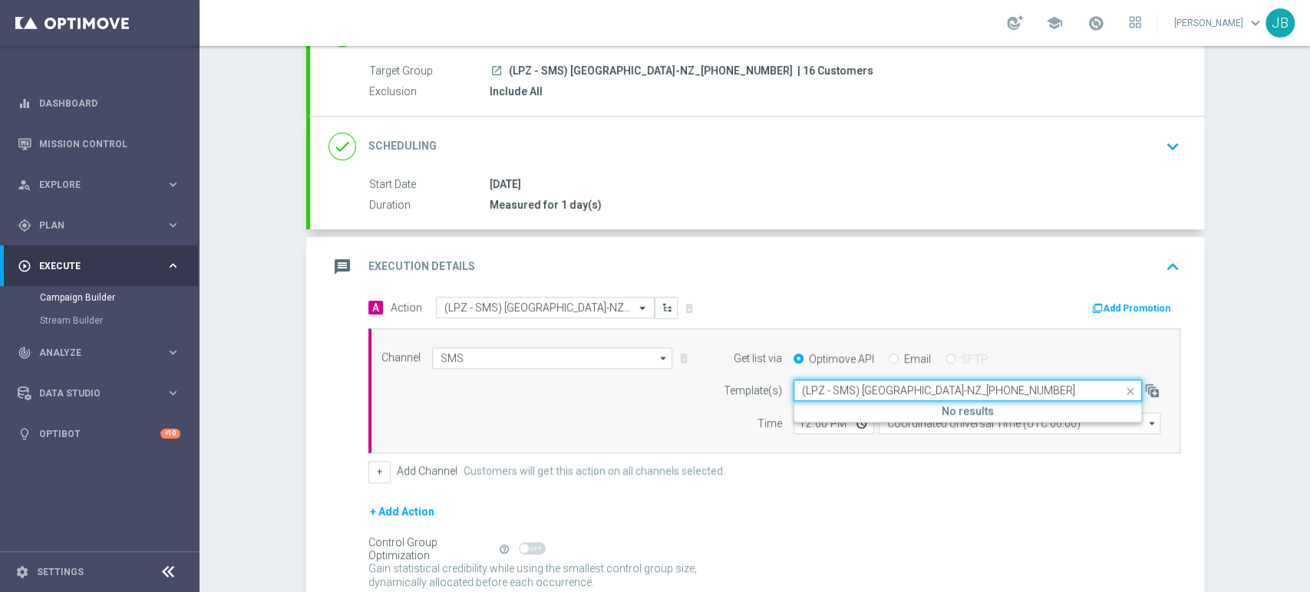
click at [810, 391] on input "(LPZ - SMS) [GEOGRAPHIC_DATA]-NZ_[PHONE_NUMBER]" at bounding box center [952, 390] width 301 height 13
click at [810, 404] on div "(LPZ - SMS) [GEOGRAPHIC_DATA]-NZ_[PHONE_NUMBER]" at bounding box center [967, 413] width 331 height 25
type input "(LPZ - SMS) [GEOGRAPHIC_DATA]-NZ_[PHONE_NUMBER]"
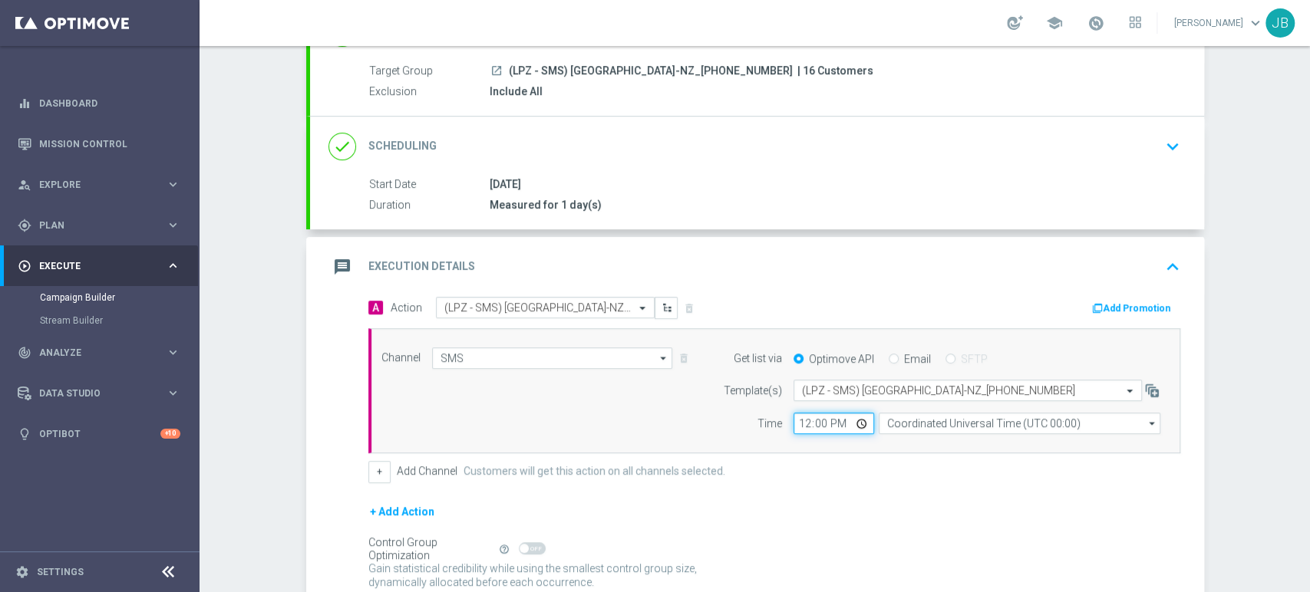
click at [798, 423] on input "12:00" at bounding box center [833, 423] width 81 height 21
type input "15:24"
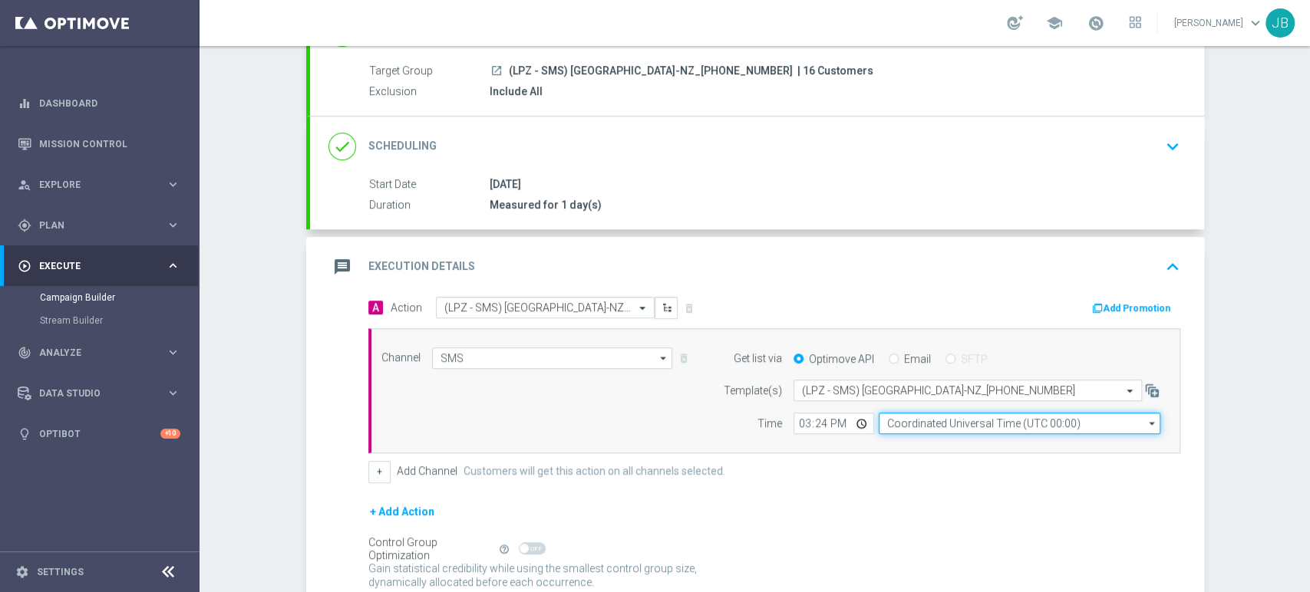
click at [890, 427] on input "Coordinated Universal Time (UTC 00:00)" at bounding box center [1019, 423] width 282 height 21
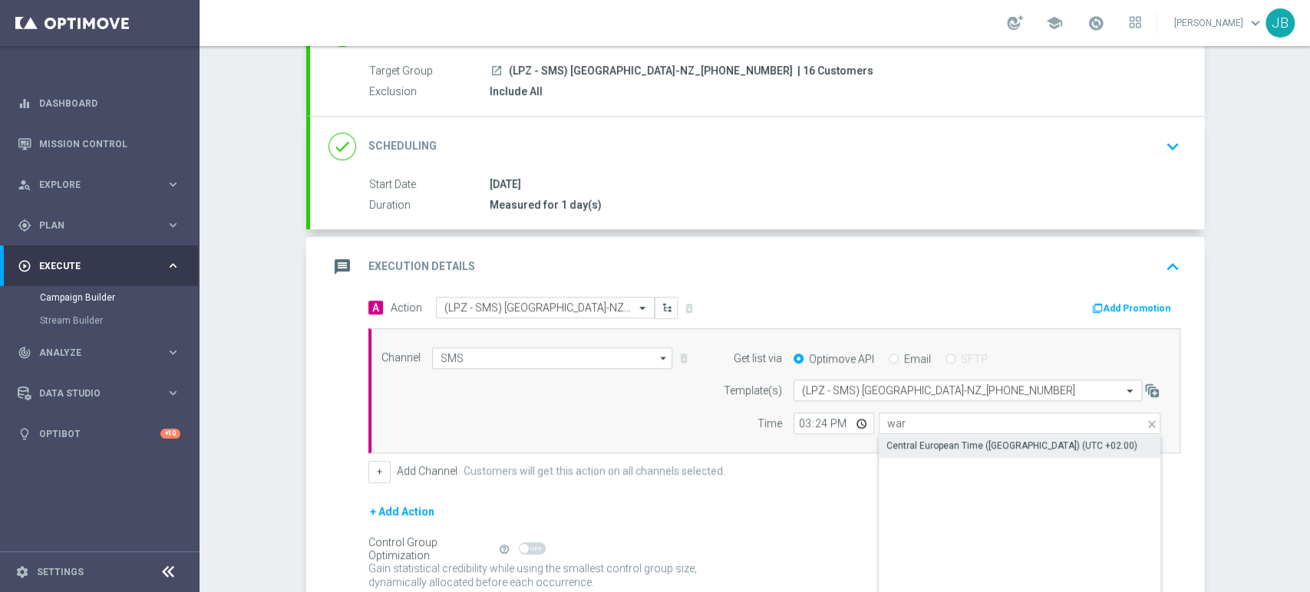
click at [891, 440] on div "Central European Time (Warsaw) (UTC +02:00)" at bounding box center [1011, 446] width 251 height 14
type input "Central European Time (Warsaw) (UTC +02:00)"
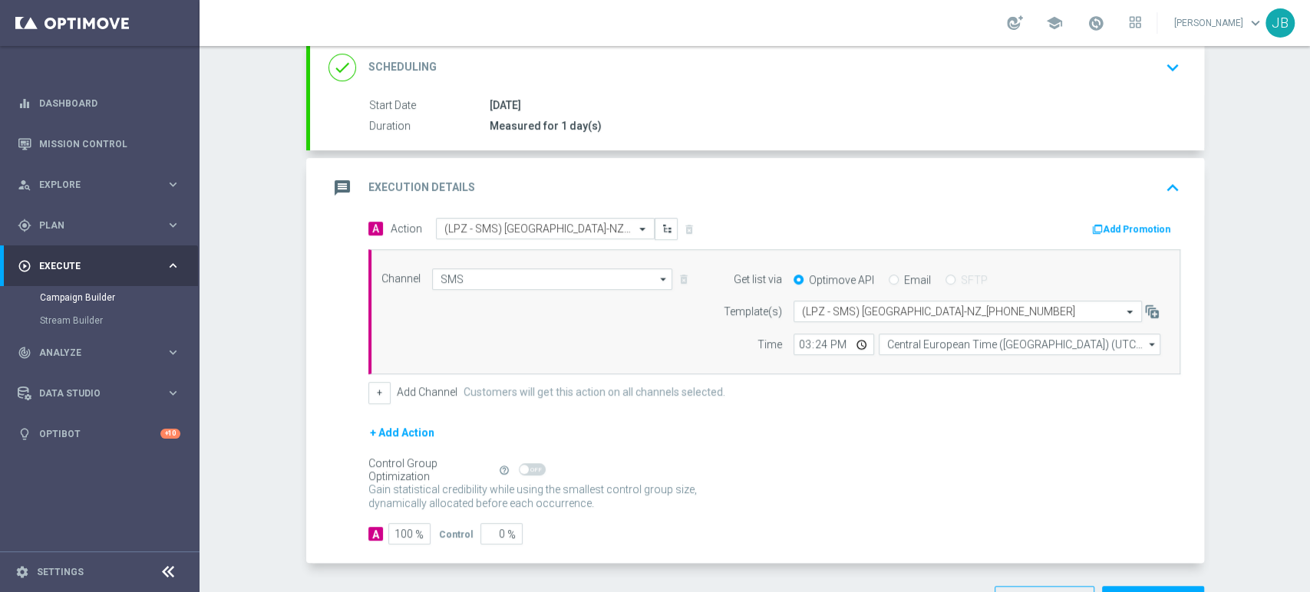
scroll to position [265, 0]
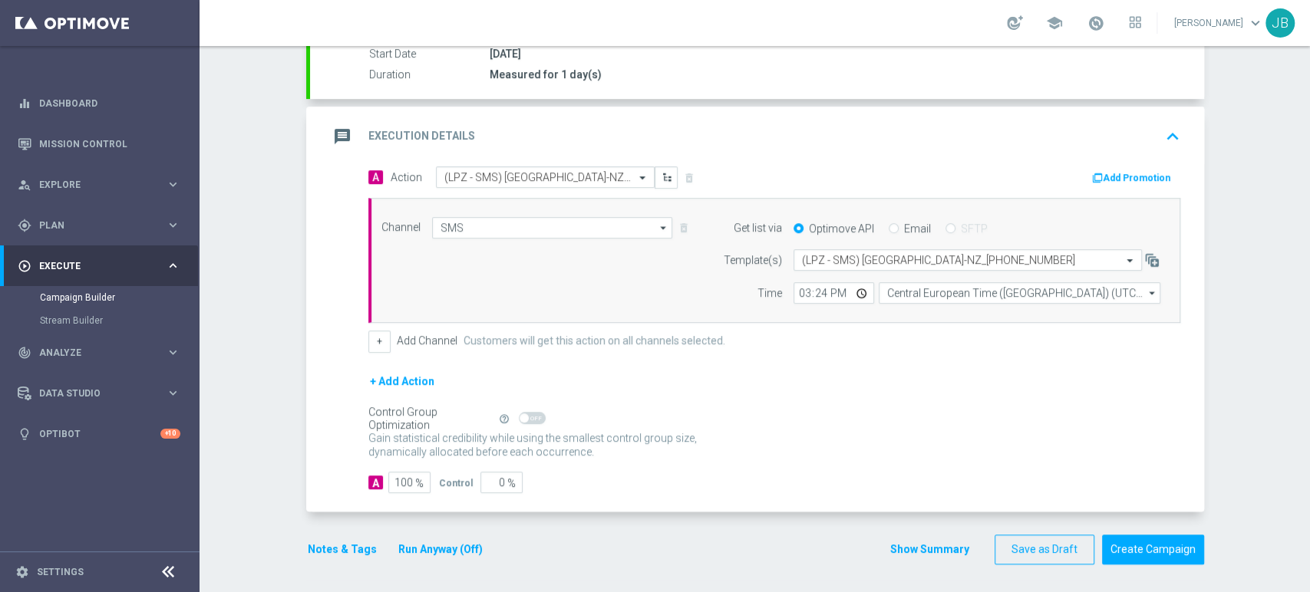
drag, startPoint x: 1308, startPoint y: 216, endPoint x: 1308, endPoint y: 355, distance: 139.6
click at [1308, 355] on div "Campaign Builder Scheduled Campaign Triggered Campaign Status: Draft done Targe…" at bounding box center [754, 319] width 1110 height 546
click at [1252, 121] on div "Campaign Builder Scheduled Campaign Triggered Campaign Status: Draft done Targe…" at bounding box center [754, 319] width 1110 height 546
click at [1308, 102] on div "Campaign Builder Scheduled Campaign Triggered Campaign Status: Draft done Targe…" at bounding box center [754, 319] width 1110 height 546
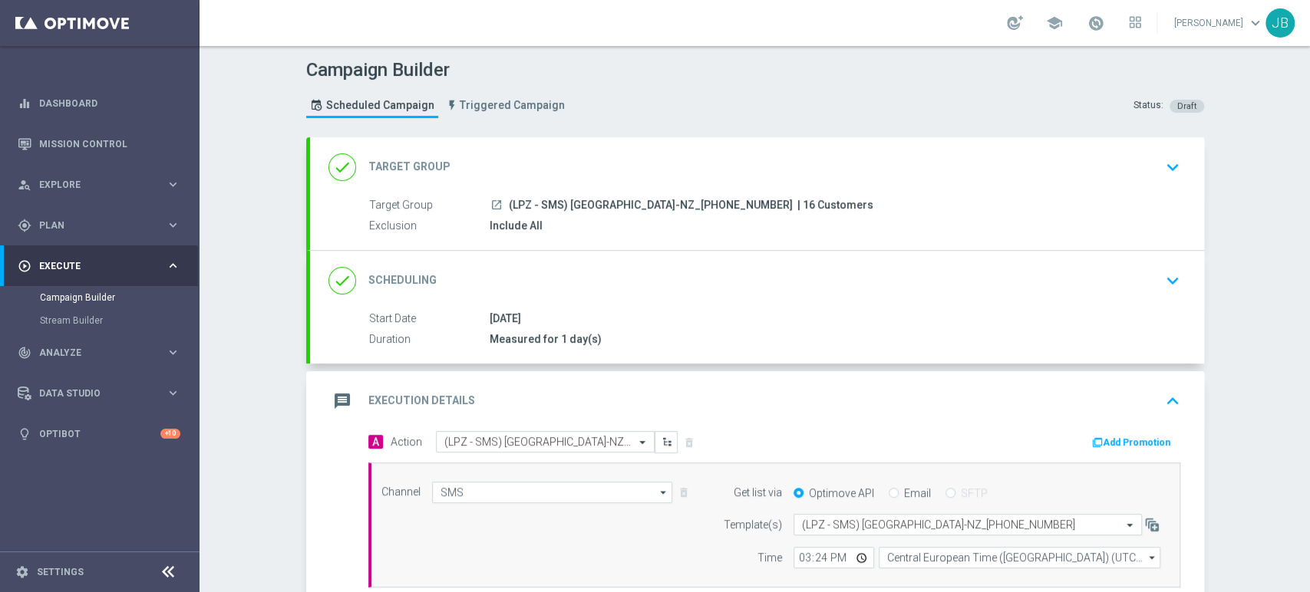
click at [1141, 173] on div "done Target Group keyboard_arrow_down" at bounding box center [756, 167] width 857 height 29
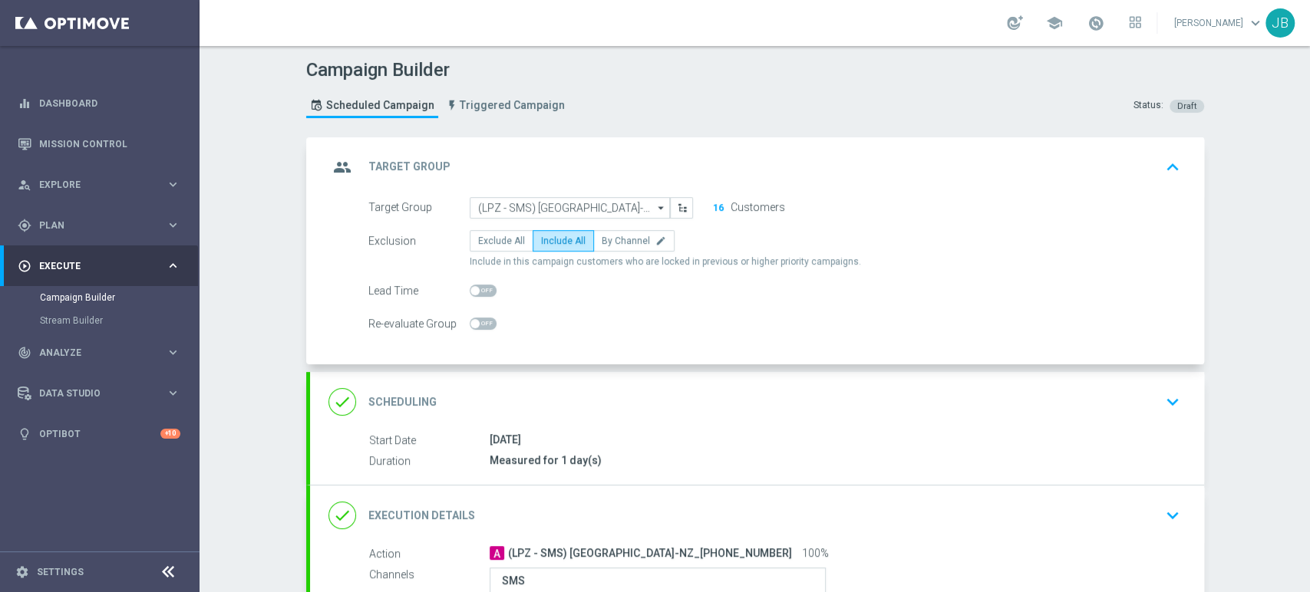
click at [712, 206] on button "16" at bounding box center [718, 208] width 12 height 12
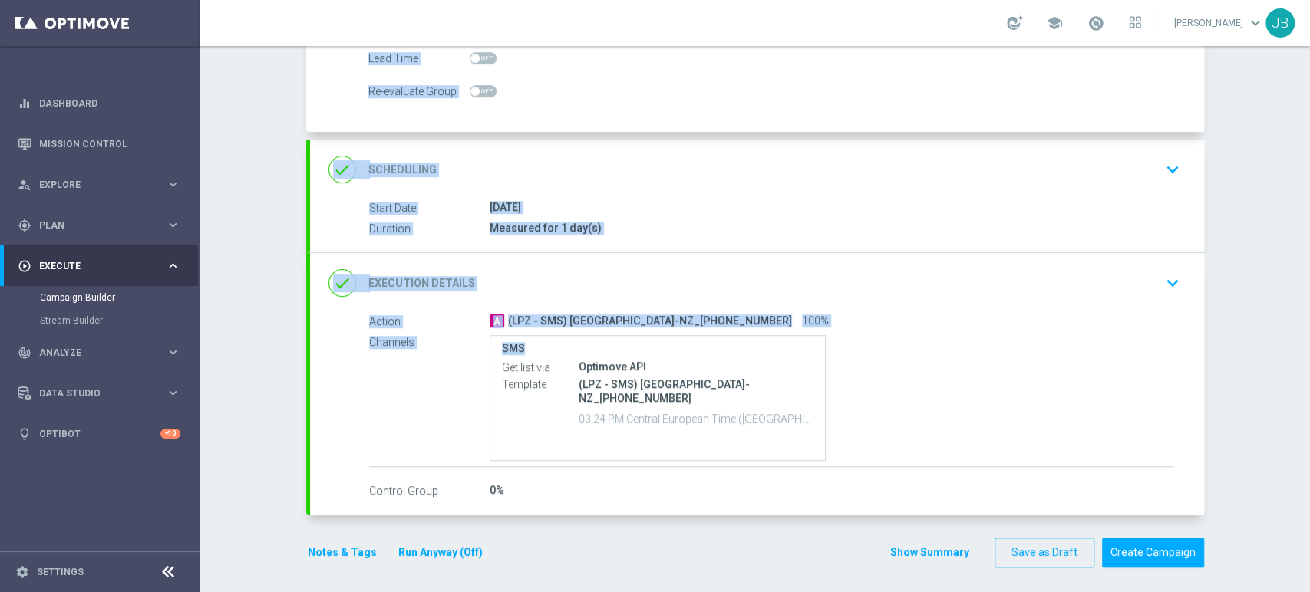
scroll to position [236, 0]
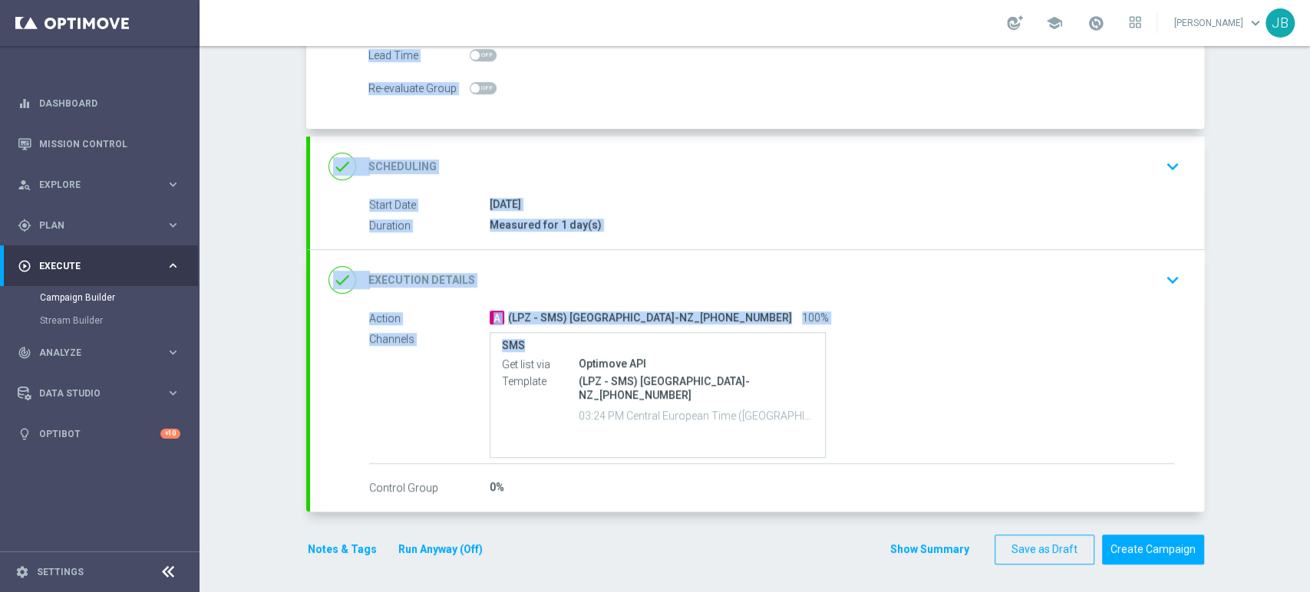
drag, startPoint x: 1308, startPoint y: 199, endPoint x: 1308, endPoint y: 354, distance: 155.7
click at [1308, 354] on div "Campaign Builder Scheduled Campaign Triggered Campaign Status: Draft group Targ…" at bounding box center [754, 319] width 1110 height 546
click at [1242, 334] on div "Campaign Builder Scheduled Campaign Triggered Campaign Status: Draft group Targ…" at bounding box center [754, 319] width 1110 height 546
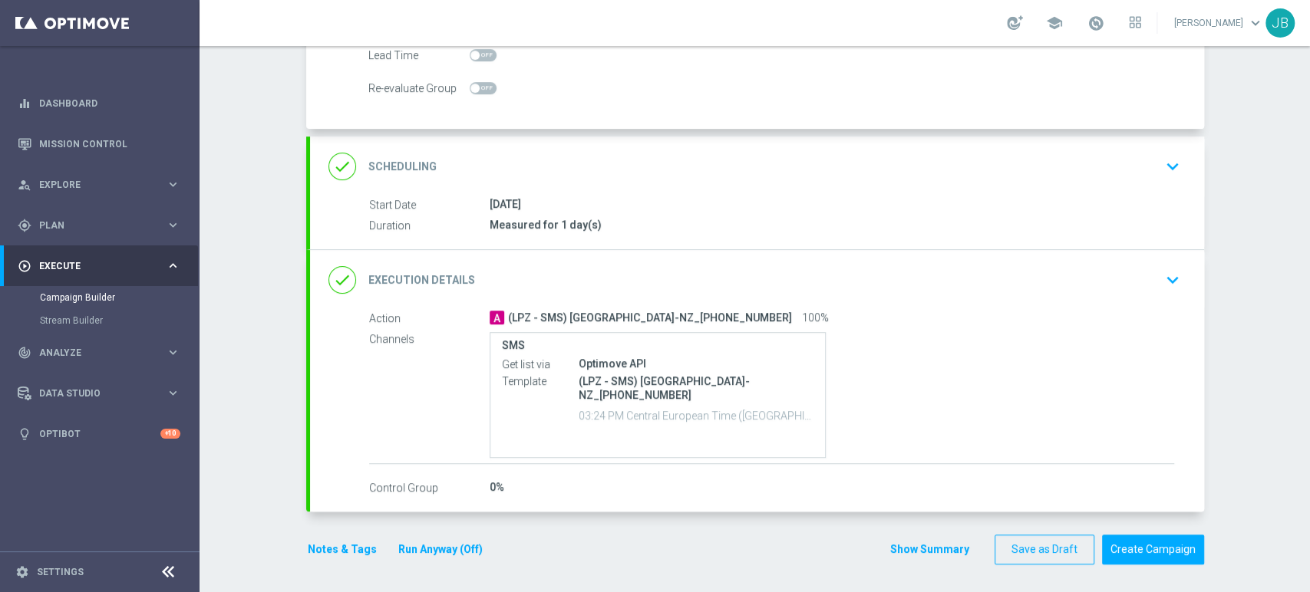
click at [1170, 170] on icon "keyboard_arrow_down" at bounding box center [1172, 166] width 23 height 23
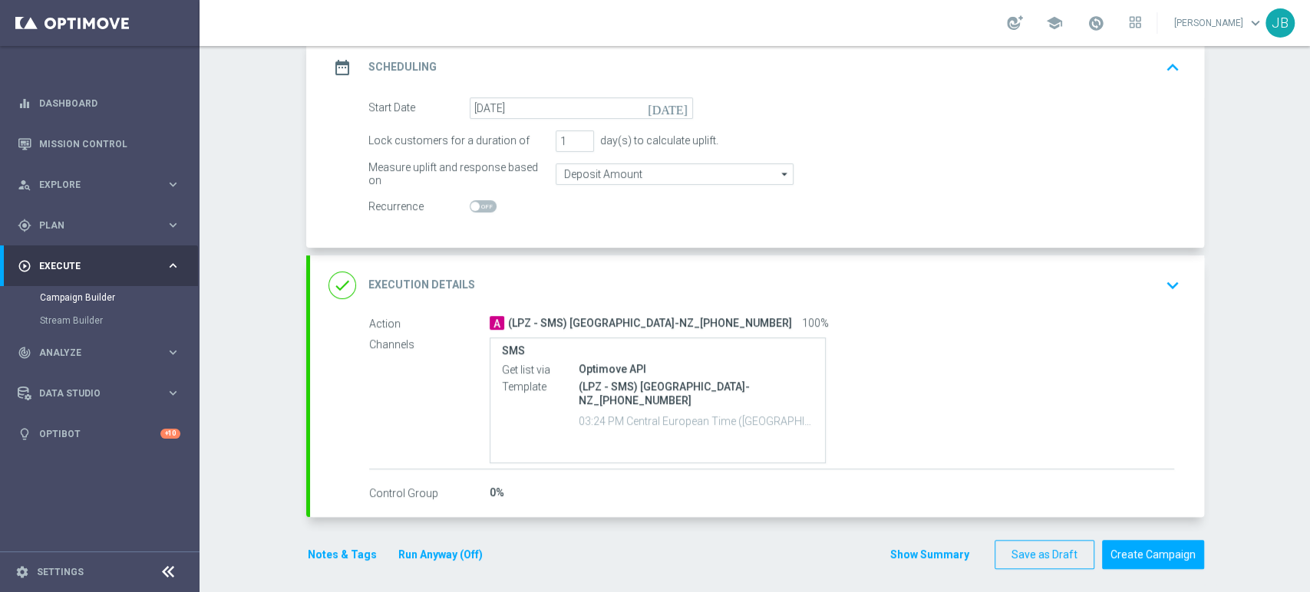
click at [1148, 272] on div "done Execution Details keyboard_arrow_down" at bounding box center [756, 285] width 857 height 29
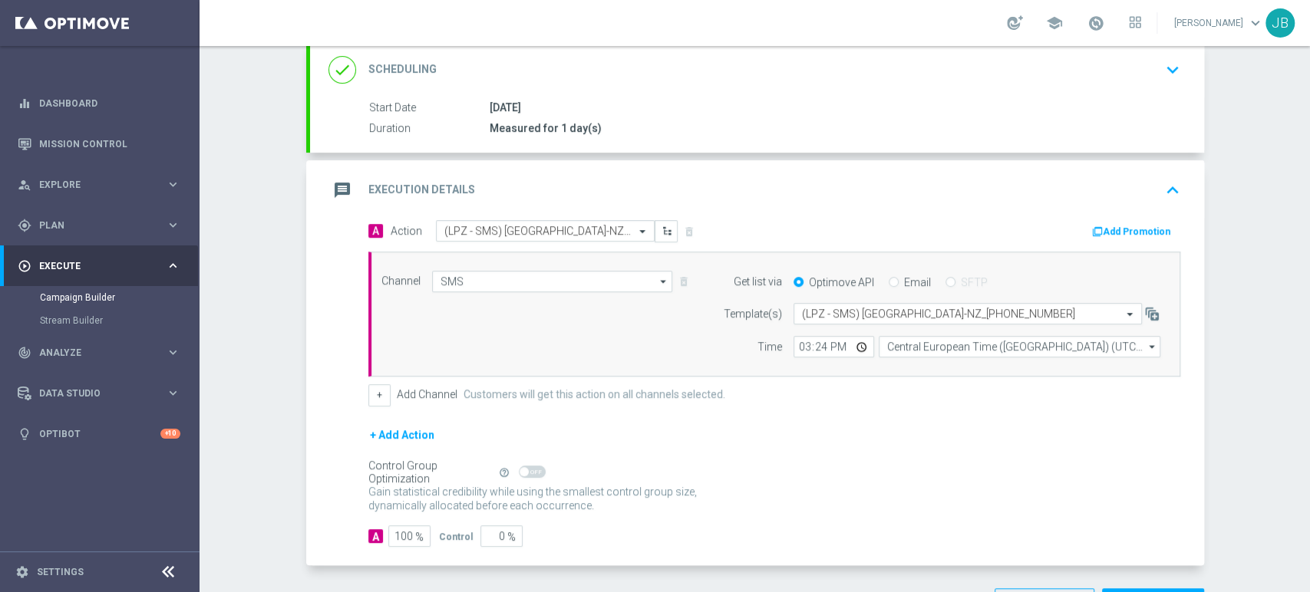
click at [1308, 177] on div "Campaign Builder Scheduled Campaign Triggered Campaign Status: Draft done Targe…" at bounding box center [754, 319] width 1110 height 546
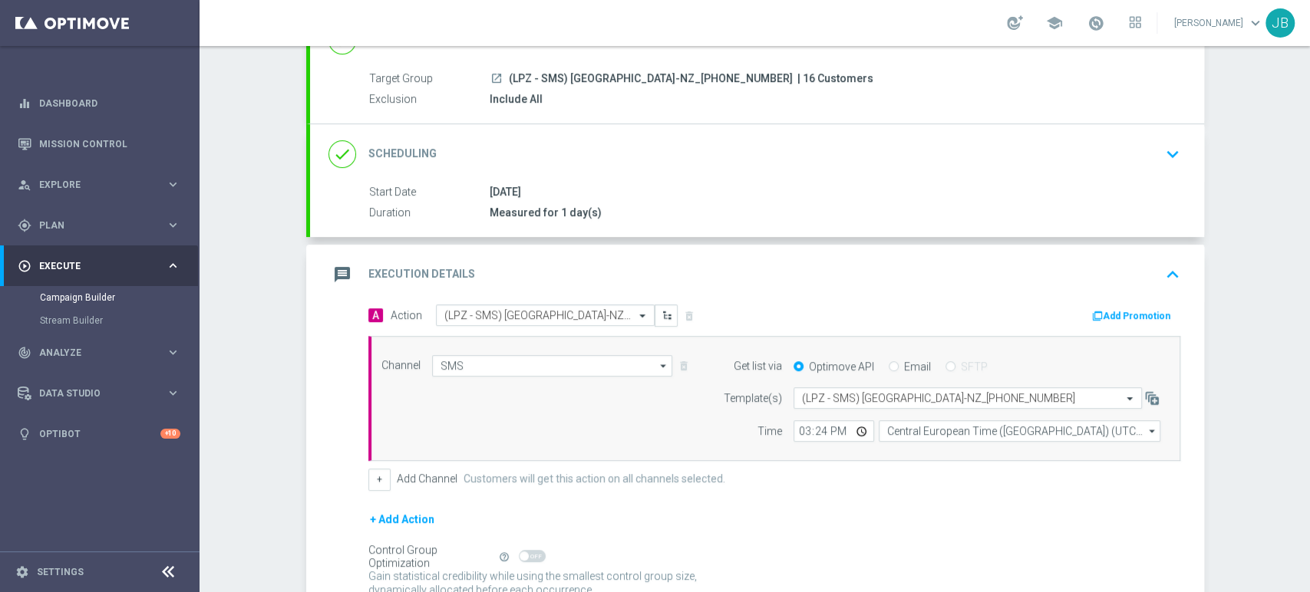
scroll to position [135, 0]
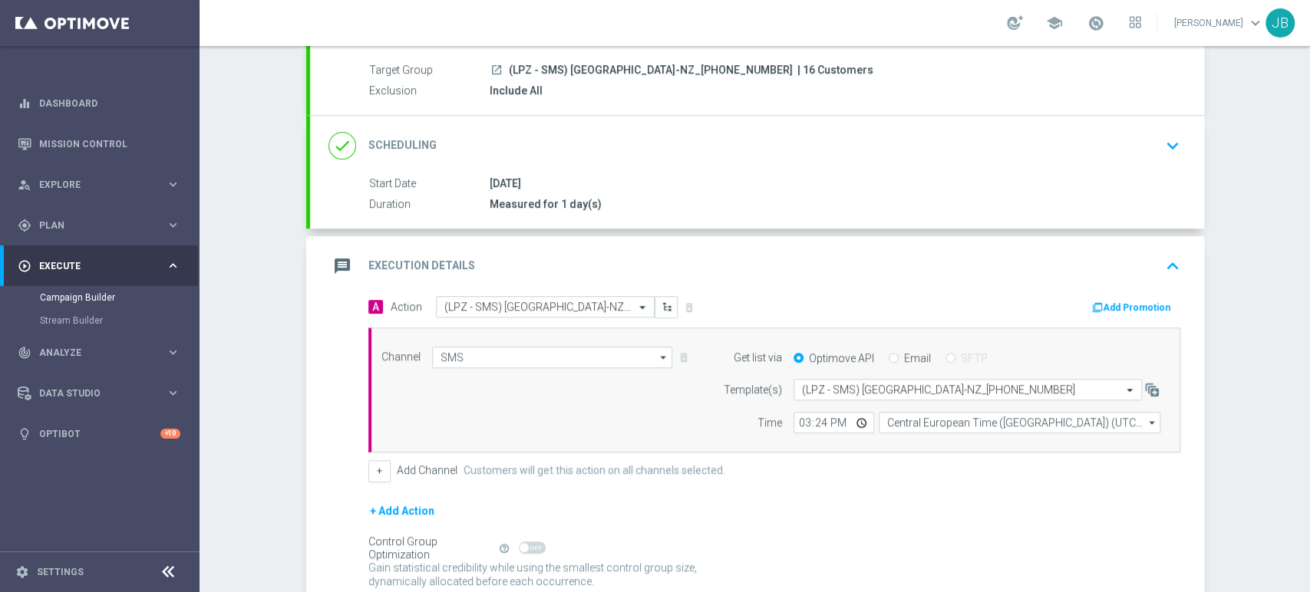
click at [1308, 107] on div "Campaign Builder Scheduled Campaign Triggered Campaign Status: Draft done Targe…" at bounding box center [754, 319] width 1110 height 546
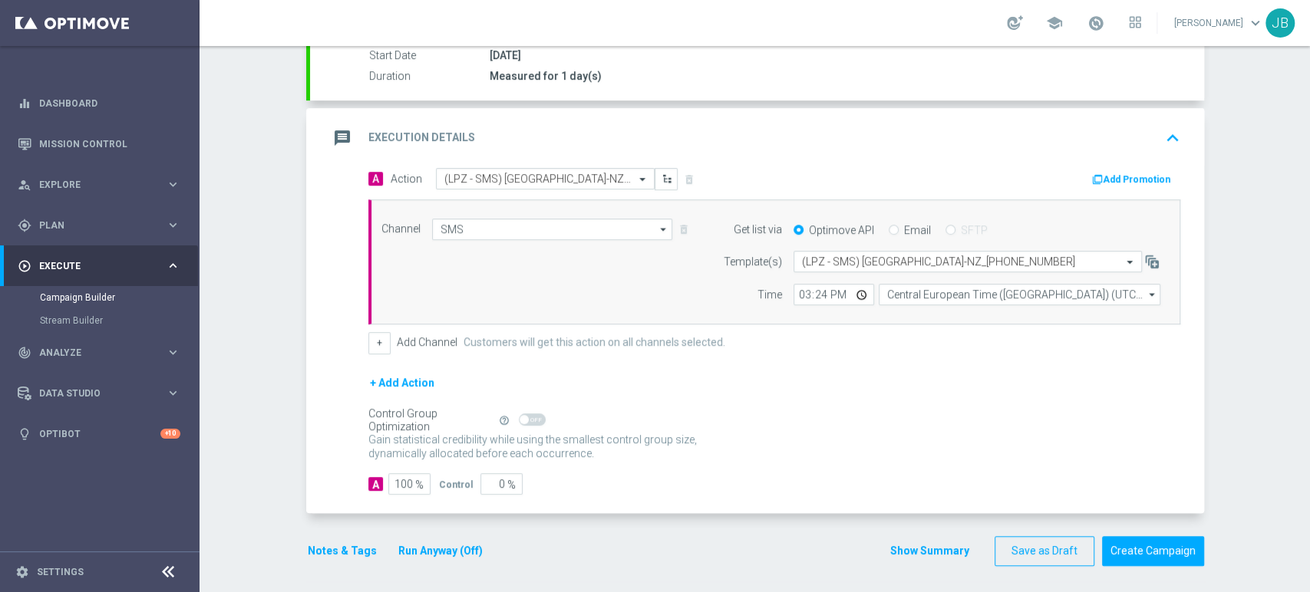
scroll to position [265, 0]
click at [1308, 148] on div "Campaign Builder Scheduled Campaign Triggered Campaign Status: Draft done Targe…" at bounding box center [754, 319] width 1110 height 546
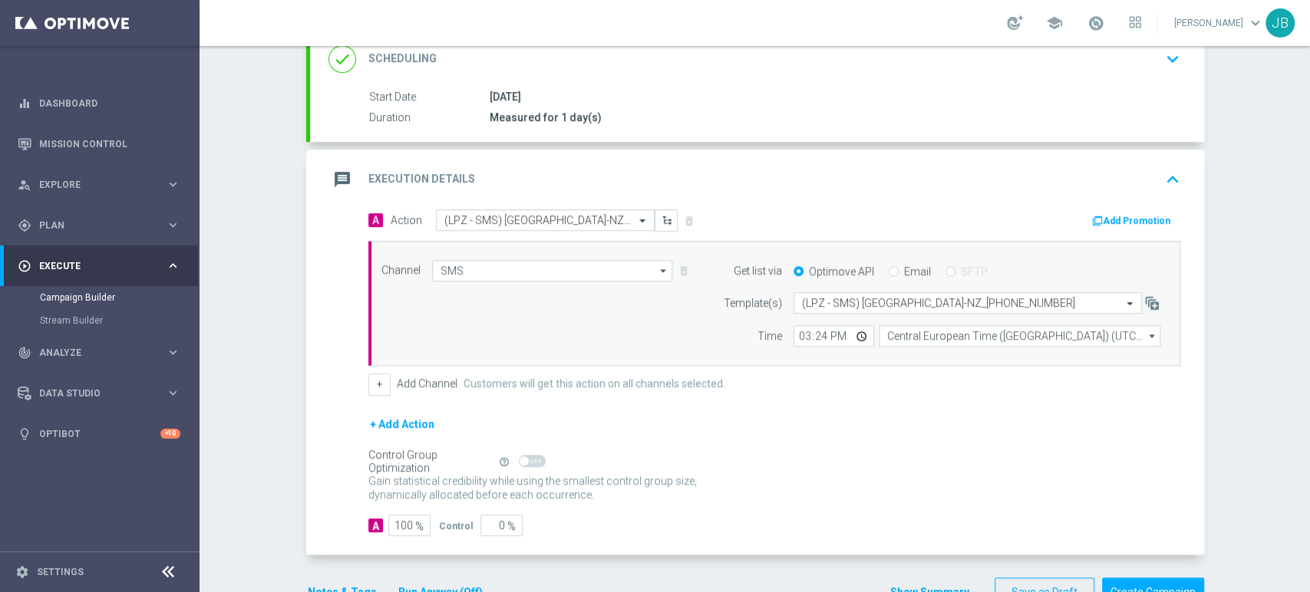
scroll to position [255, 0]
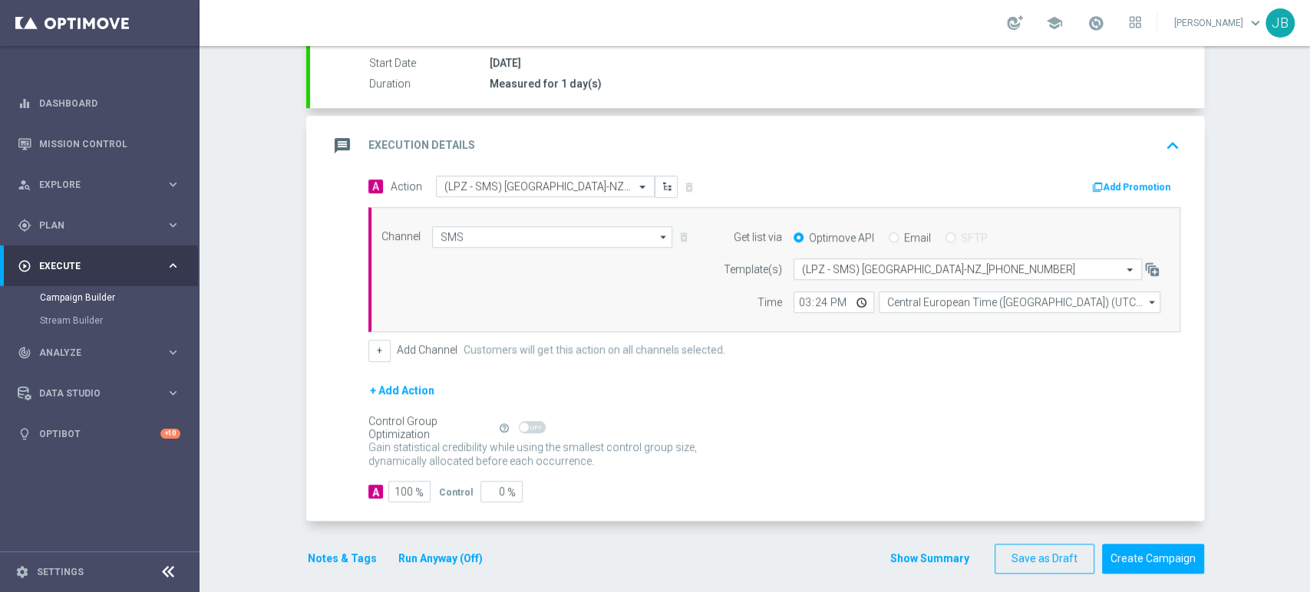
click at [1308, 319] on div "Campaign Builder Scheduled Campaign Triggered Campaign Status: Draft done Targe…" at bounding box center [754, 319] width 1110 height 546
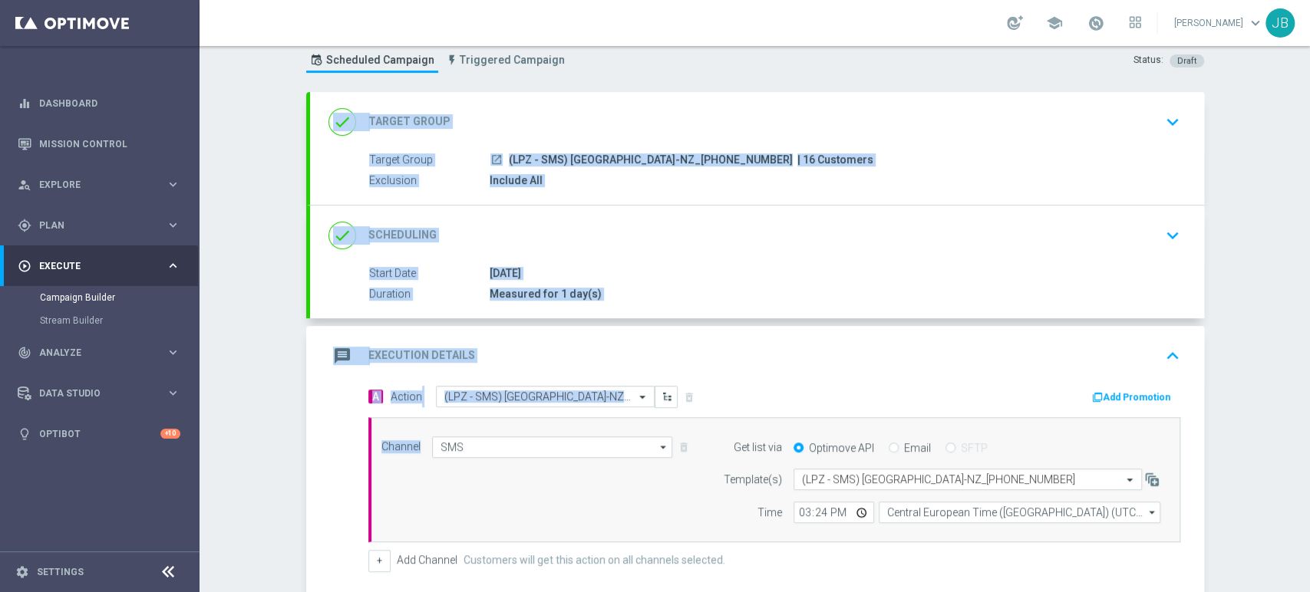
drag, startPoint x: 1308, startPoint y: 319, endPoint x: 1302, endPoint y: 169, distance: 150.5
click at [1302, 169] on div "Campaign Builder Scheduled Campaign Triggered Campaign Status: Draft done Targe…" at bounding box center [754, 319] width 1110 height 546
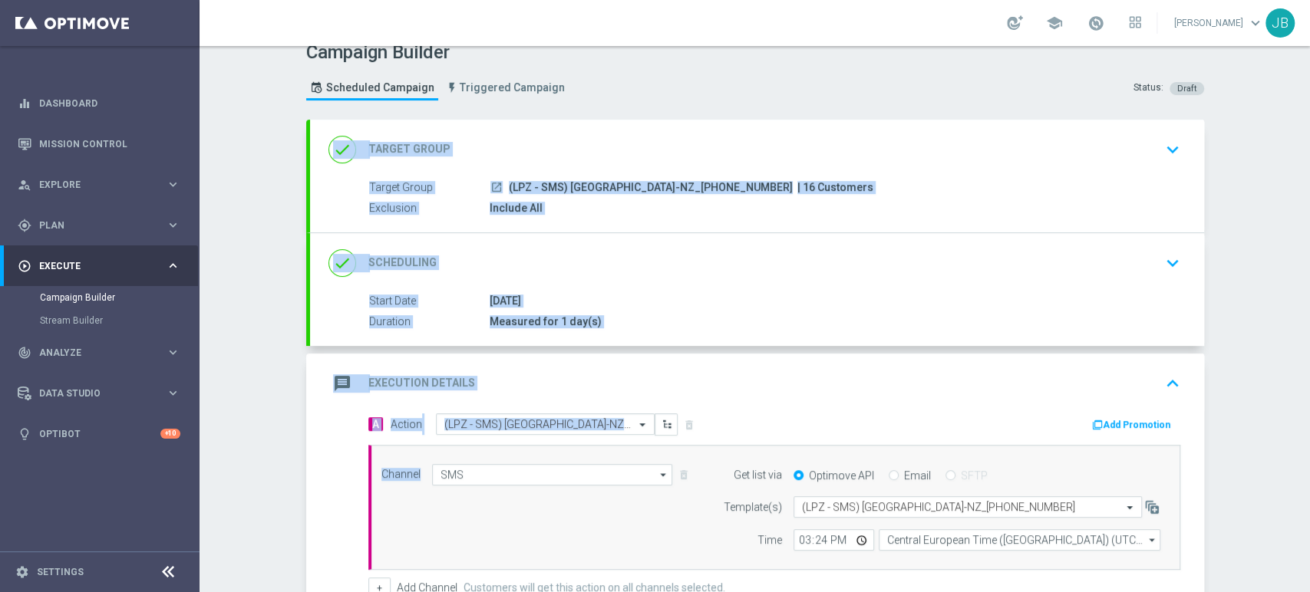
click at [1267, 178] on div "Campaign Builder Scheduled Campaign Triggered Campaign Status: Draft done Targe…" at bounding box center [754, 319] width 1110 height 546
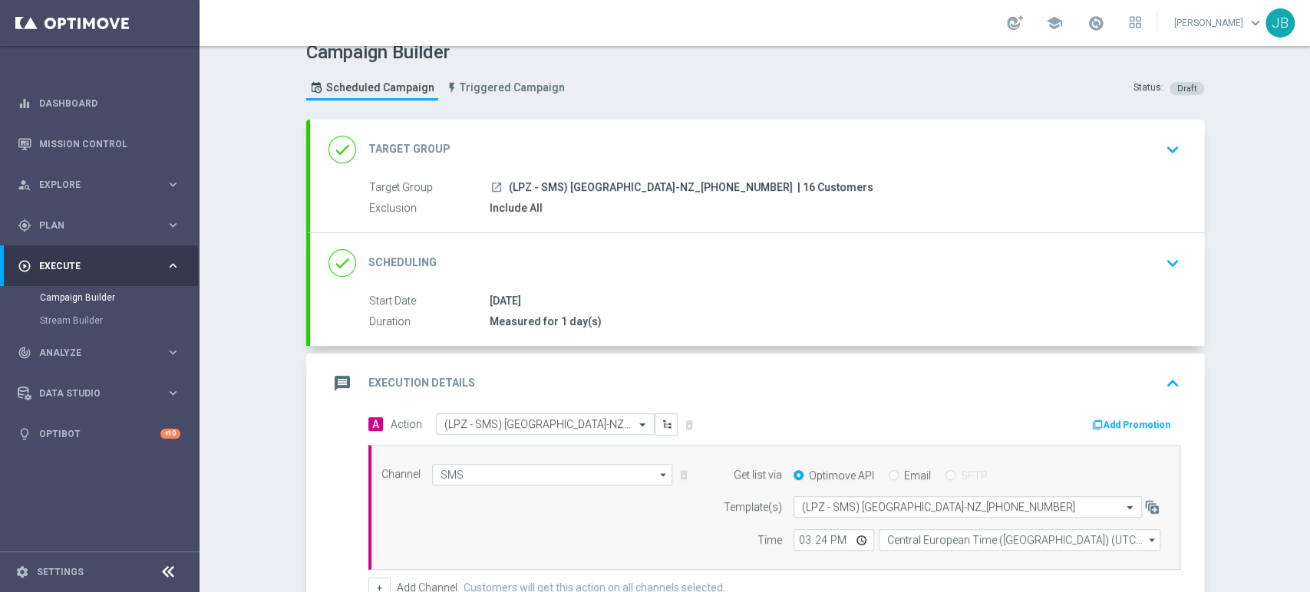
click at [1178, 148] on button "keyboard_arrow_down" at bounding box center [1172, 149] width 26 height 29
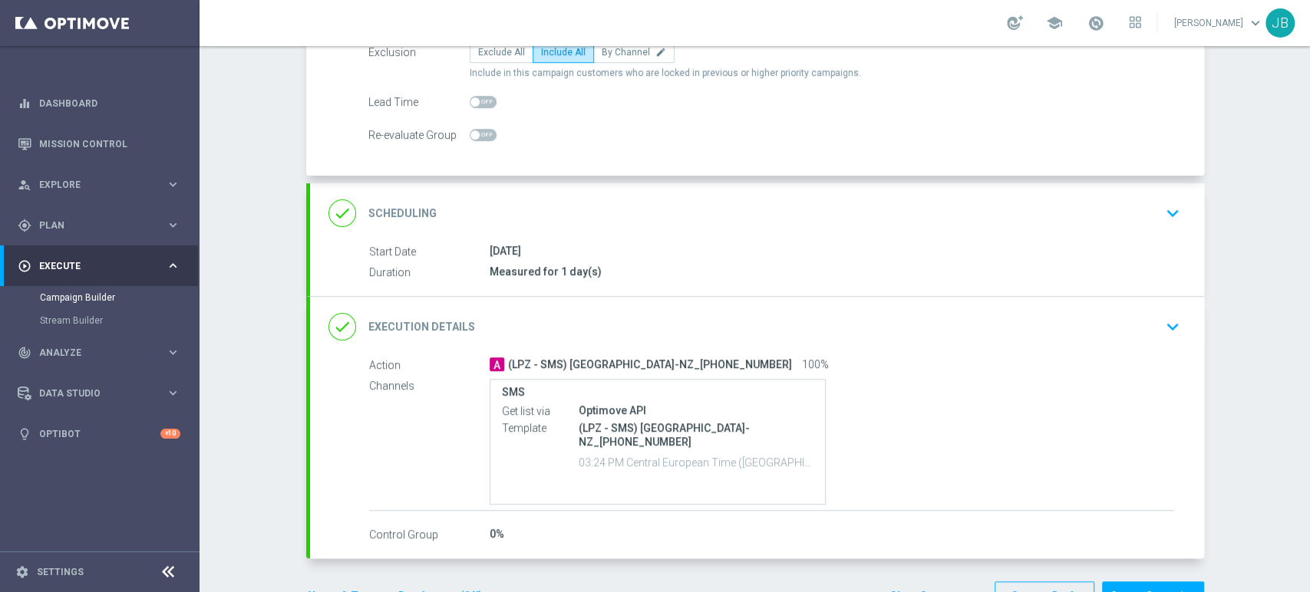
scroll to position [212, 0]
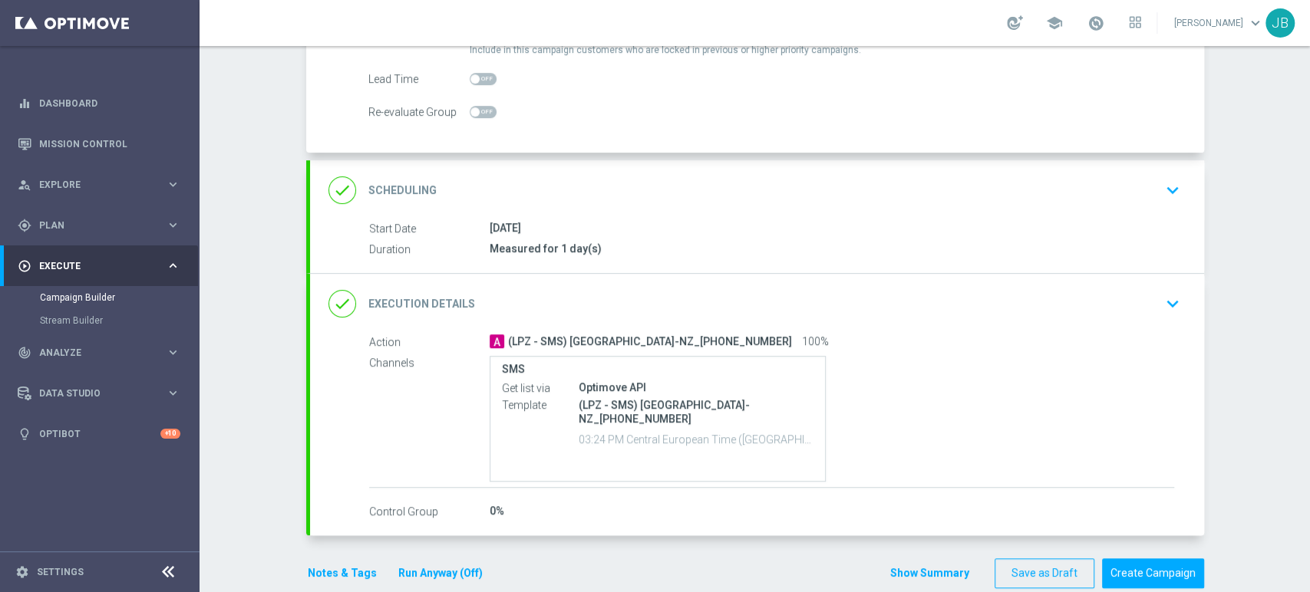
click at [1164, 180] on icon "keyboard_arrow_down" at bounding box center [1172, 190] width 23 height 23
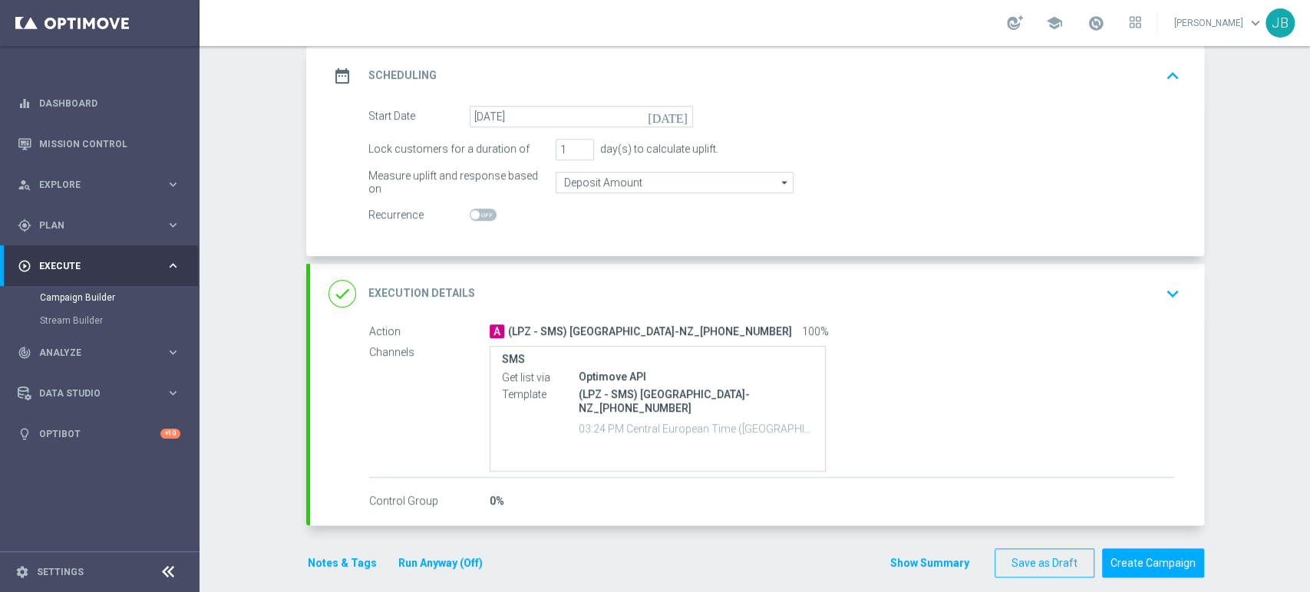
scroll to position [226, 0]
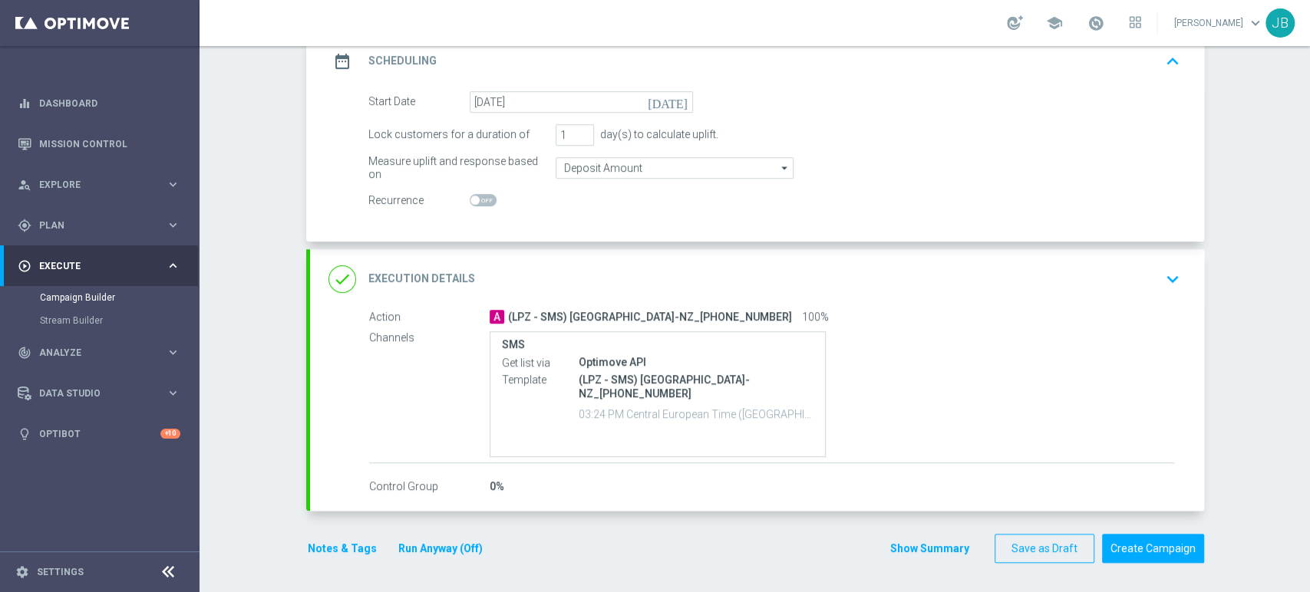
click at [1178, 265] on div "done Execution Details keyboard_arrow_down" at bounding box center [757, 279] width 894 height 60
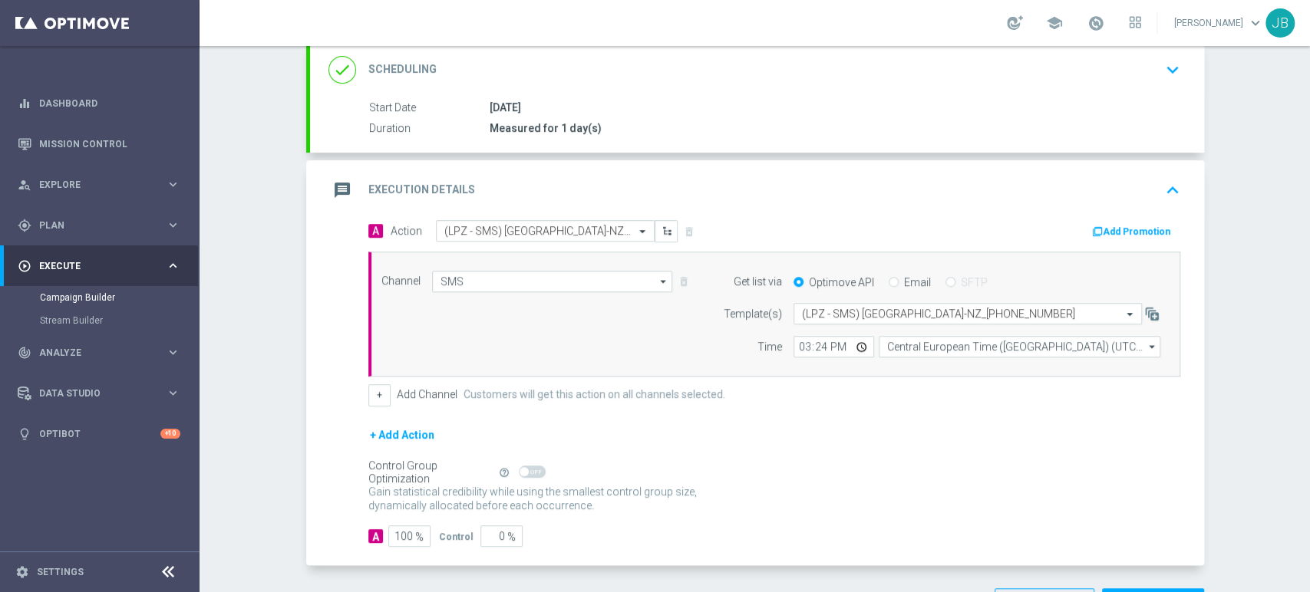
scroll to position [265, 0]
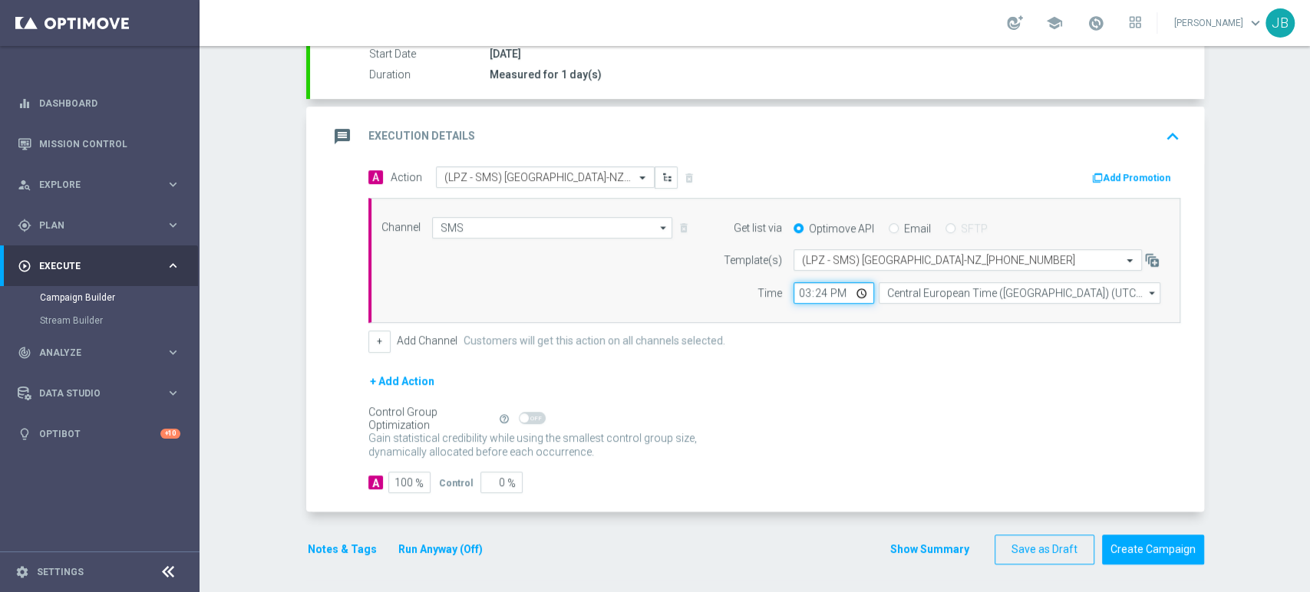
click at [822, 289] on input "15:24" at bounding box center [833, 292] width 81 height 21
click at [815, 291] on input "15:24" at bounding box center [833, 292] width 81 height 21
click at [931, 375] on div "+ Add Action" at bounding box center [774, 391] width 812 height 38
click at [1263, 344] on div "Campaign Builder Scheduled Campaign Triggered Campaign Status: Draft done Targe…" at bounding box center [754, 319] width 1110 height 546
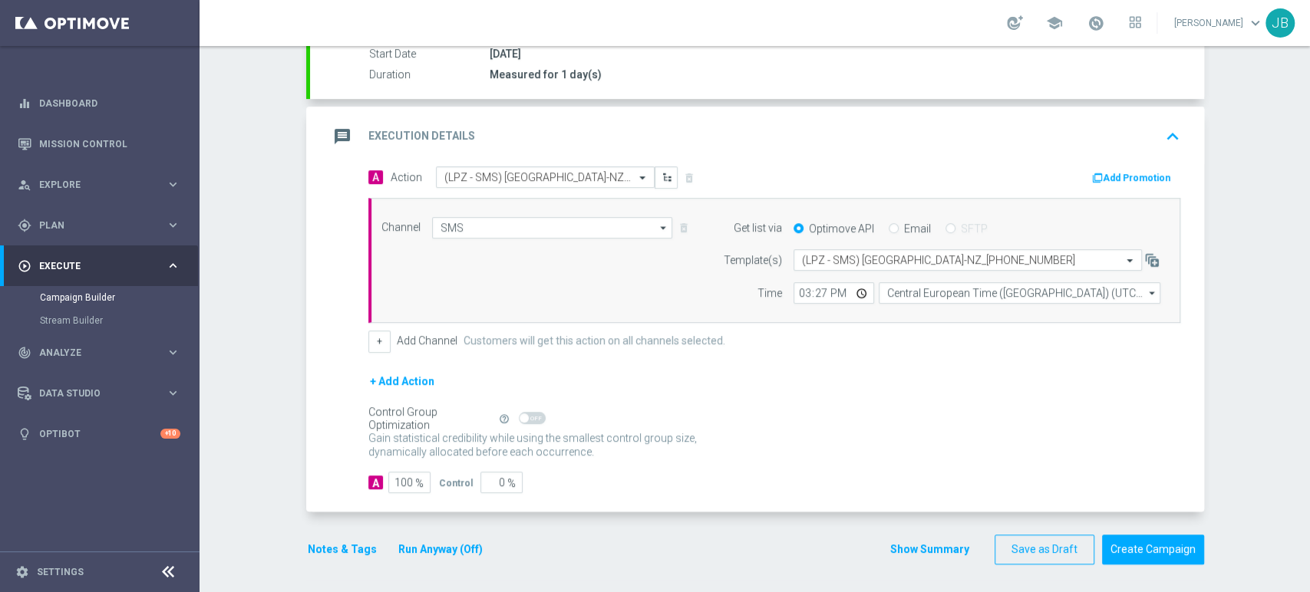
click at [1308, 128] on div "Campaign Builder Scheduled Campaign Triggered Campaign Status: Draft done Targe…" at bounding box center [754, 319] width 1110 height 546
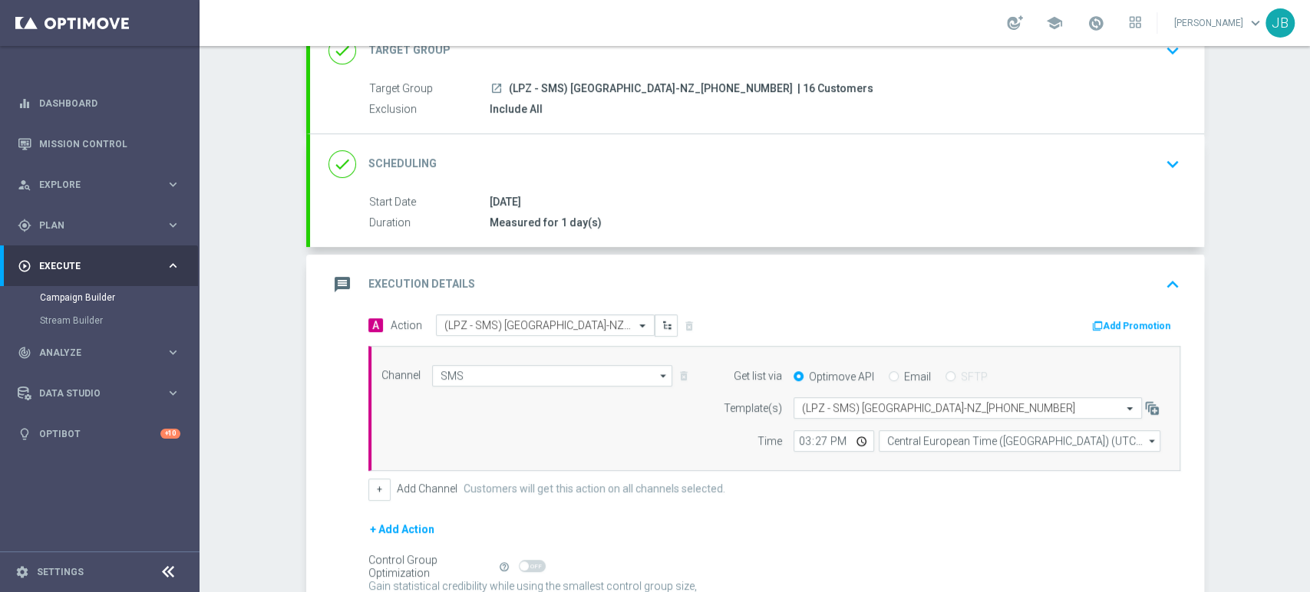
scroll to position [116, 0]
drag, startPoint x: 1308, startPoint y: 143, endPoint x: 1301, endPoint y: 218, distance: 74.7
click at [1301, 218] on div "Campaign Builder Scheduled Campaign Triggered Campaign Status: Draft done Targe…" at bounding box center [754, 319] width 1110 height 546
click at [1270, 226] on div "Campaign Builder Scheduled Campaign Triggered Campaign Status: Draft done Targe…" at bounding box center [754, 319] width 1110 height 546
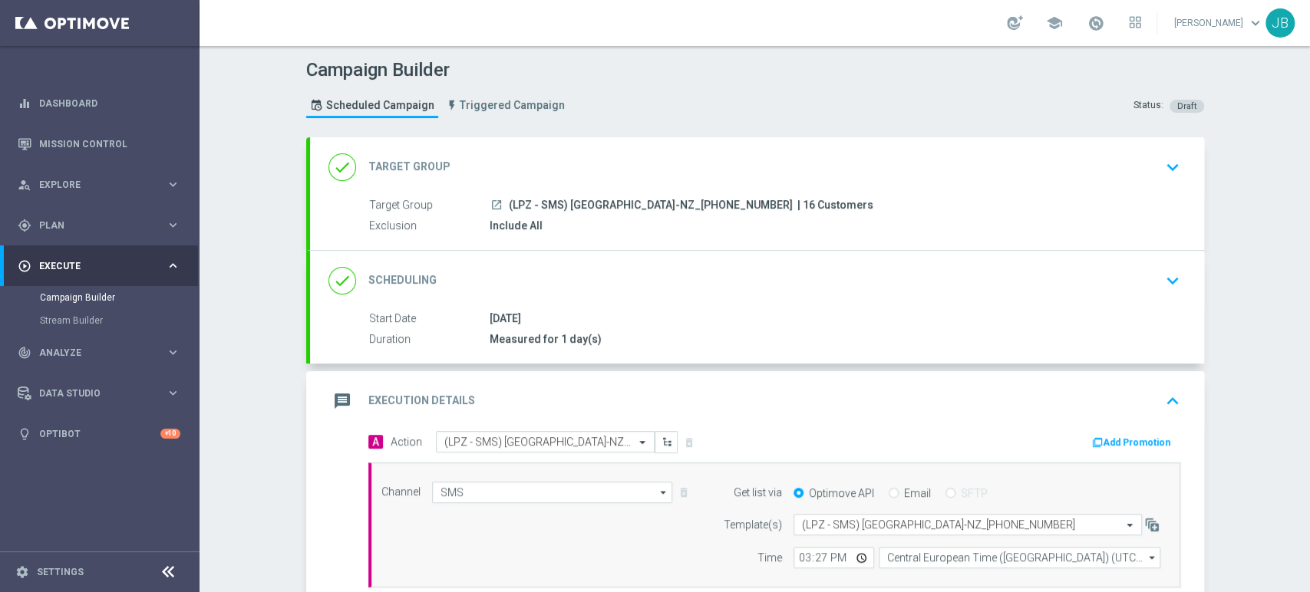
scroll to position [77, 0]
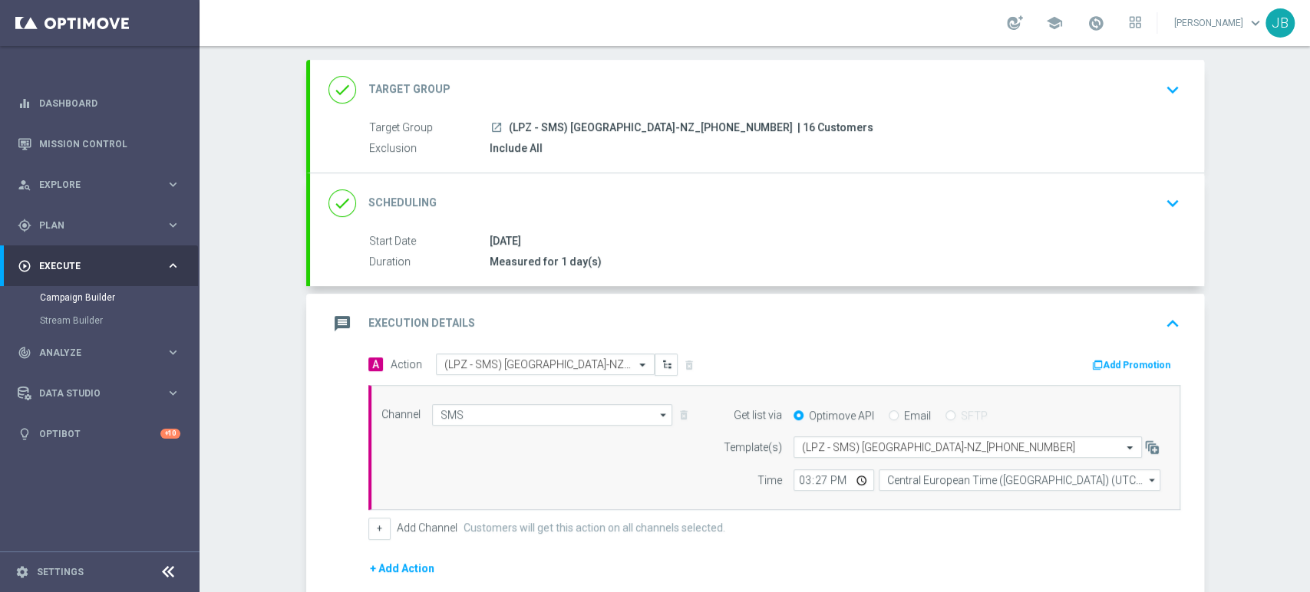
click at [1308, 107] on div "Campaign Builder Scheduled Campaign Triggered Campaign Status: Draft done Targe…" at bounding box center [754, 319] width 1110 height 546
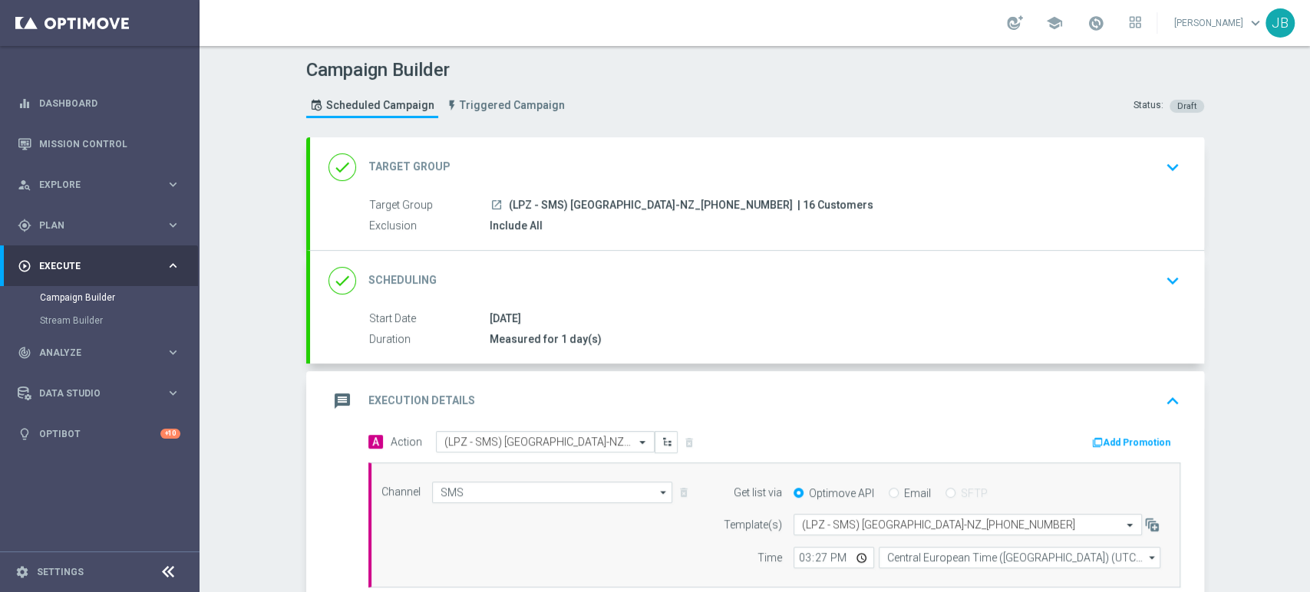
scroll to position [46, 0]
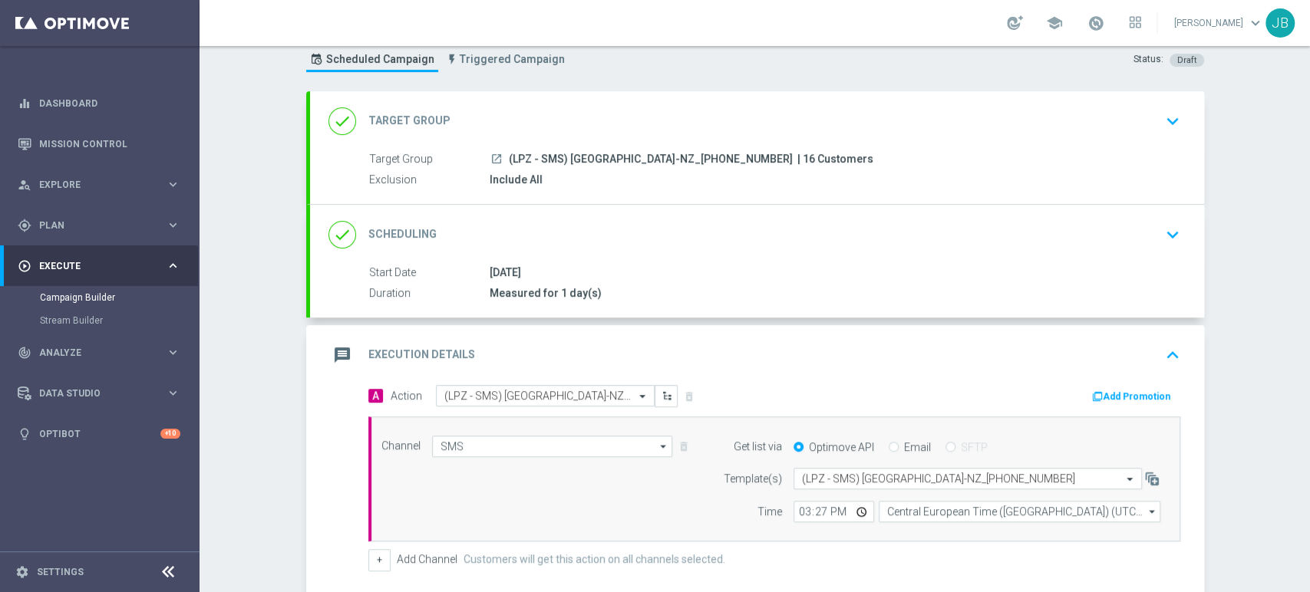
click at [1173, 137] on div "done Target Group keyboard_arrow_down" at bounding box center [757, 121] width 894 height 60
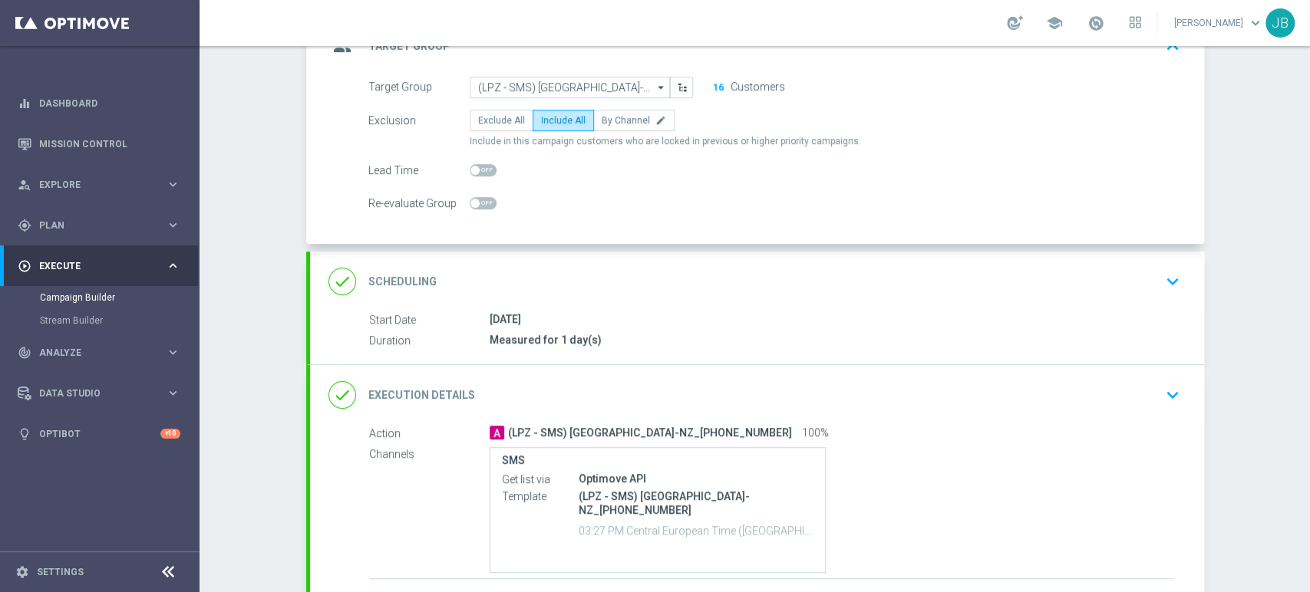
scroll to position [133, 0]
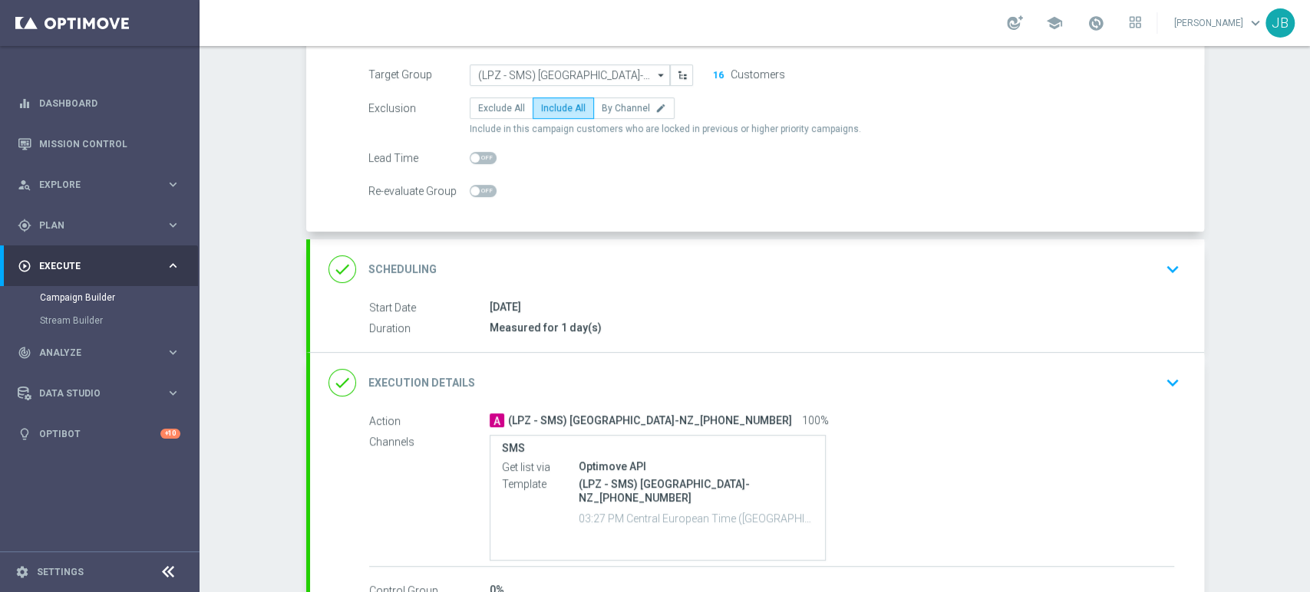
click at [1142, 269] on div "done Scheduling keyboard_arrow_down" at bounding box center [756, 269] width 857 height 29
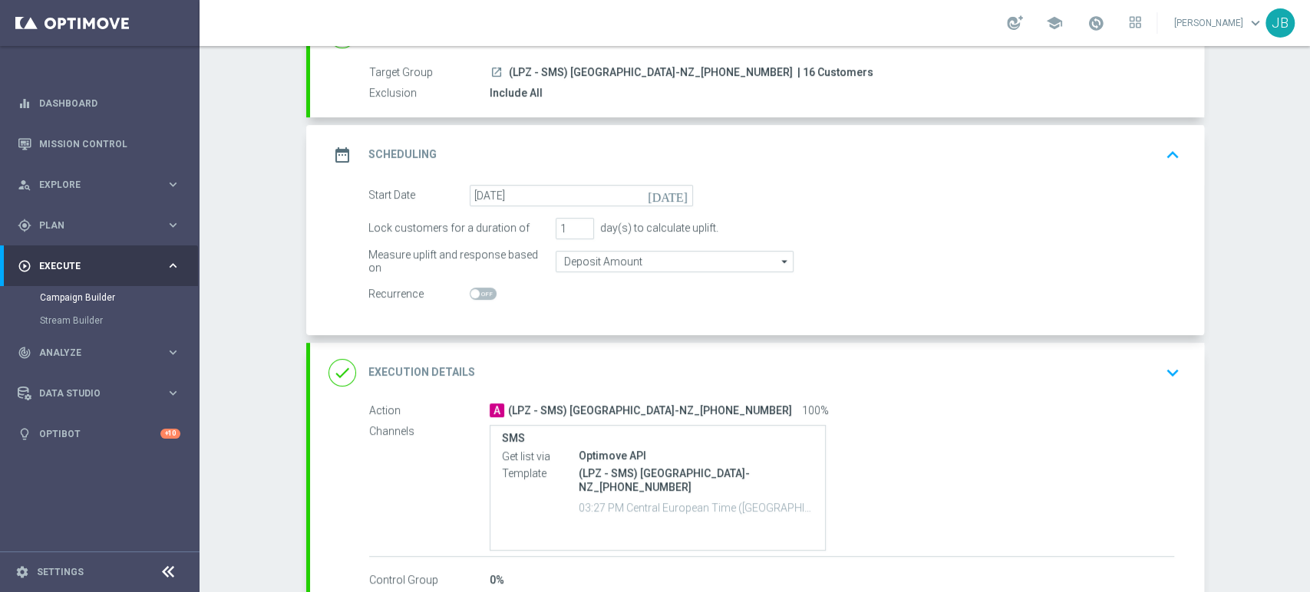
scroll to position [226, 0]
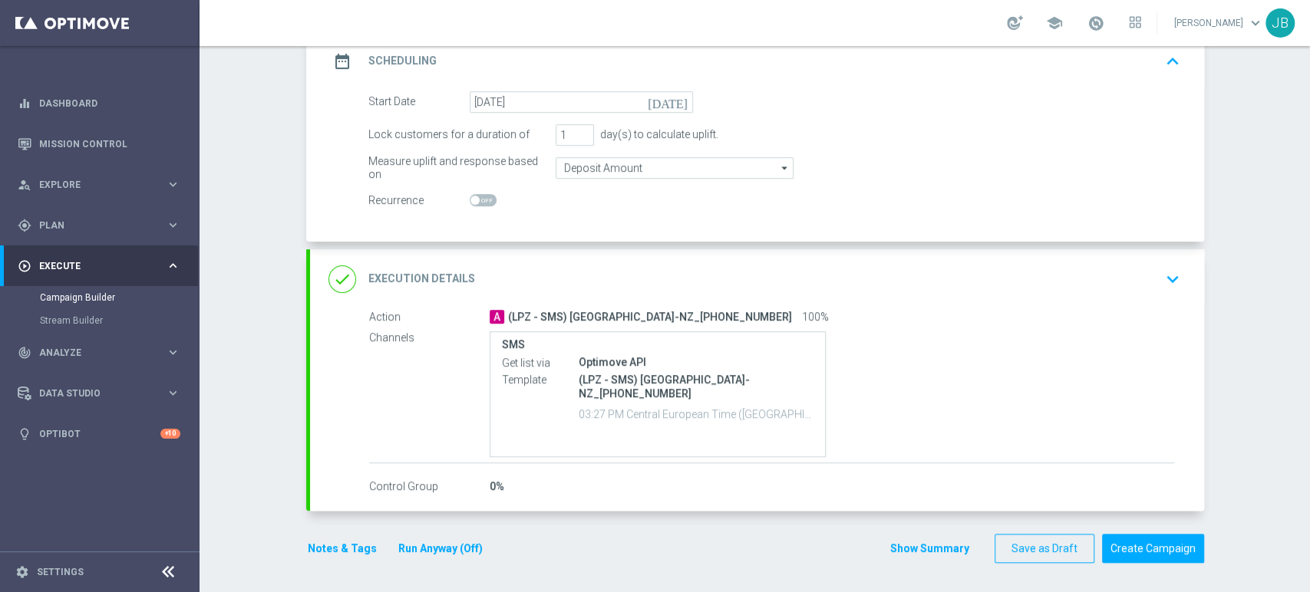
click at [1163, 277] on icon "keyboard_arrow_down" at bounding box center [1172, 279] width 23 height 23
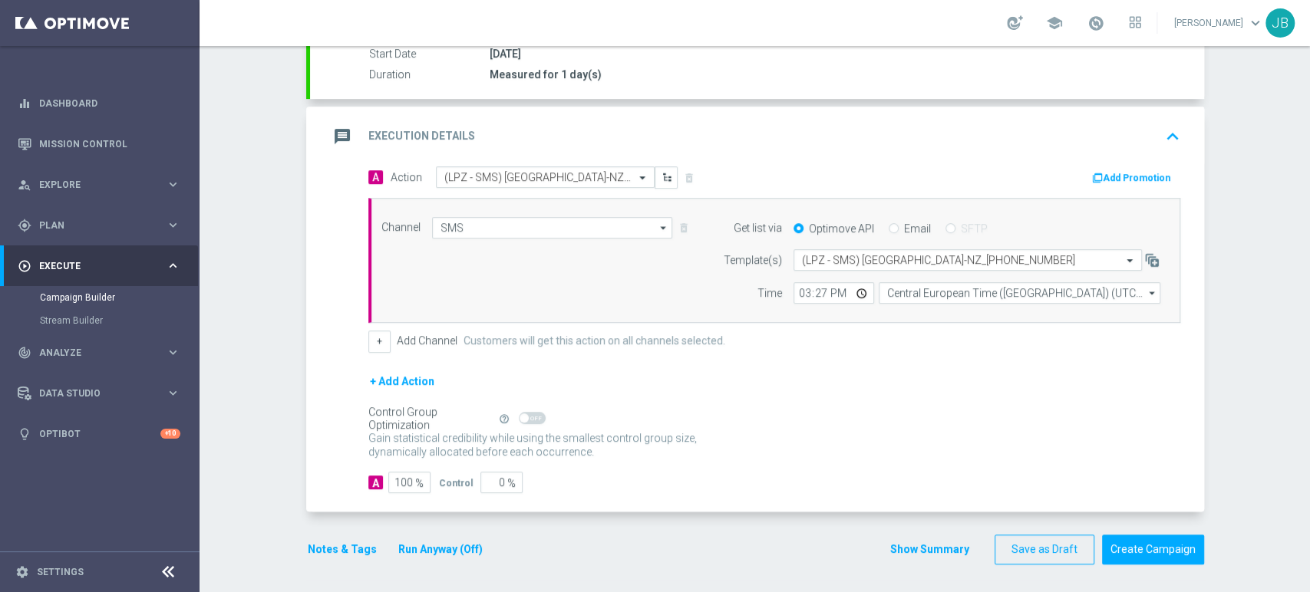
scroll to position [0, 0]
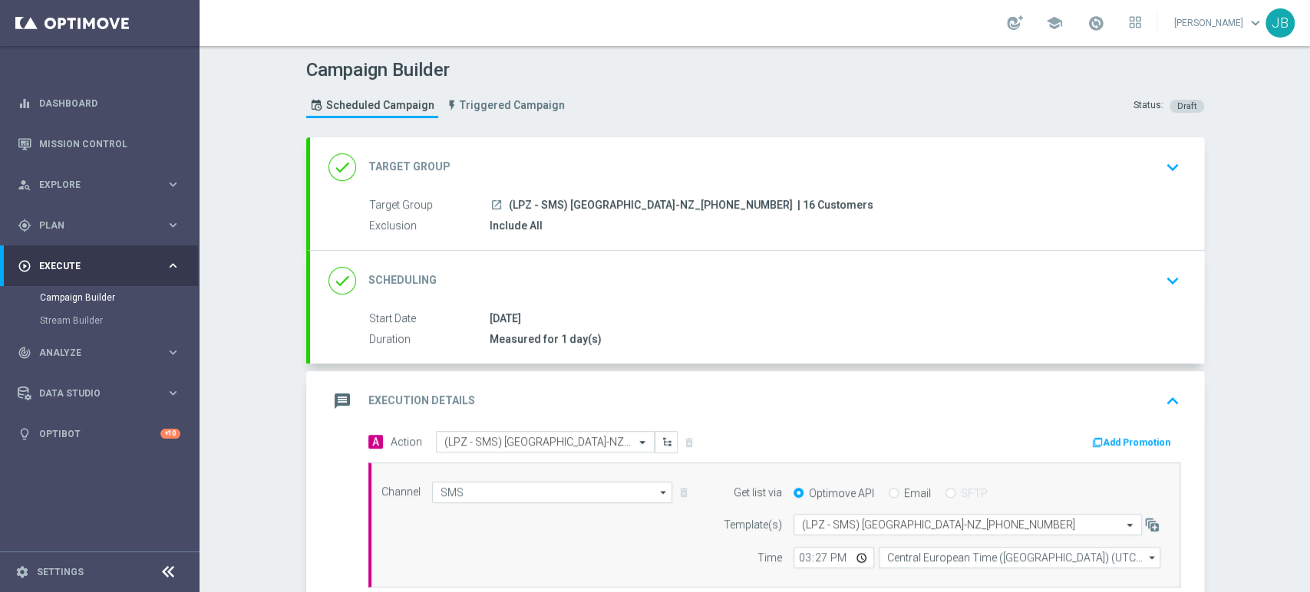
click at [1308, 219] on div "Campaign Builder Scheduled Campaign Triggered Campaign Status: Draft done Targe…" at bounding box center [754, 319] width 1110 height 546
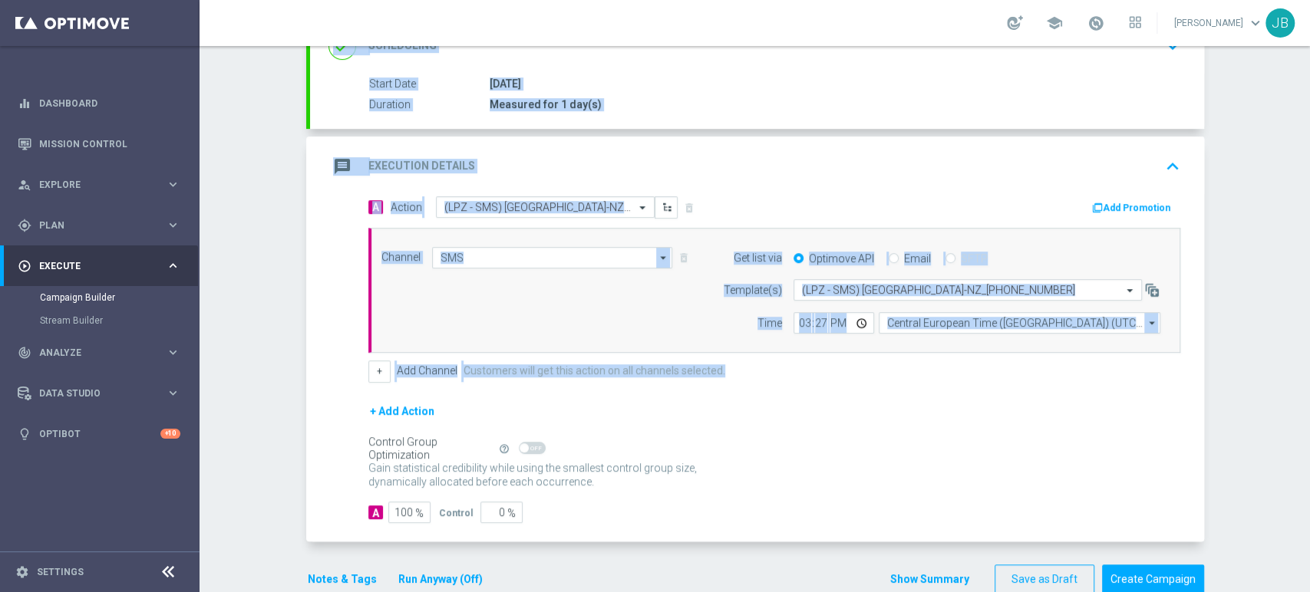
drag, startPoint x: 1308, startPoint y: 219, endPoint x: 1308, endPoint y: 372, distance: 152.7
click at [1308, 372] on div "Campaign Builder Scheduled Campaign Triggered Campaign Status: Draft done Targe…" at bounding box center [754, 319] width 1110 height 546
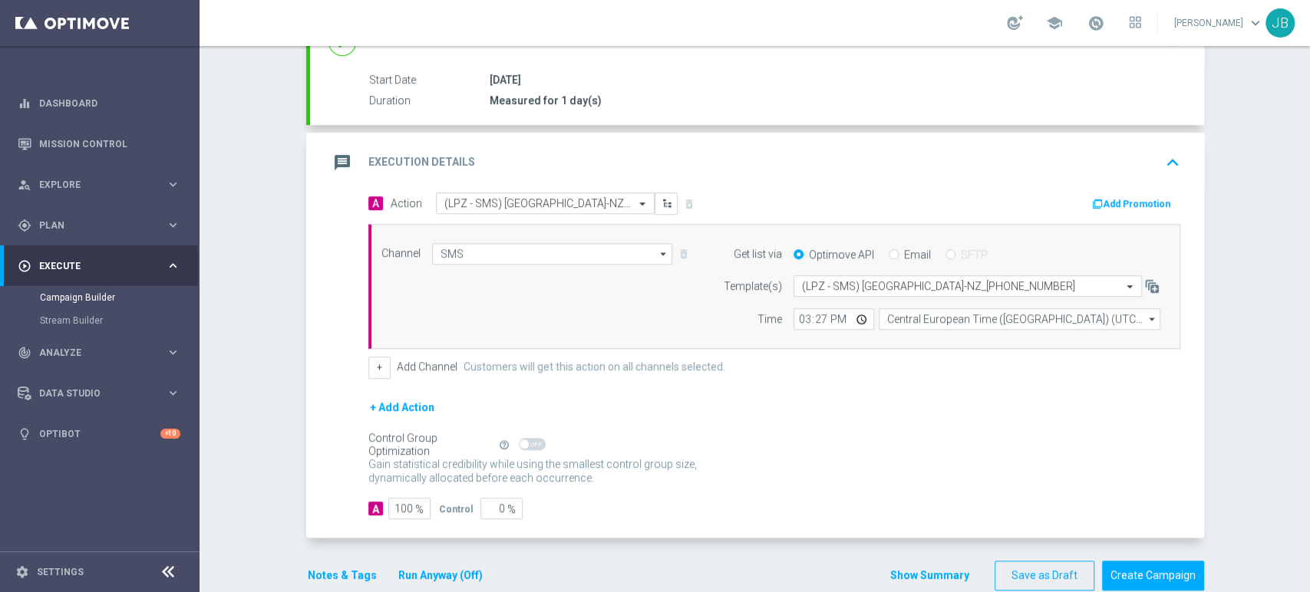
click at [1274, 353] on div "Campaign Builder Scheduled Campaign Triggered Campaign Status: Draft done Targe…" at bounding box center [754, 319] width 1110 height 546
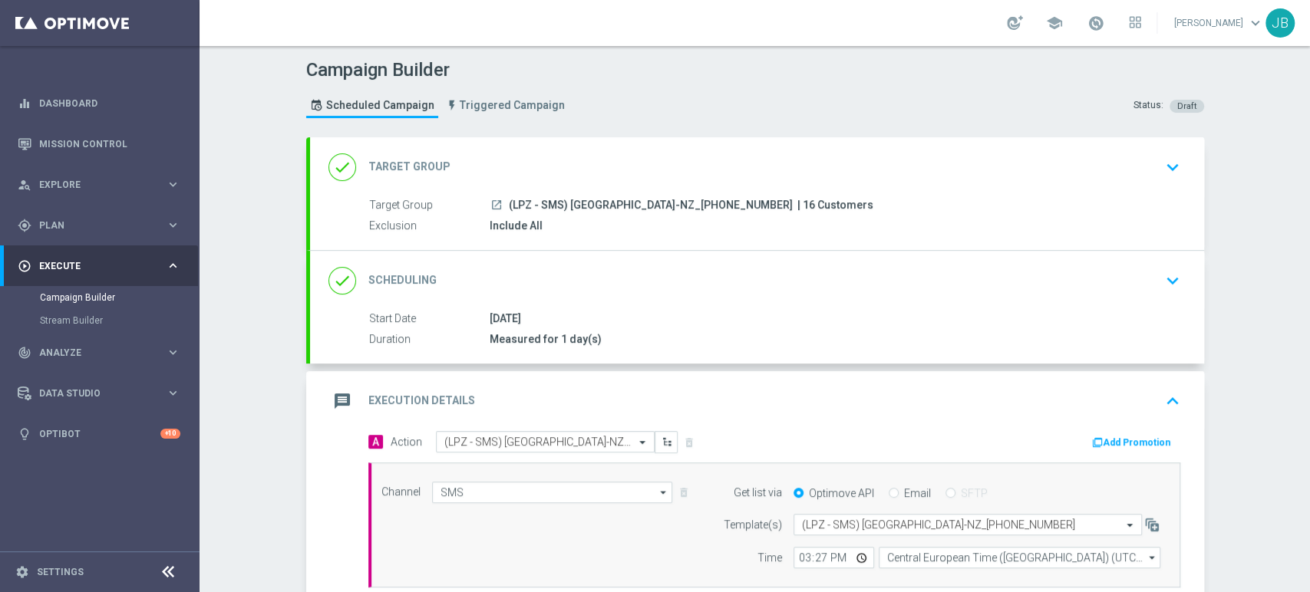
click at [1151, 160] on div "done Target Group keyboard_arrow_down" at bounding box center [756, 167] width 857 height 29
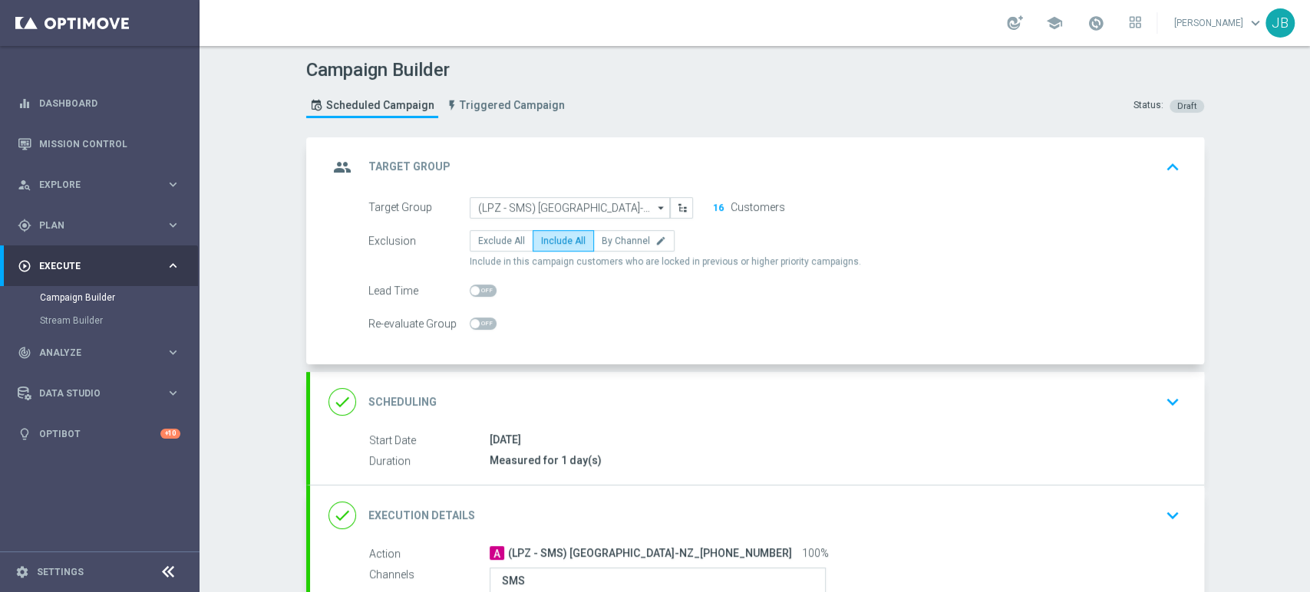
click at [1166, 174] on icon "keyboard_arrow_up" at bounding box center [1172, 167] width 23 height 23
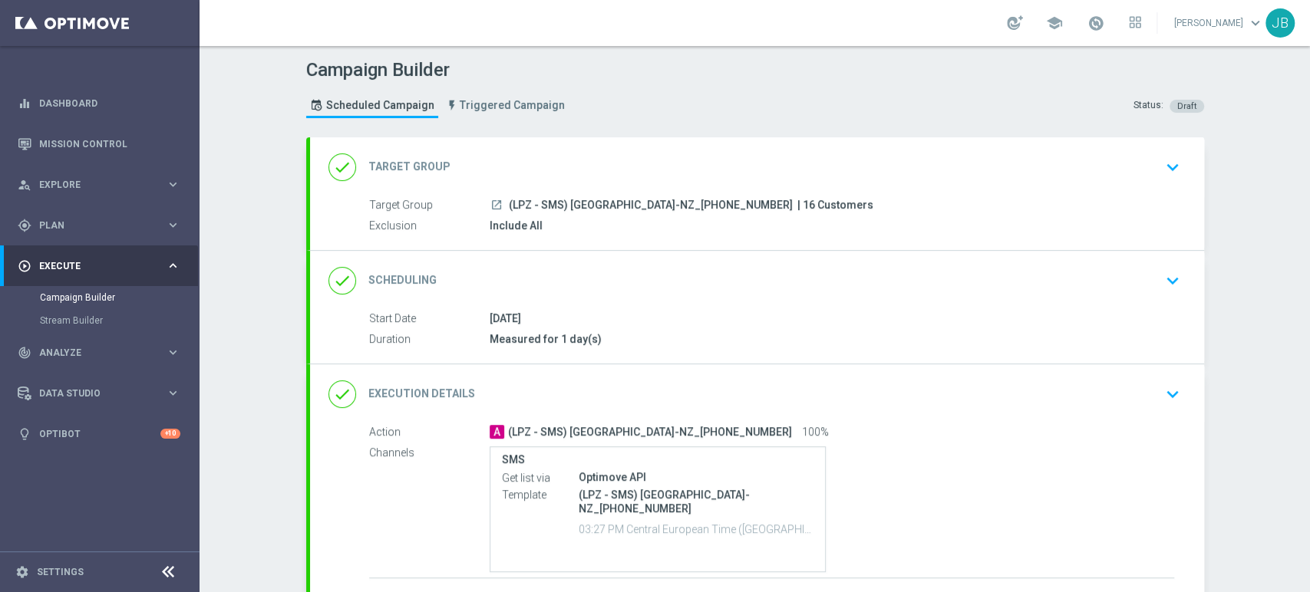
scroll to position [83, 0]
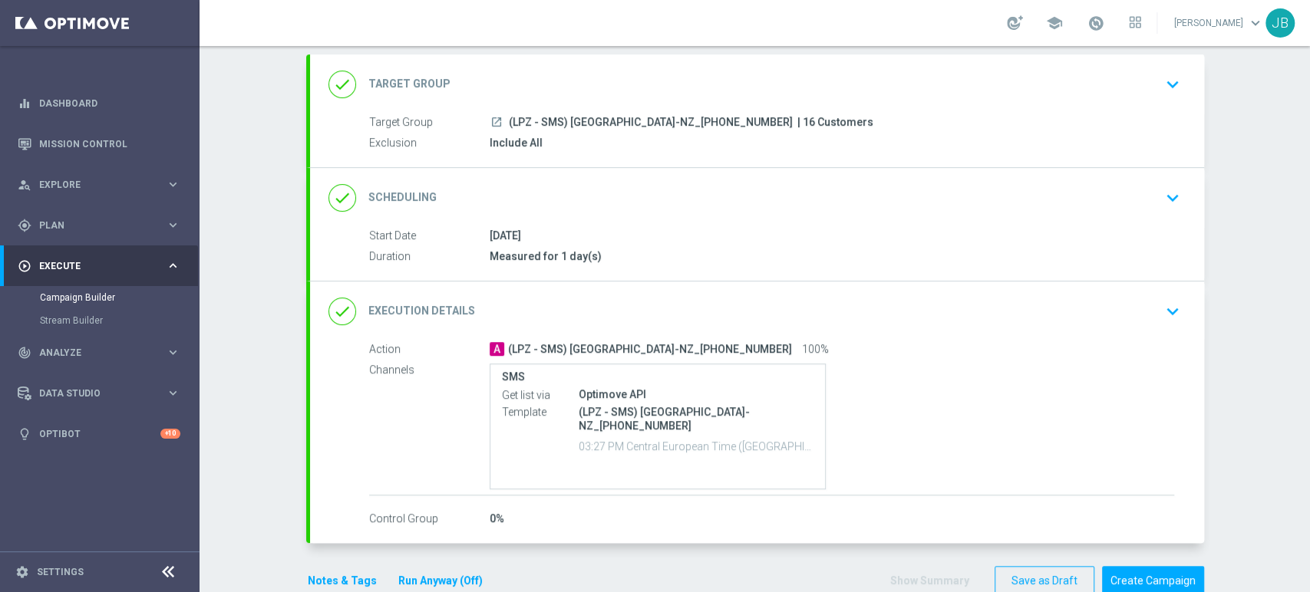
click at [1168, 216] on div "done Scheduling keyboard_arrow_down" at bounding box center [757, 198] width 894 height 60
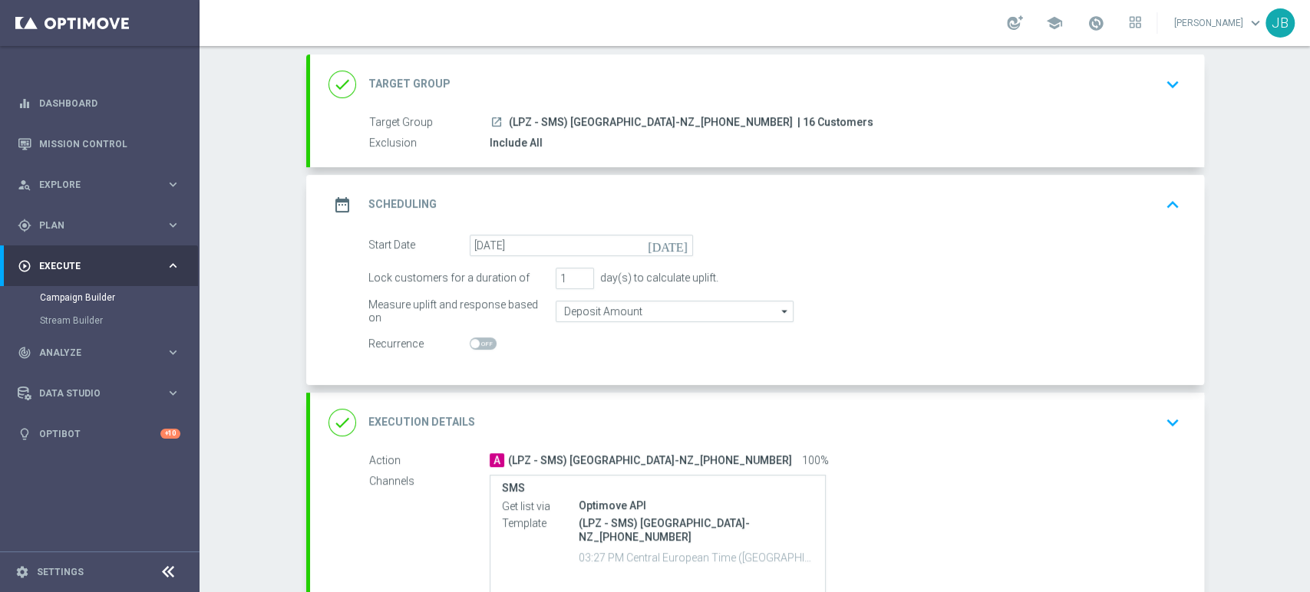
click at [1132, 417] on div "done Execution Details keyboard_arrow_down" at bounding box center [756, 422] width 857 height 29
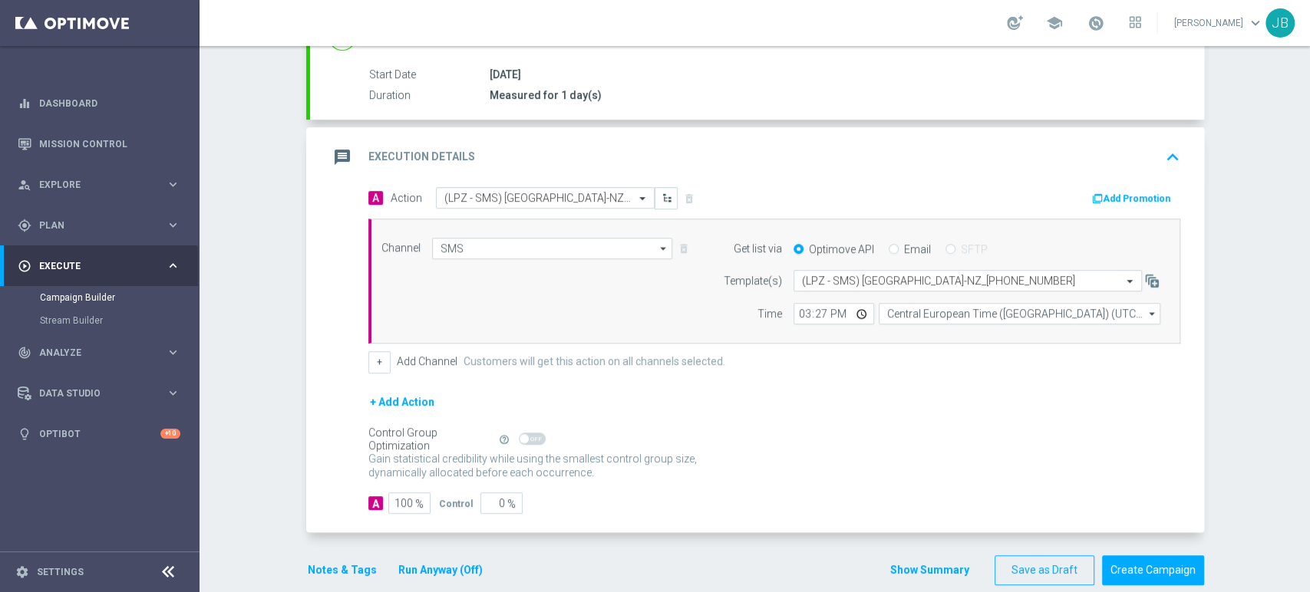
scroll to position [261, 0]
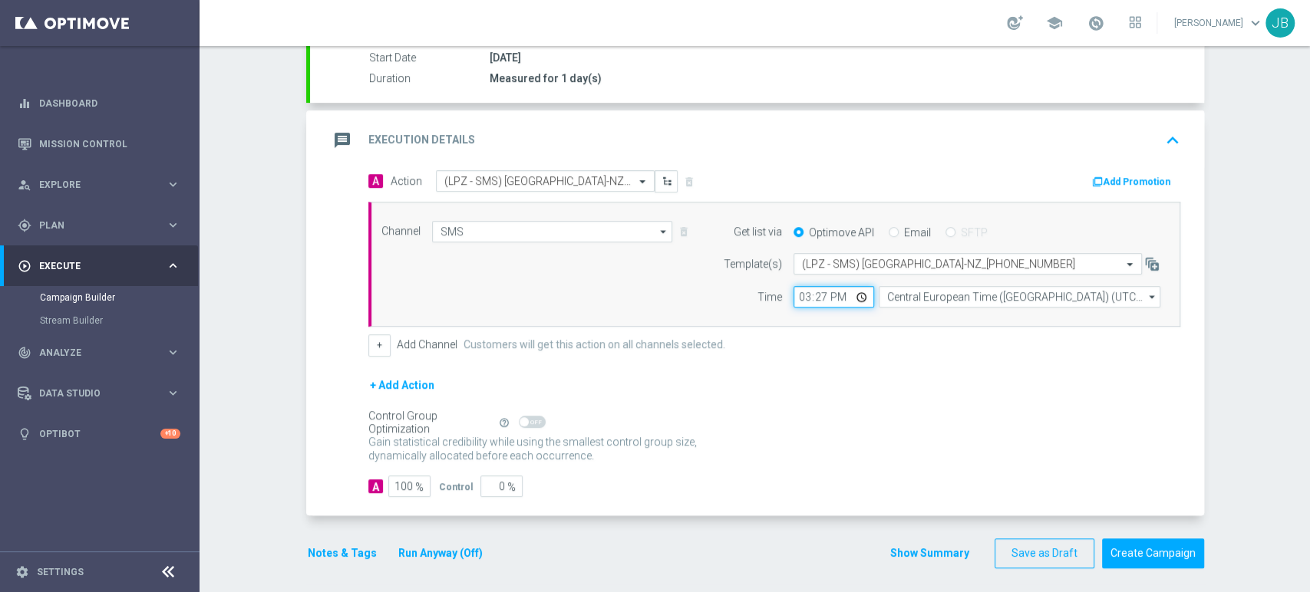
click at [820, 287] on input "15:27" at bounding box center [833, 296] width 81 height 21
type input "15:31"
click at [1258, 339] on div "Campaign Builder Scheduled Campaign Triggered Campaign Status: Draft done Targe…" at bounding box center [754, 319] width 1110 height 546
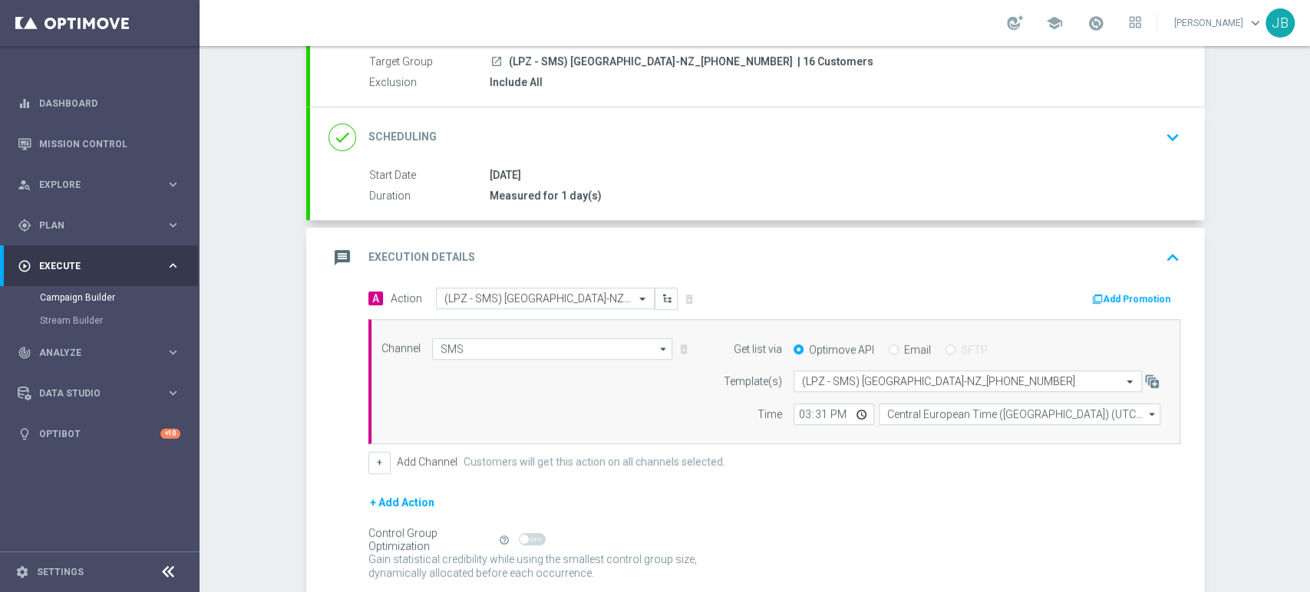
scroll to position [149, 0]
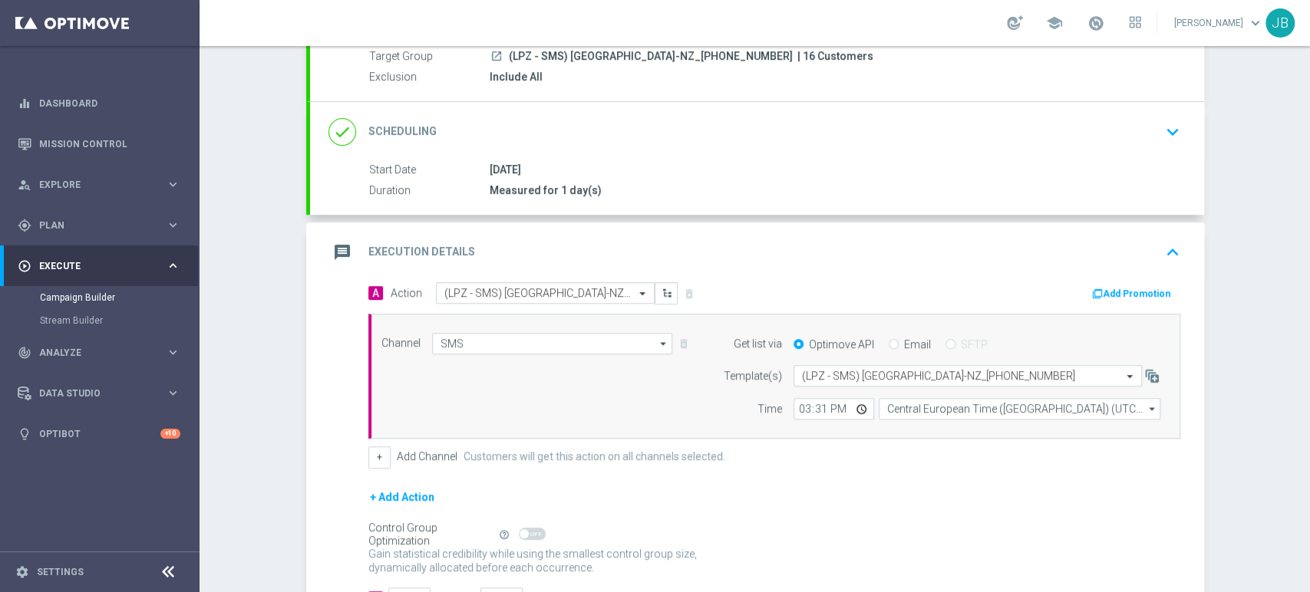
click at [1166, 110] on div "done Scheduling keyboard_arrow_down" at bounding box center [757, 132] width 894 height 60
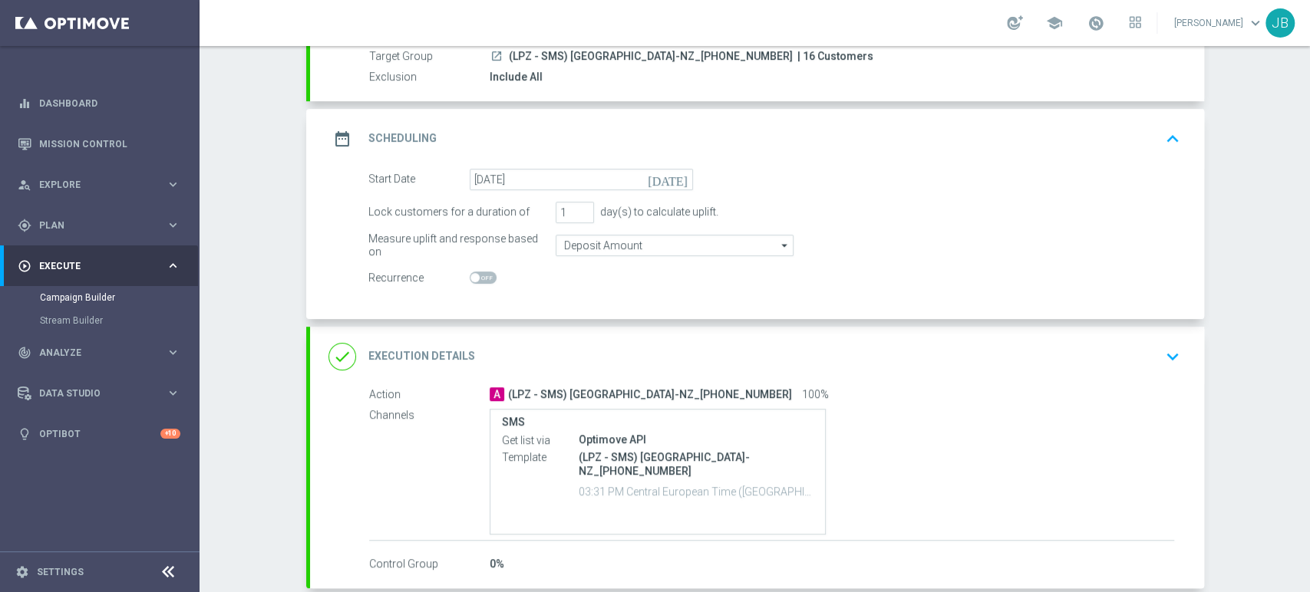
scroll to position [226, 0]
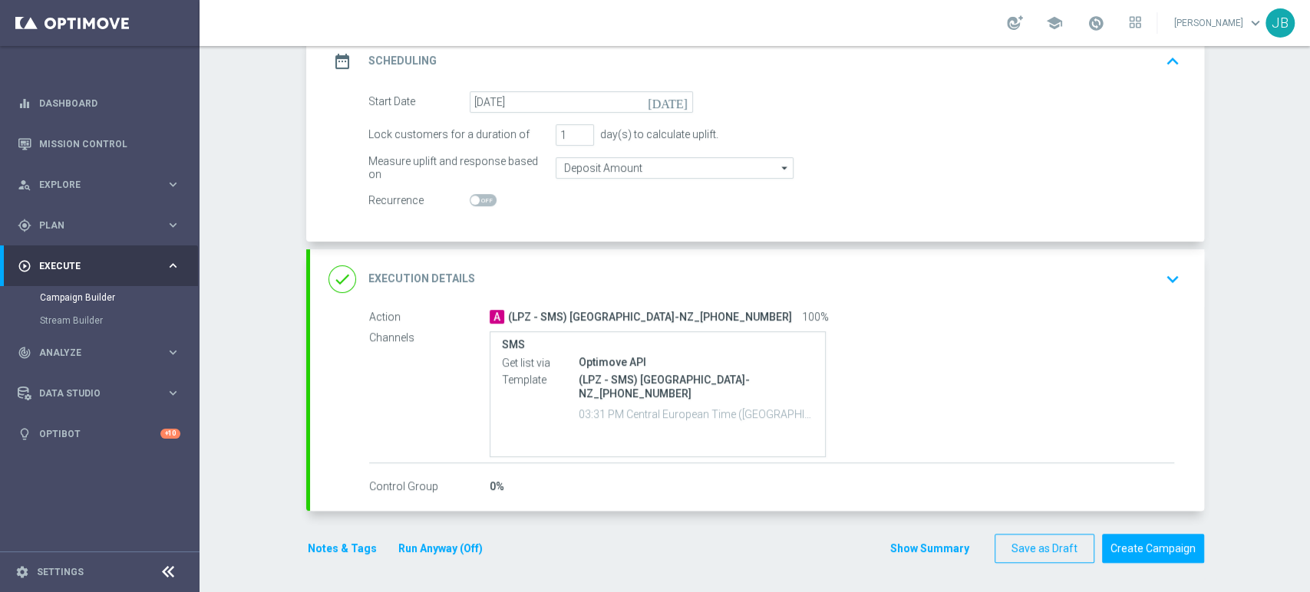
click at [1145, 279] on div "done Execution Details keyboard_arrow_down" at bounding box center [756, 279] width 857 height 29
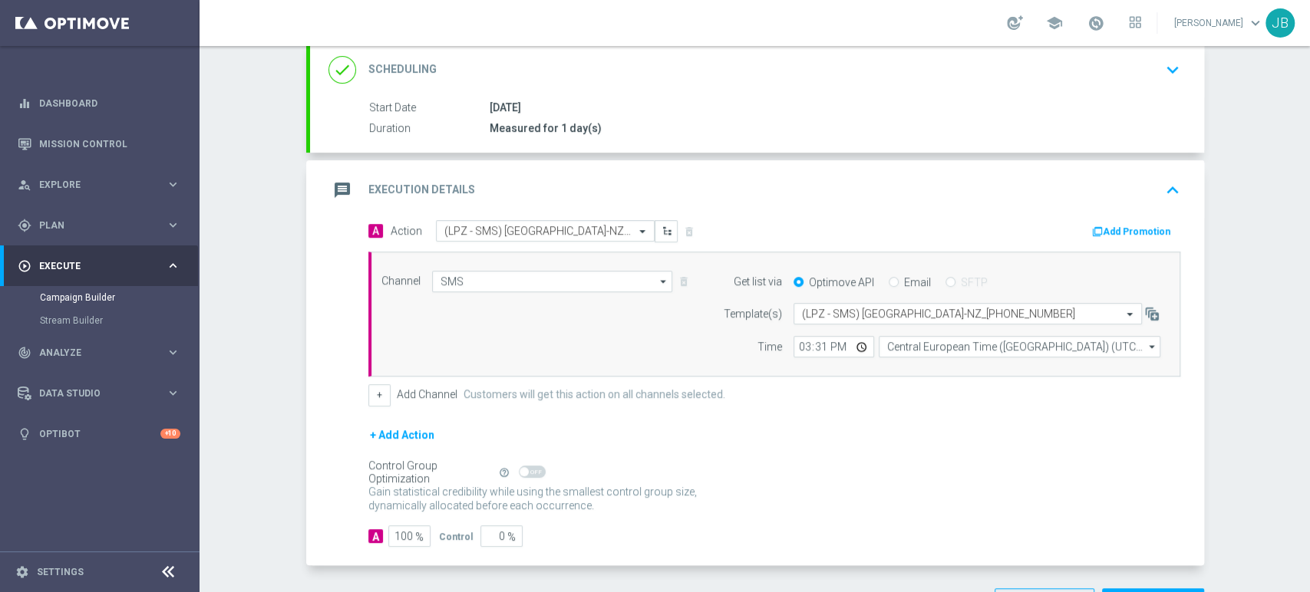
scroll to position [15, 0]
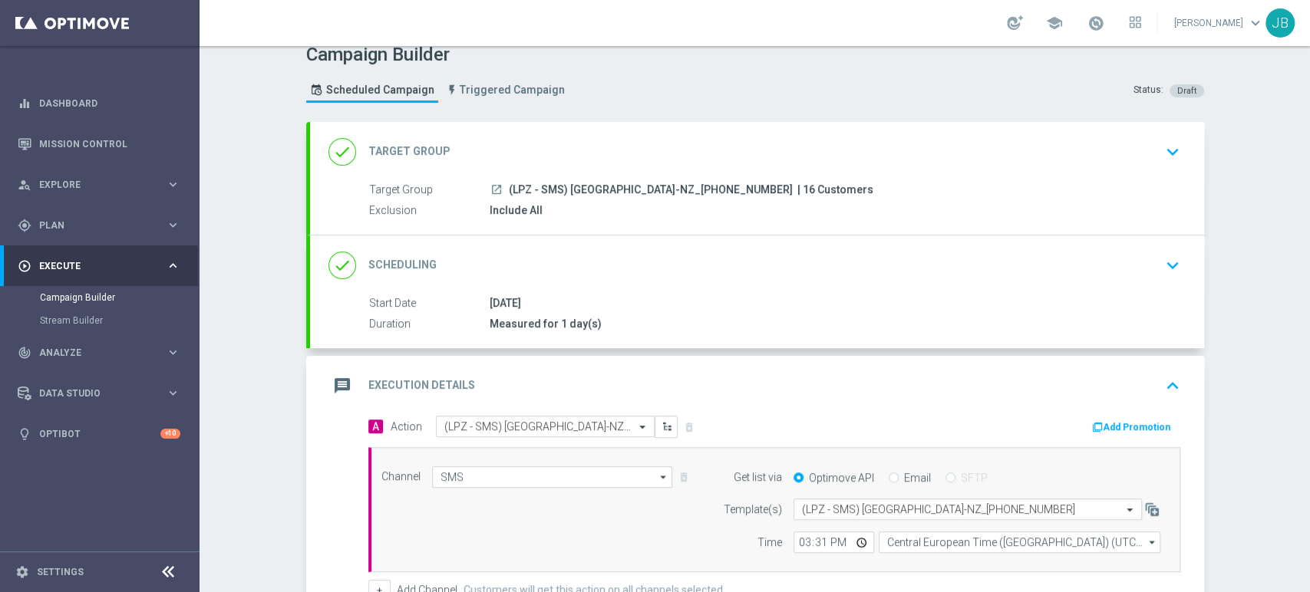
click at [1308, 144] on div "Campaign Builder Scheduled Campaign Triggered Campaign Status: Draft done Targe…" at bounding box center [754, 319] width 1110 height 546
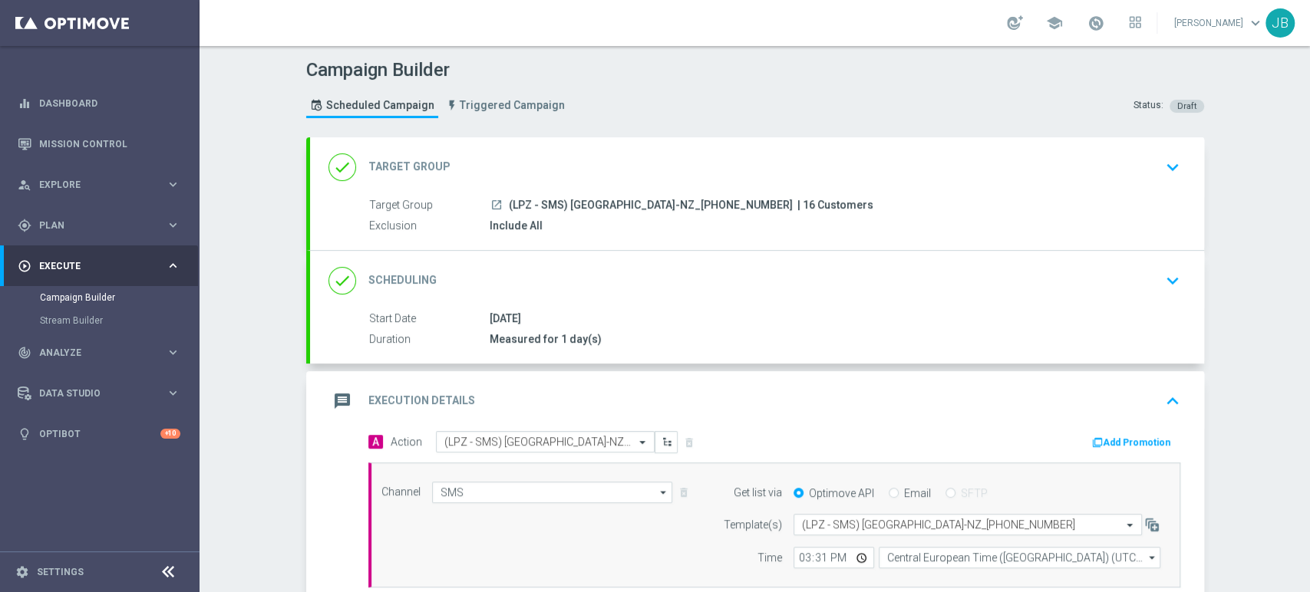
click at [1172, 164] on icon "keyboard_arrow_down" at bounding box center [1172, 167] width 23 height 23
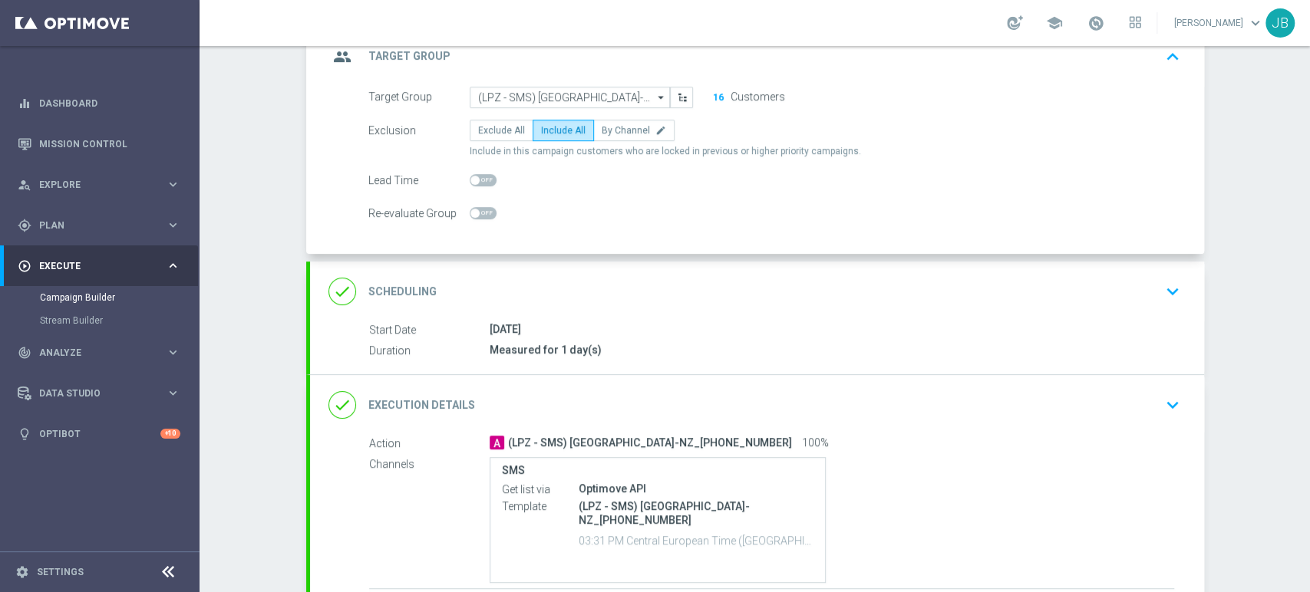
scroll to position [113, 0]
click at [1155, 269] on div "done Scheduling keyboard_arrow_down" at bounding box center [757, 289] width 894 height 60
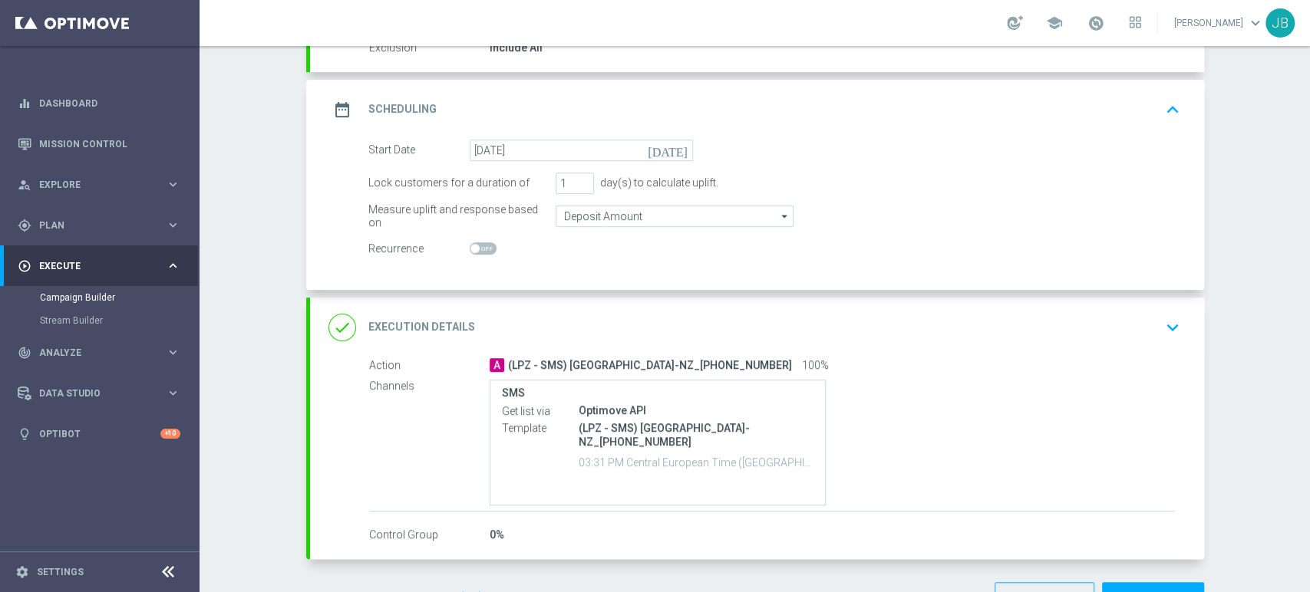
scroll to position [199, 0]
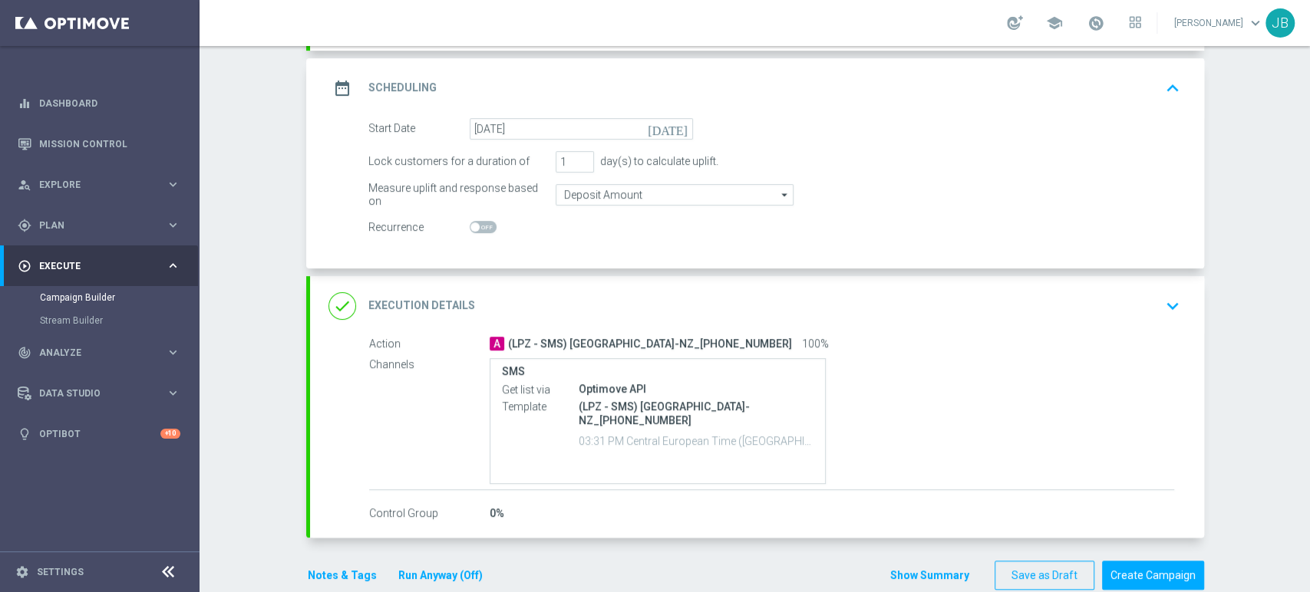
click at [1148, 293] on div "done Execution Details keyboard_arrow_down" at bounding box center [756, 306] width 857 height 29
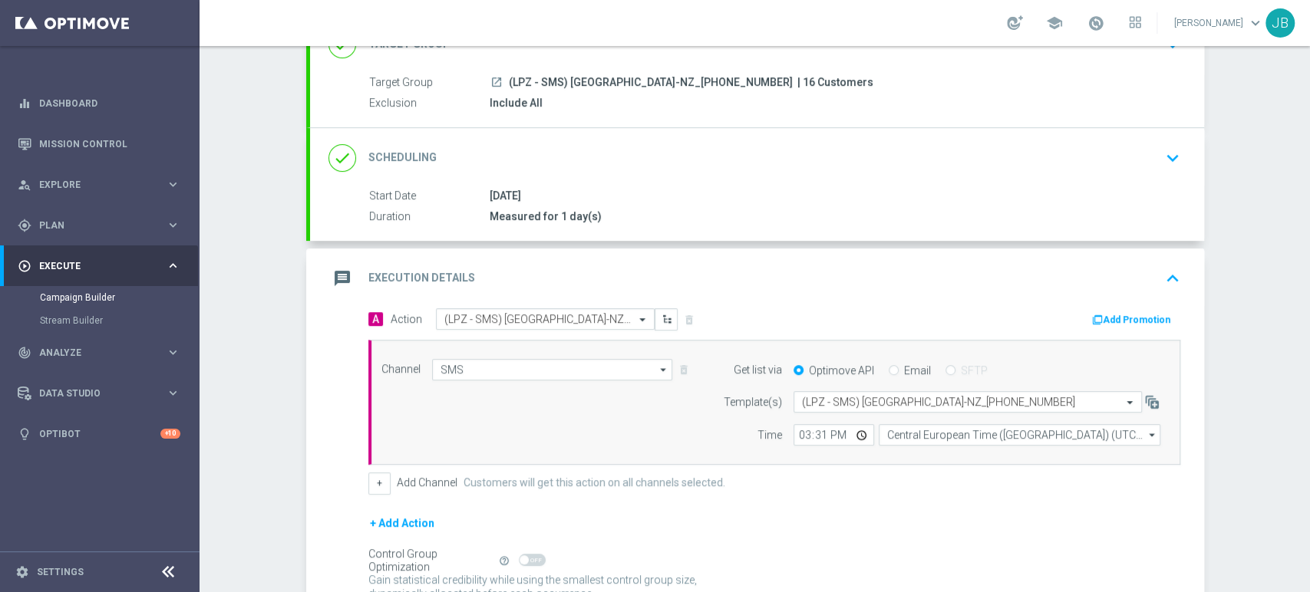
scroll to position [123, 0]
click at [1308, 88] on div "Campaign Builder Scheduled Campaign Triggered Campaign Status: Draft done Targe…" at bounding box center [754, 319] width 1110 height 546
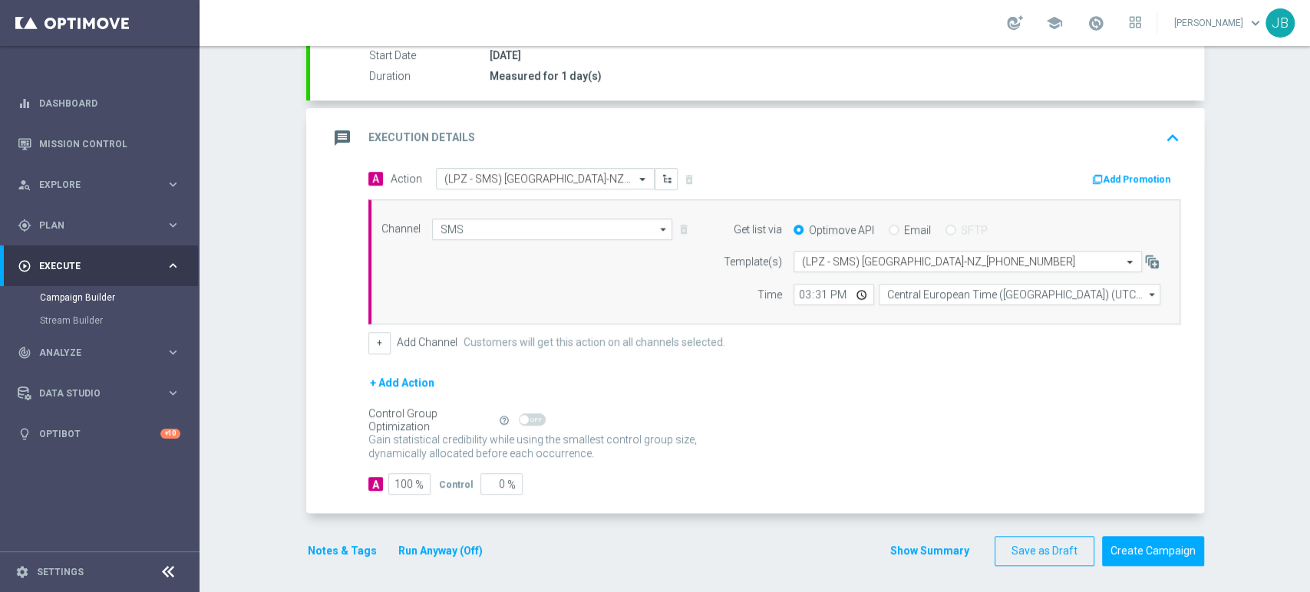
scroll to position [265, 0]
click at [1171, 535] on button "Create Campaign" at bounding box center [1153, 550] width 102 height 30
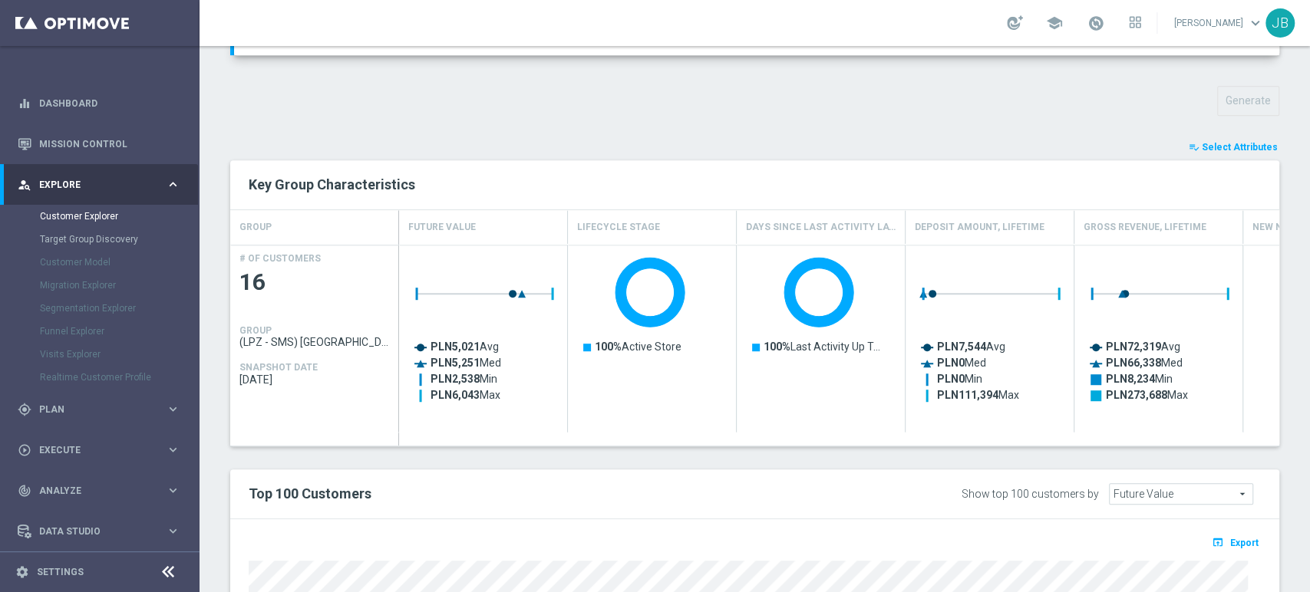
scroll to position [853, 0]
